Goal: Task Accomplishment & Management: Manage account settings

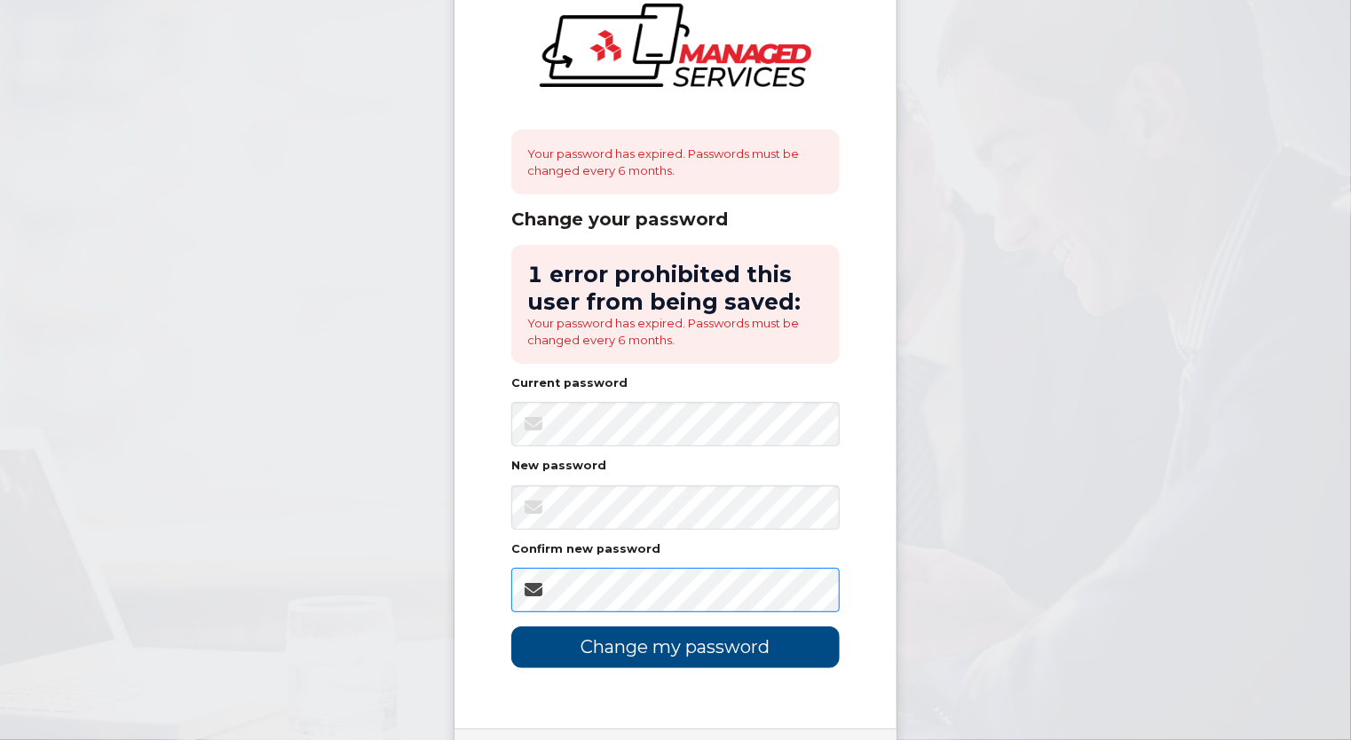
scroll to position [173, 0]
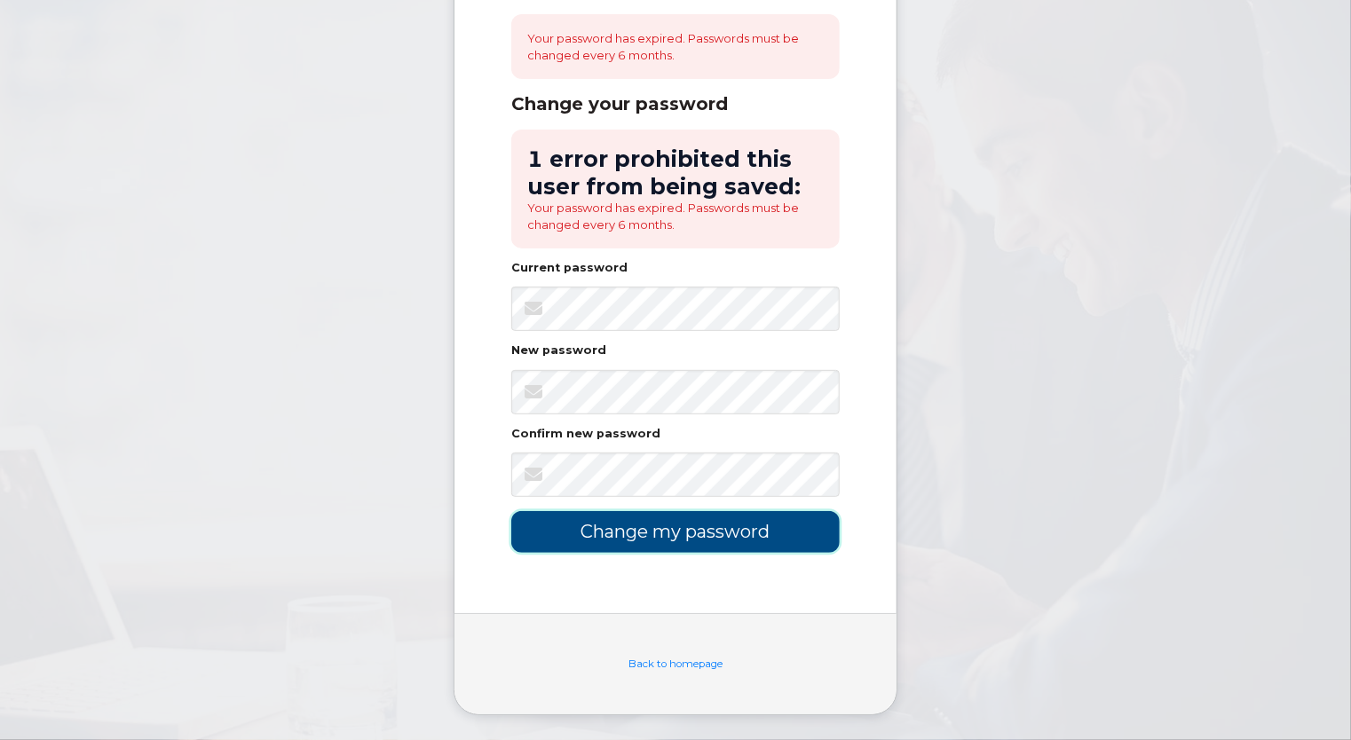
click at [667, 534] on input "Change my password" at bounding box center [675, 532] width 328 height 42
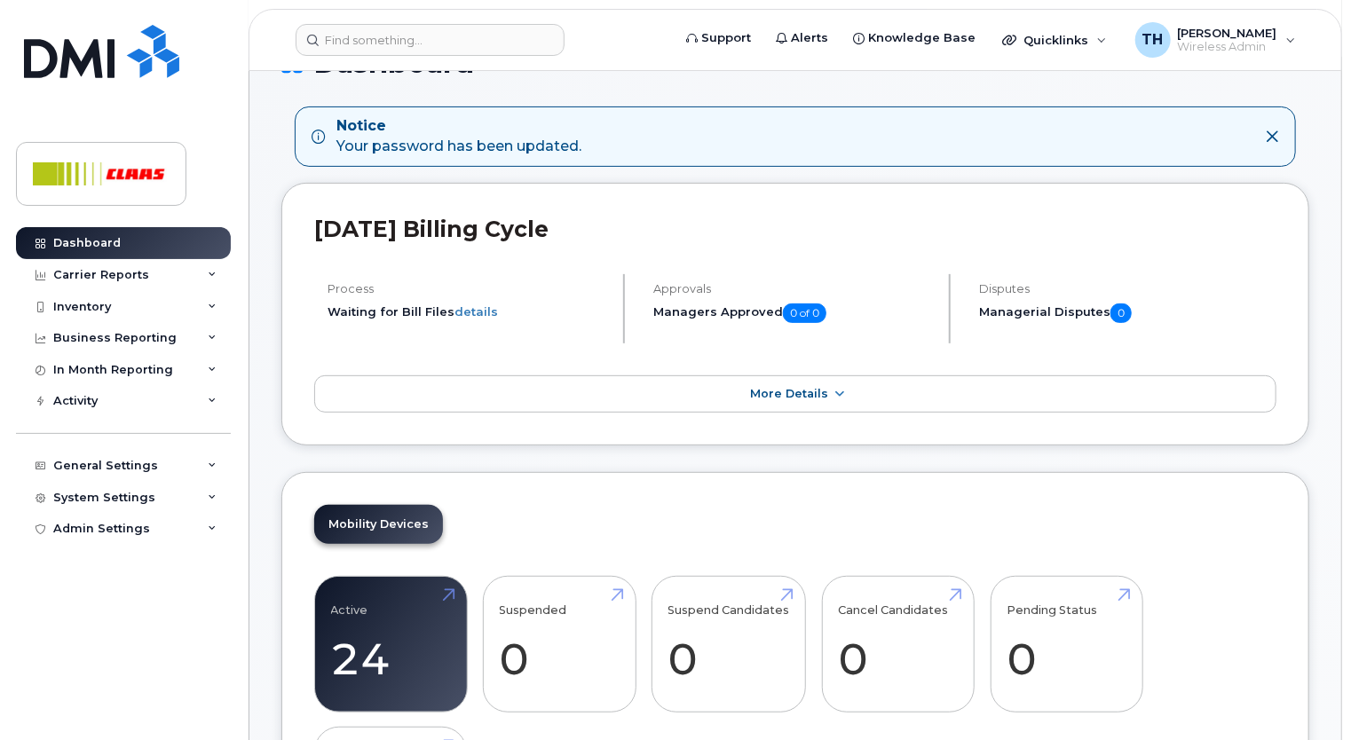
scroll to position [266, 0]
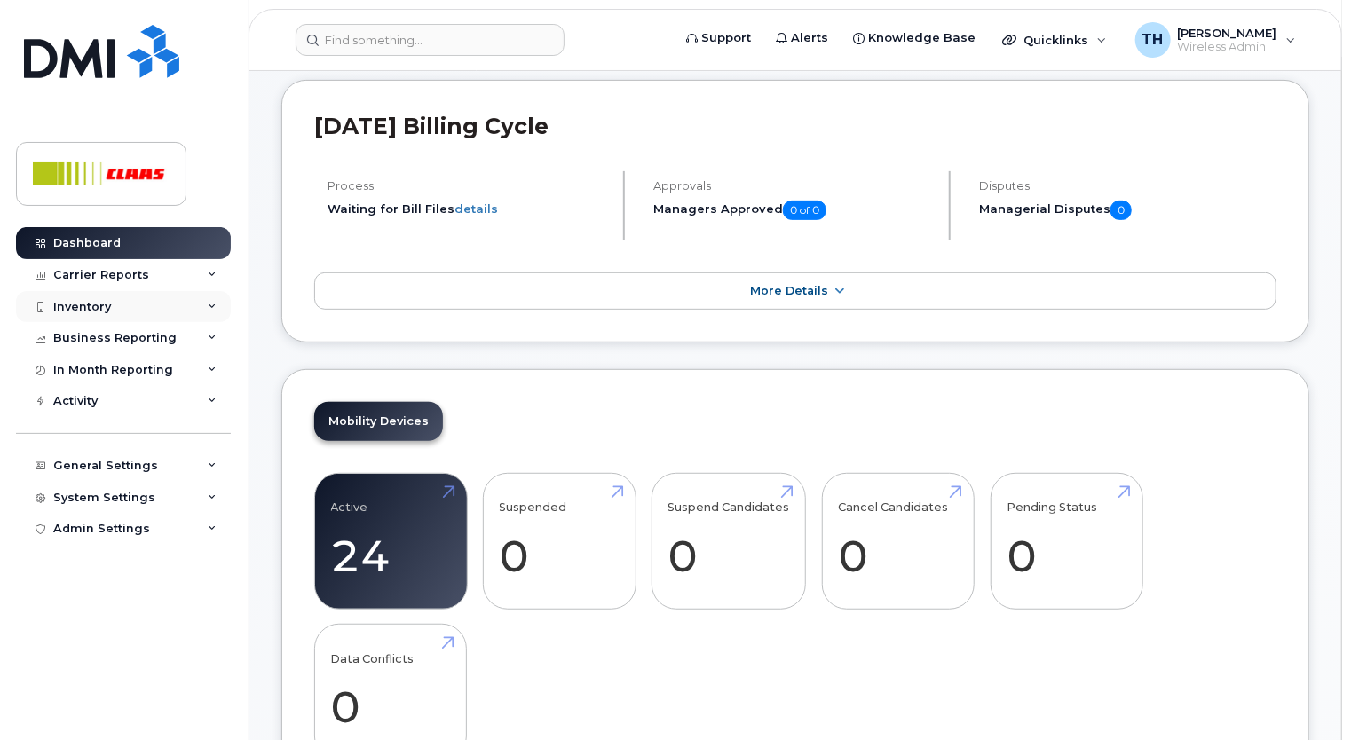
click at [116, 300] on div "Inventory" at bounding box center [123, 307] width 215 height 32
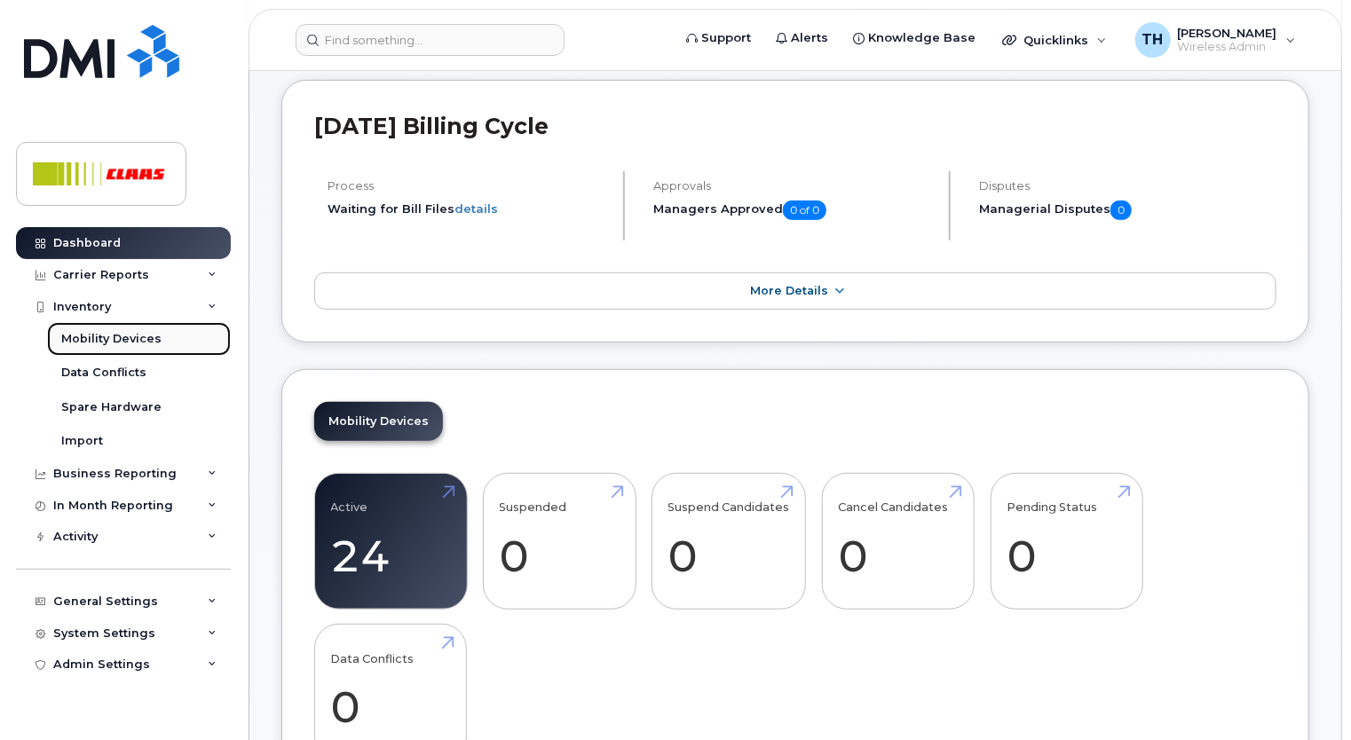
click at [109, 334] on div "Mobility Devices" at bounding box center [111, 339] width 100 height 16
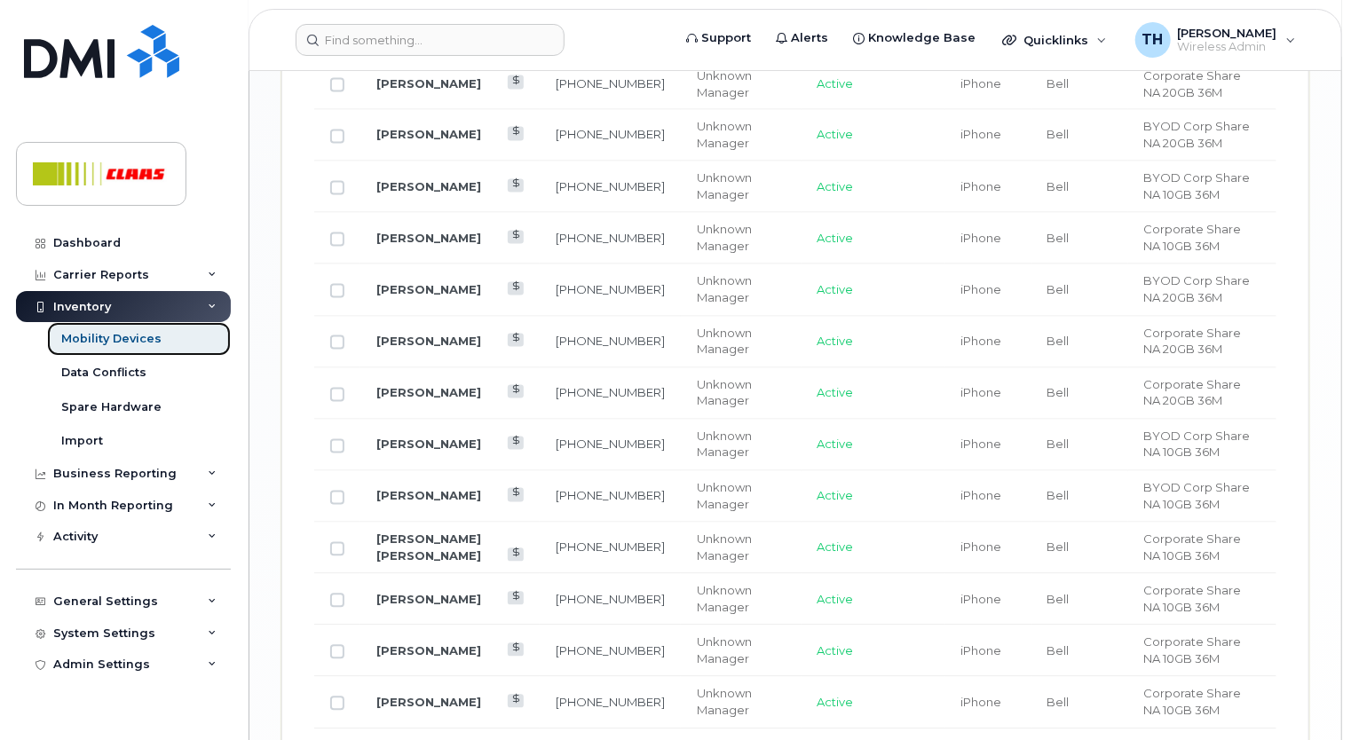
scroll to position [1598, 0]
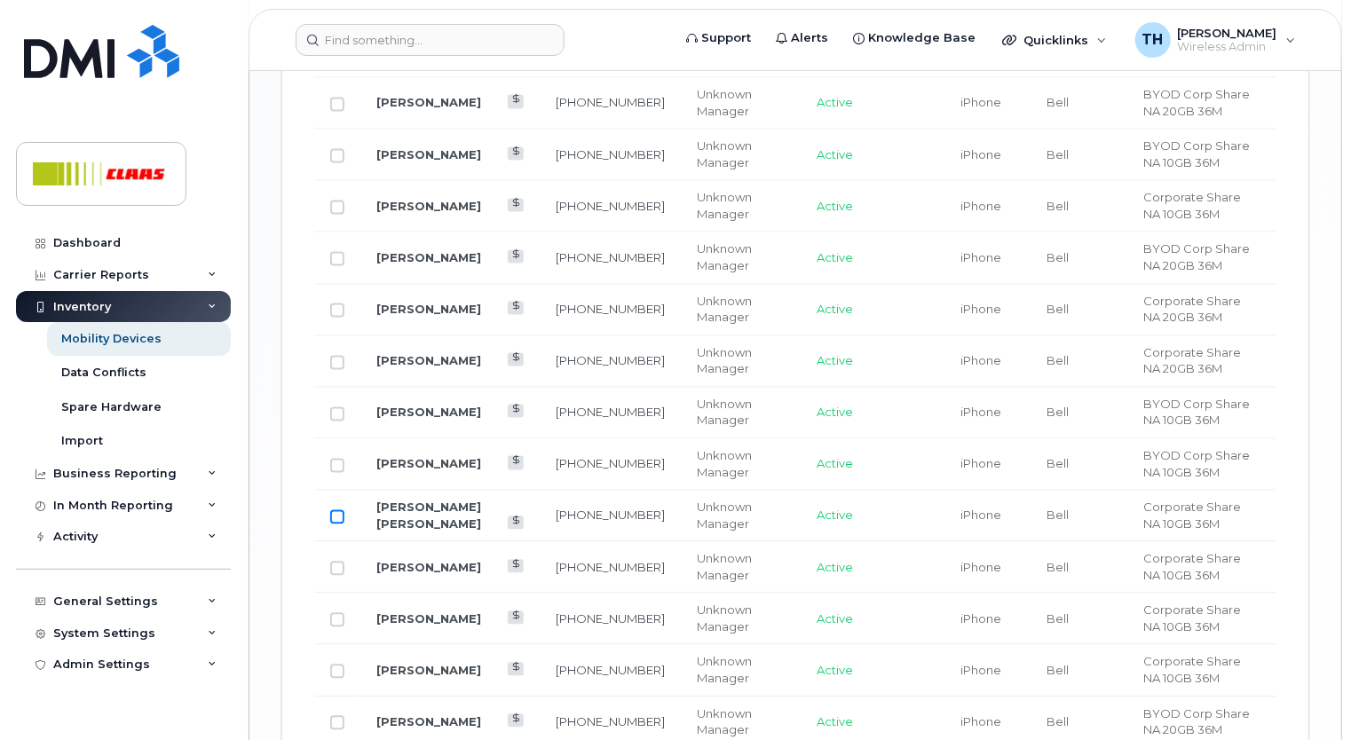
click at [336, 512] on input "Row Unselected" at bounding box center [337, 517] width 14 height 14
checkbox input "true"
click at [437, 502] on link "Chad Vande Brink" at bounding box center [428, 516] width 105 height 31
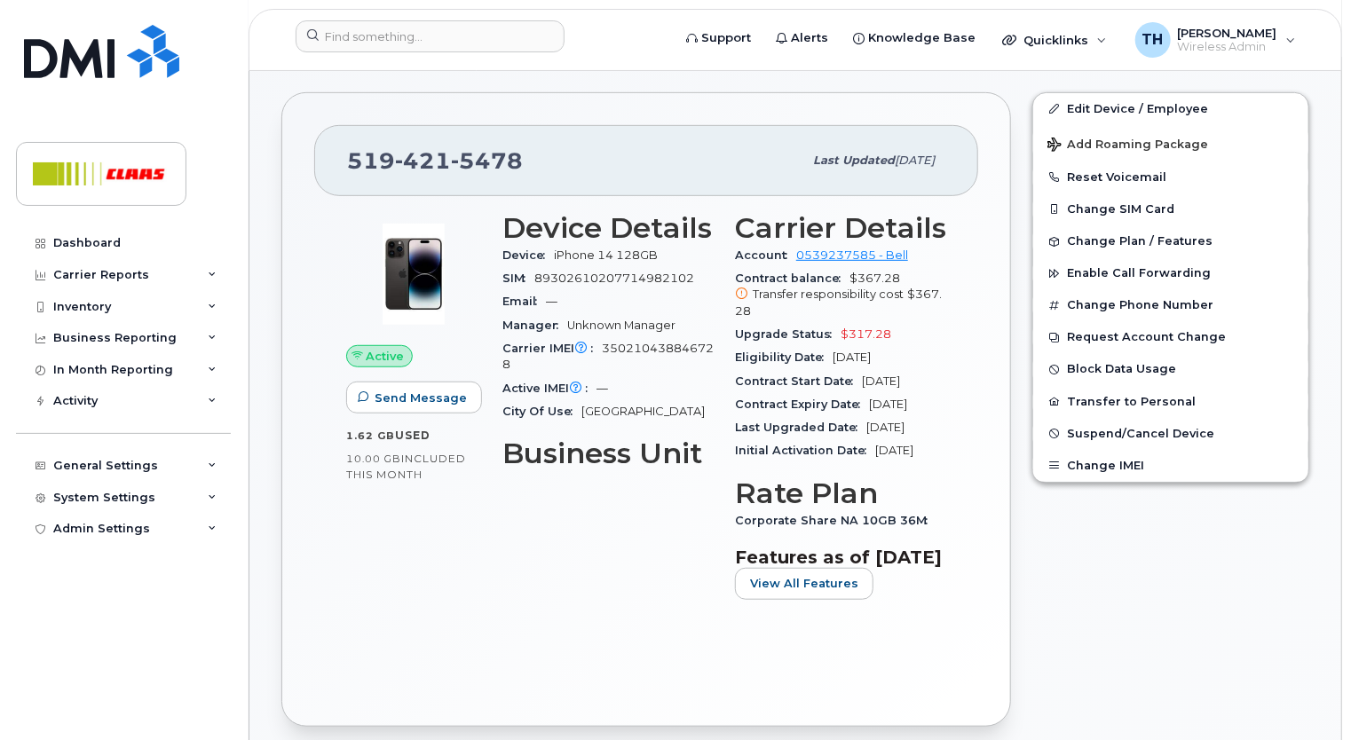
scroll to position [444, 0]
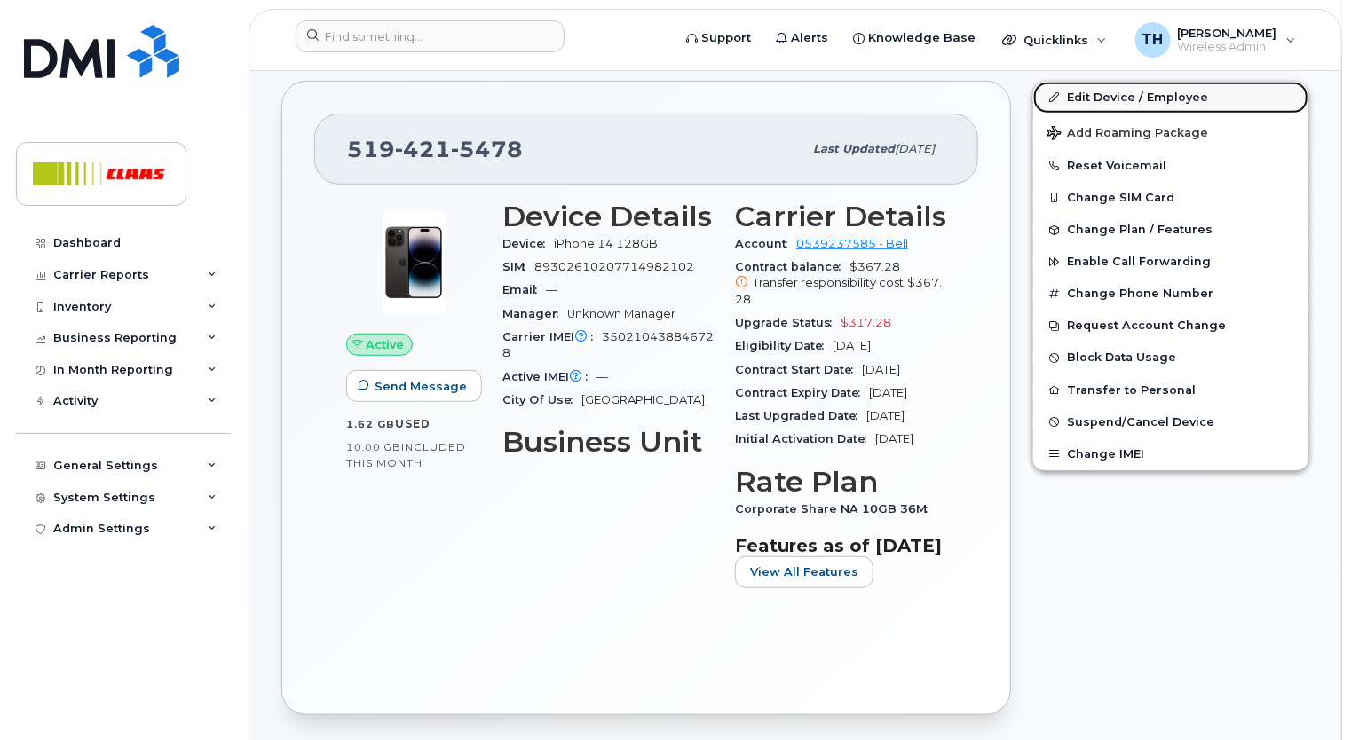
click at [1127, 83] on link "Edit Device / Employee" at bounding box center [1170, 98] width 275 height 32
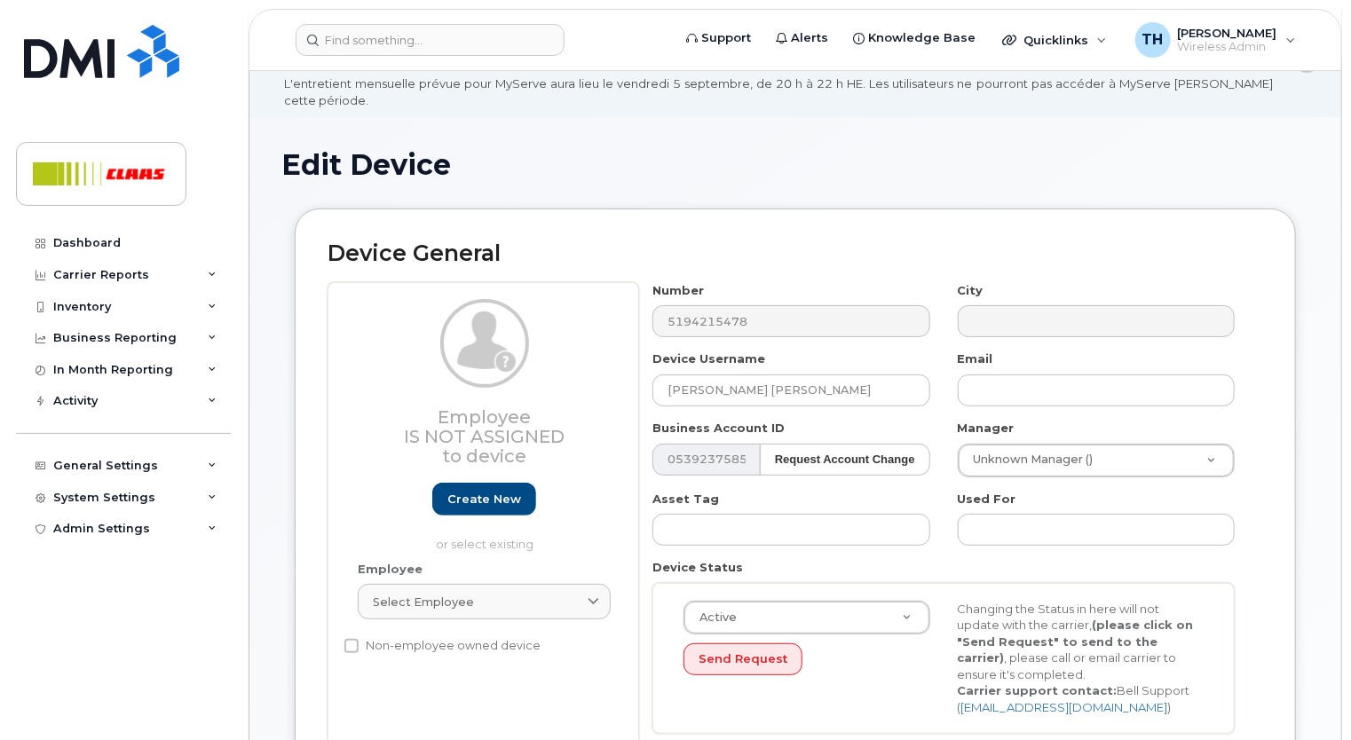
scroll to position [89, 0]
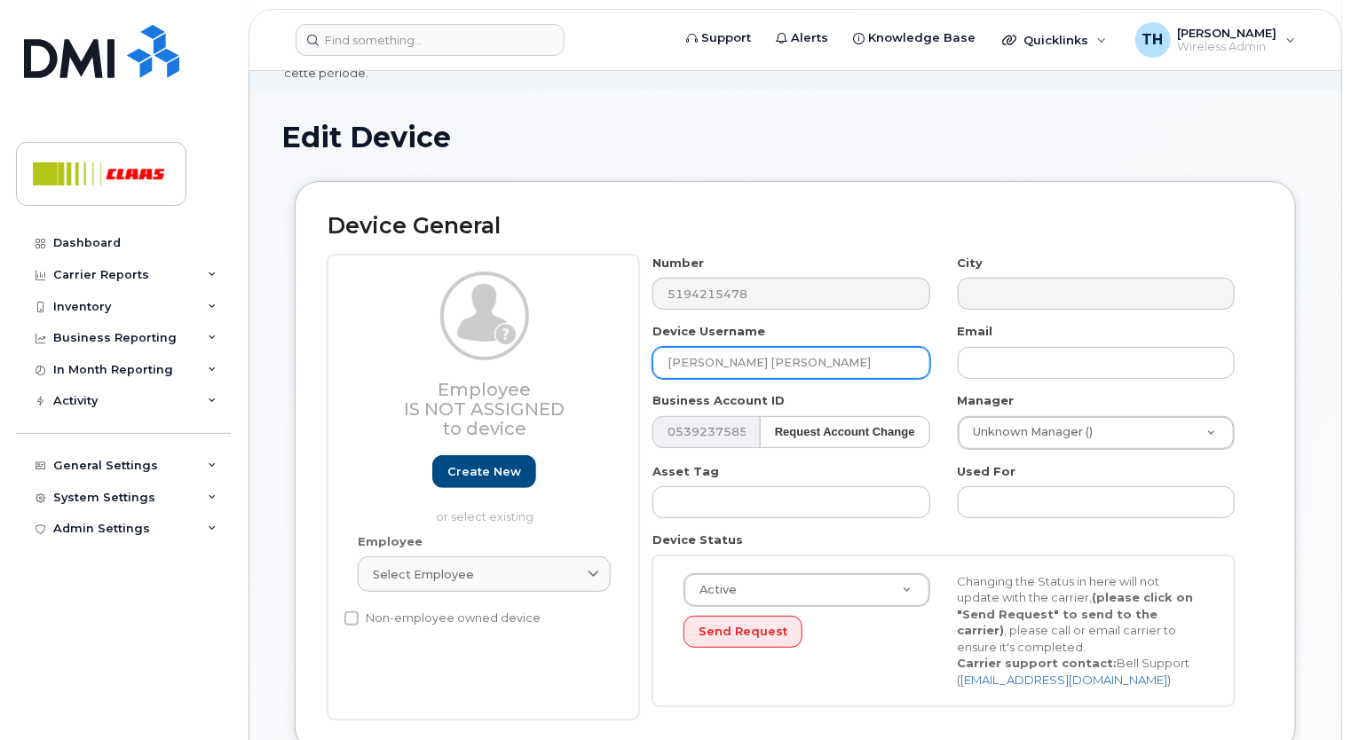
drag, startPoint x: 802, startPoint y: 348, endPoint x: 584, endPoint y: 340, distance: 217.6
click at [584, 340] on div "Employee Is not assigned to device Create new or select existing Employee Selec…" at bounding box center [796, 487] width 936 height 465
type input "Paul Jerome"
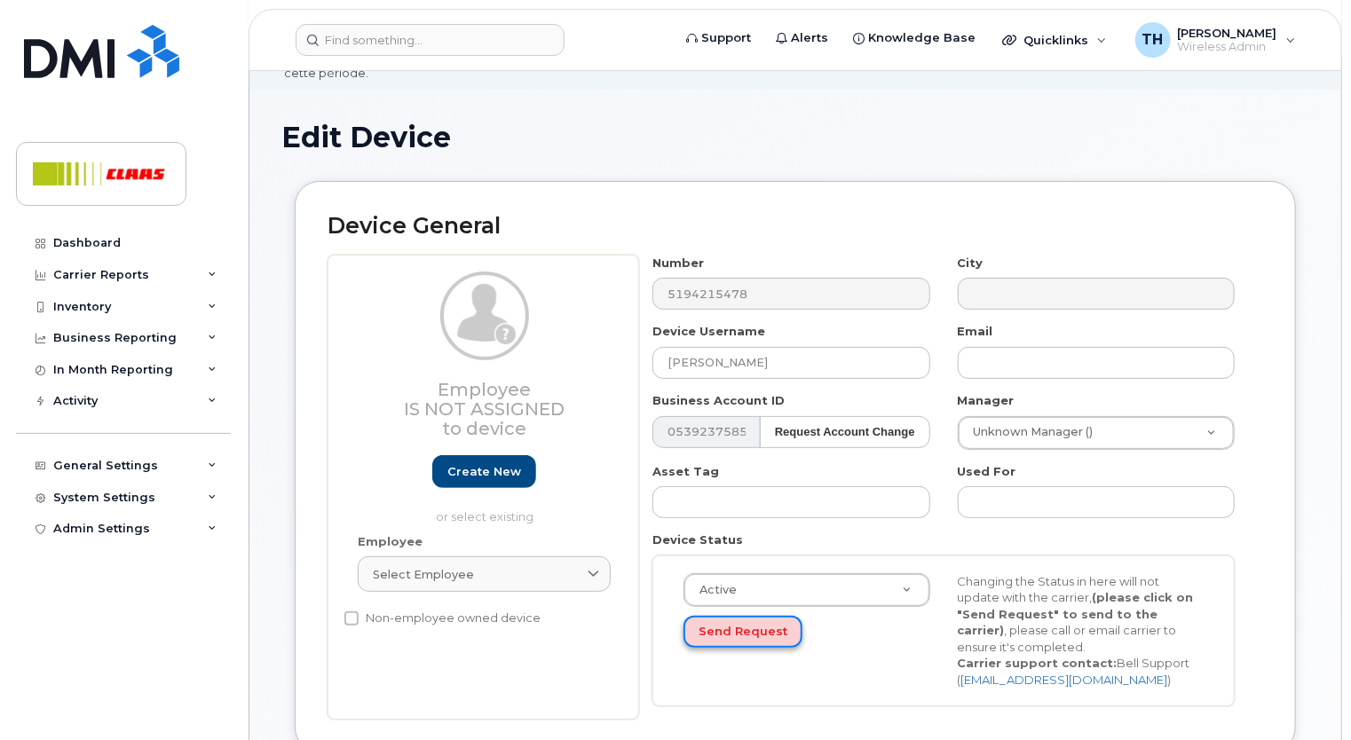
click at [715, 616] on button "Send Request" at bounding box center [742, 632] width 119 height 33
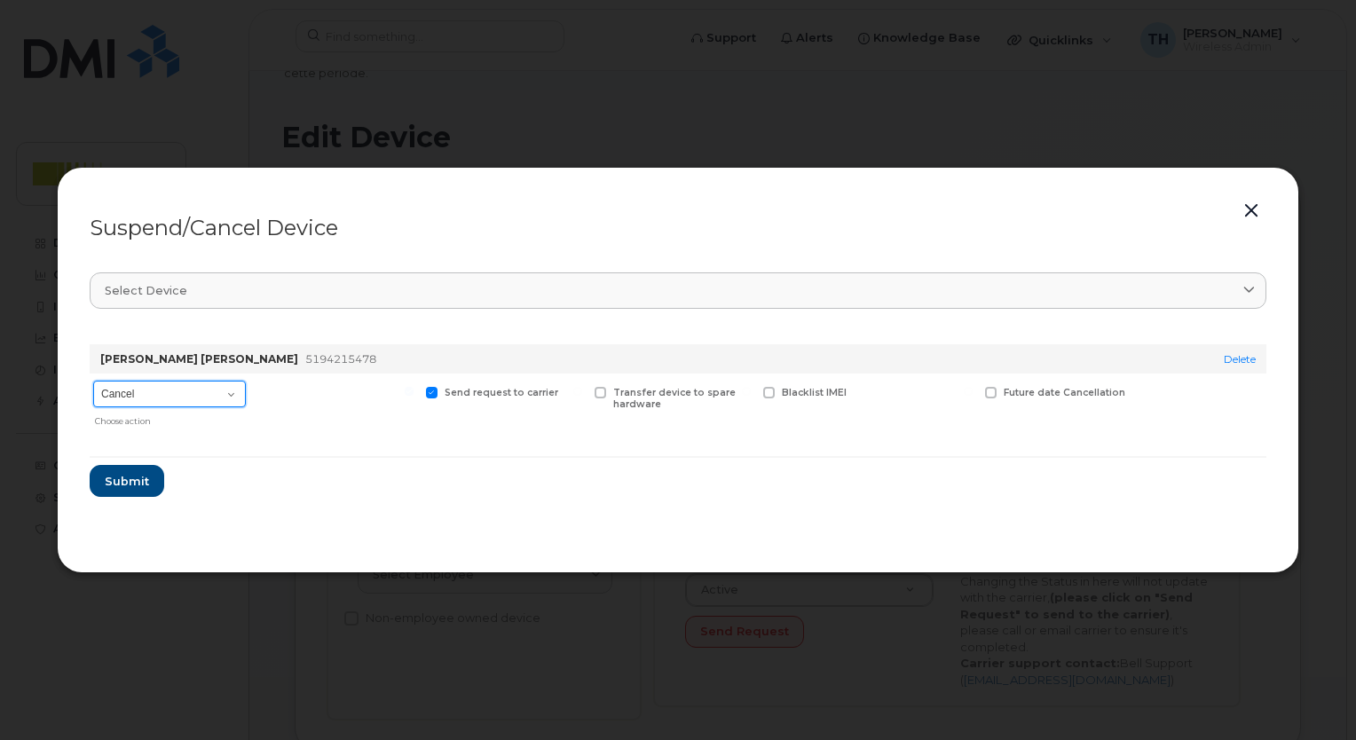
click at [234, 385] on select "Cancel Suspend - Extend Suspension Suspend - Reduced Rate Suspend - Full Rate S…" at bounding box center [169, 394] width 153 height 27
click at [1254, 209] on button "button" at bounding box center [1251, 211] width 27 height 25
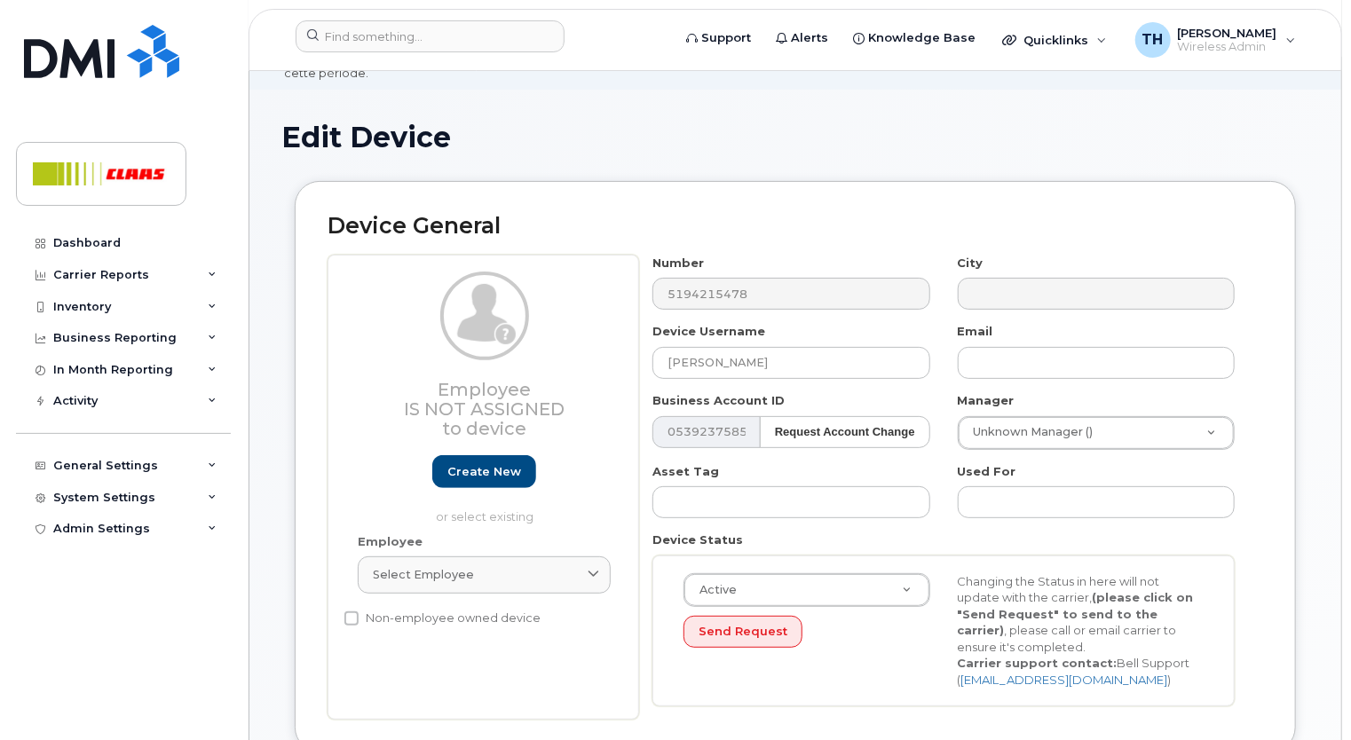
scroll to position [0, 0]
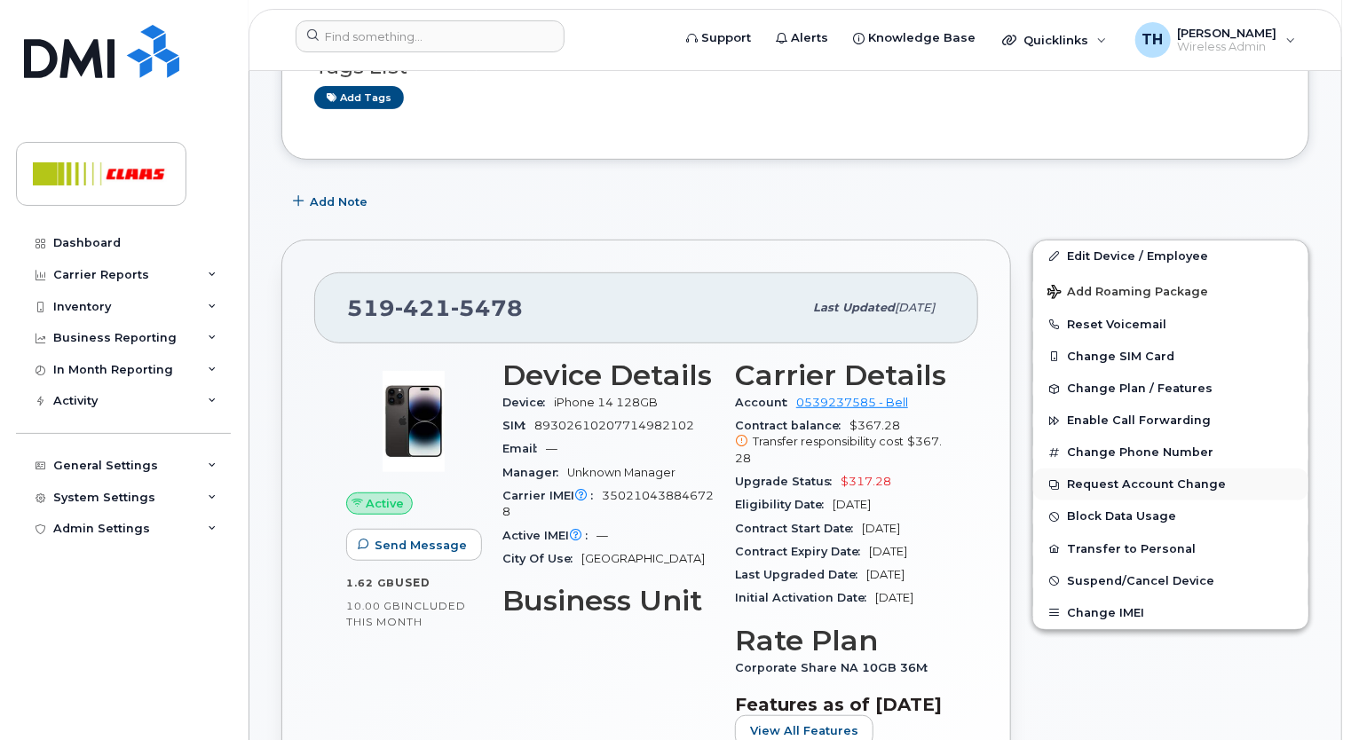
scroll to position [266, 0]
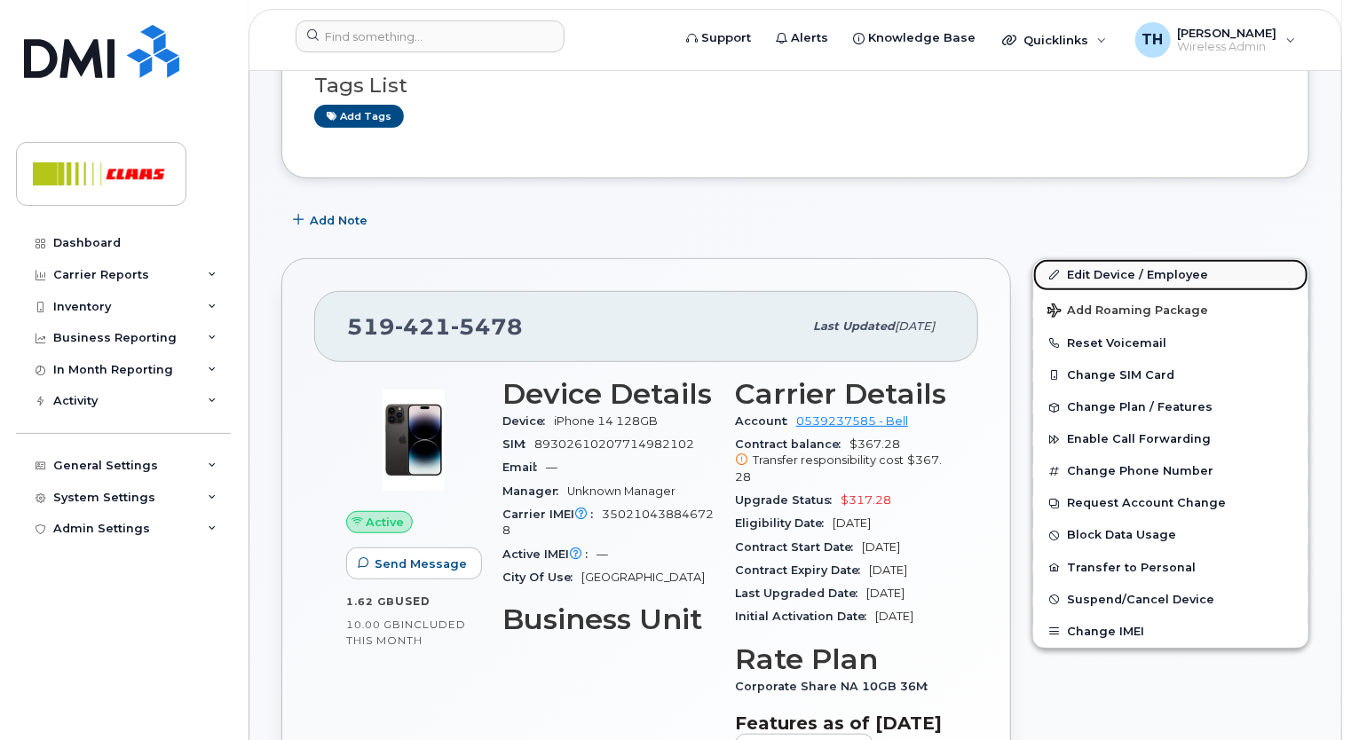
click at [1113, 260] on link "Edit Device / Employee" at bounding box center [1170, 275] width 275 height 32
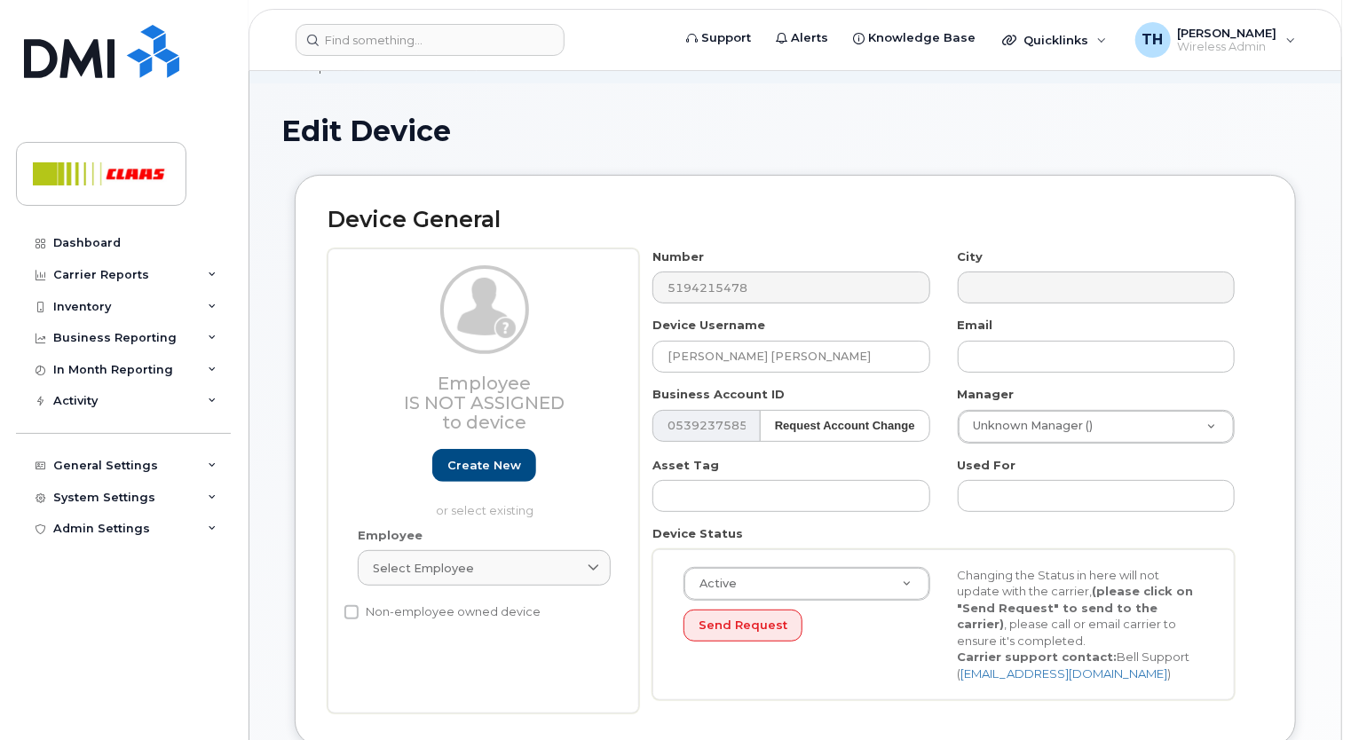
scroll to position [93, 0]
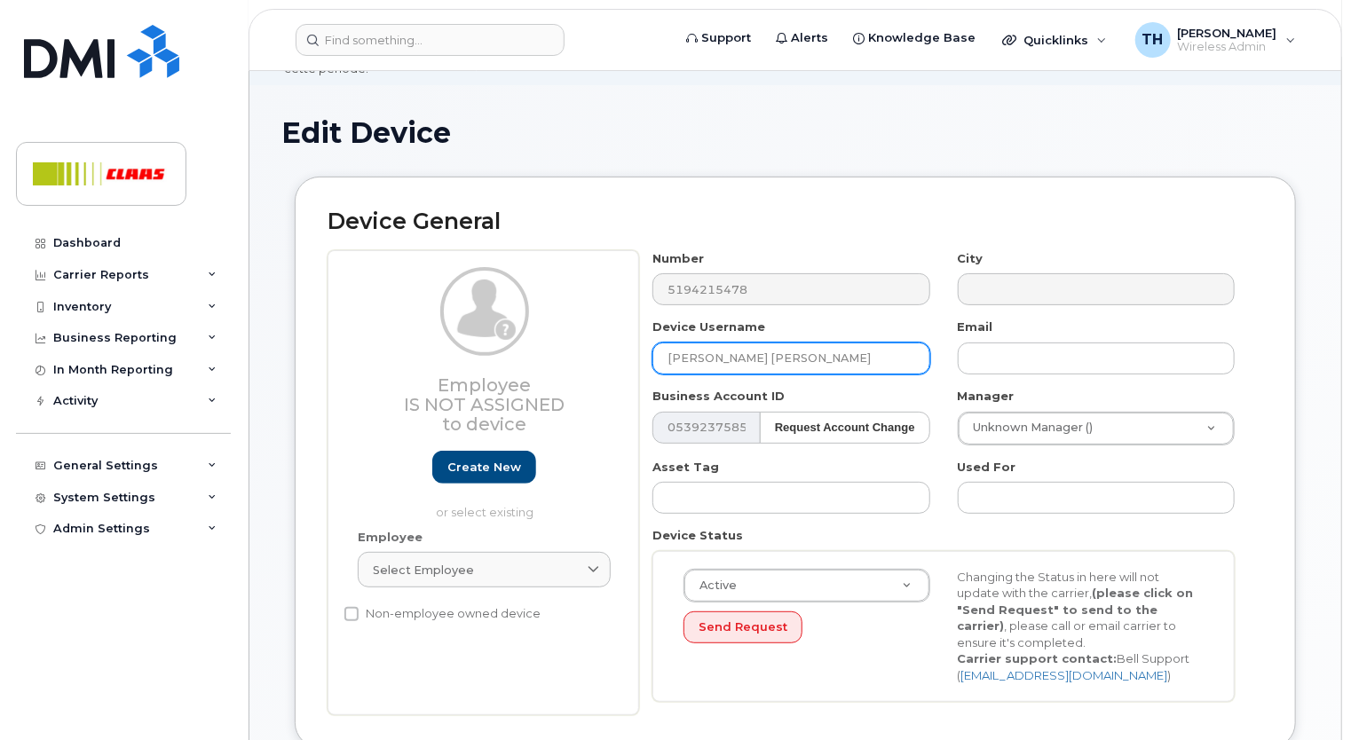
drag, startPoint x: 808, startPoint y: 334, endPoint x: 523, endPoint y: 329, distance: 285.0
click at [546, 340] on div "Employee Is not assigned to device Create new or select existing Employee Selec…" at bounding box center [796, 482] width 936 height 465
type input "[PERSON_NAME]"
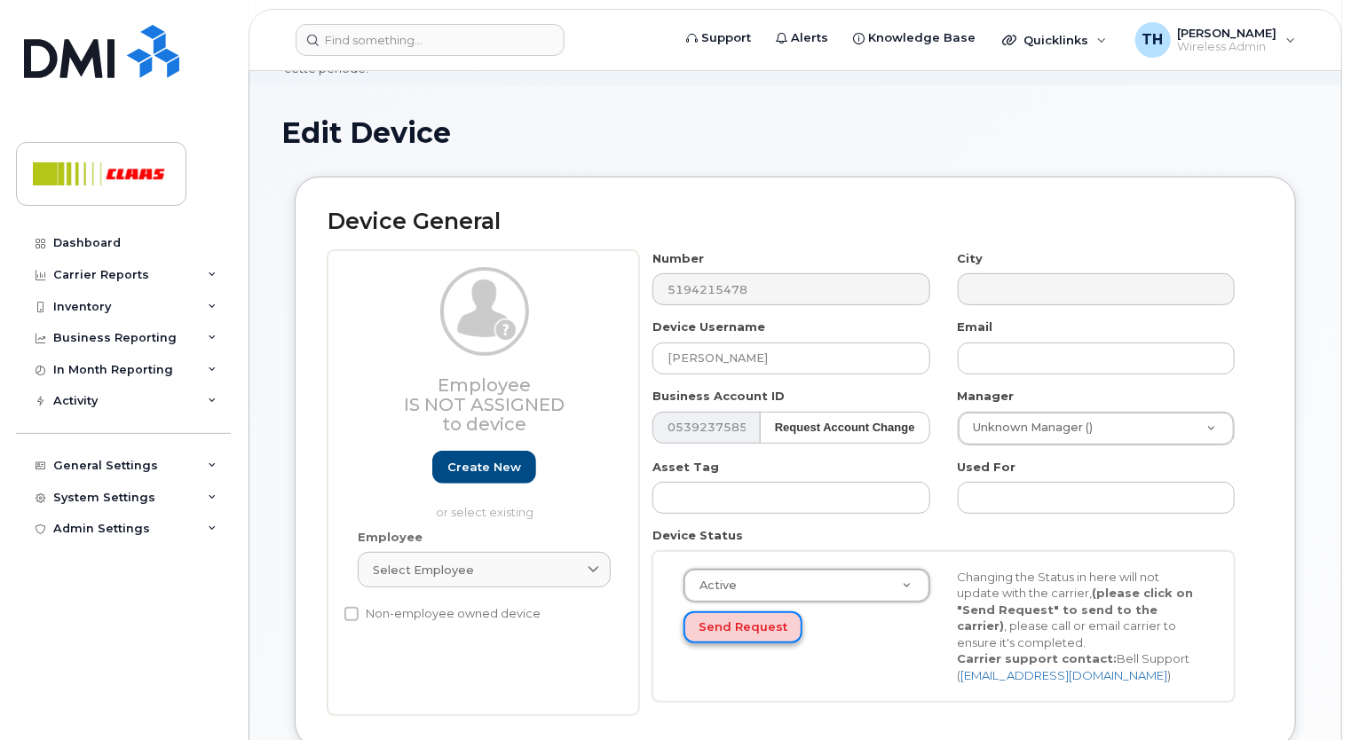
click at [756, 615] on button "Send Request" at bounding box center [742, 628] width 119 height 33
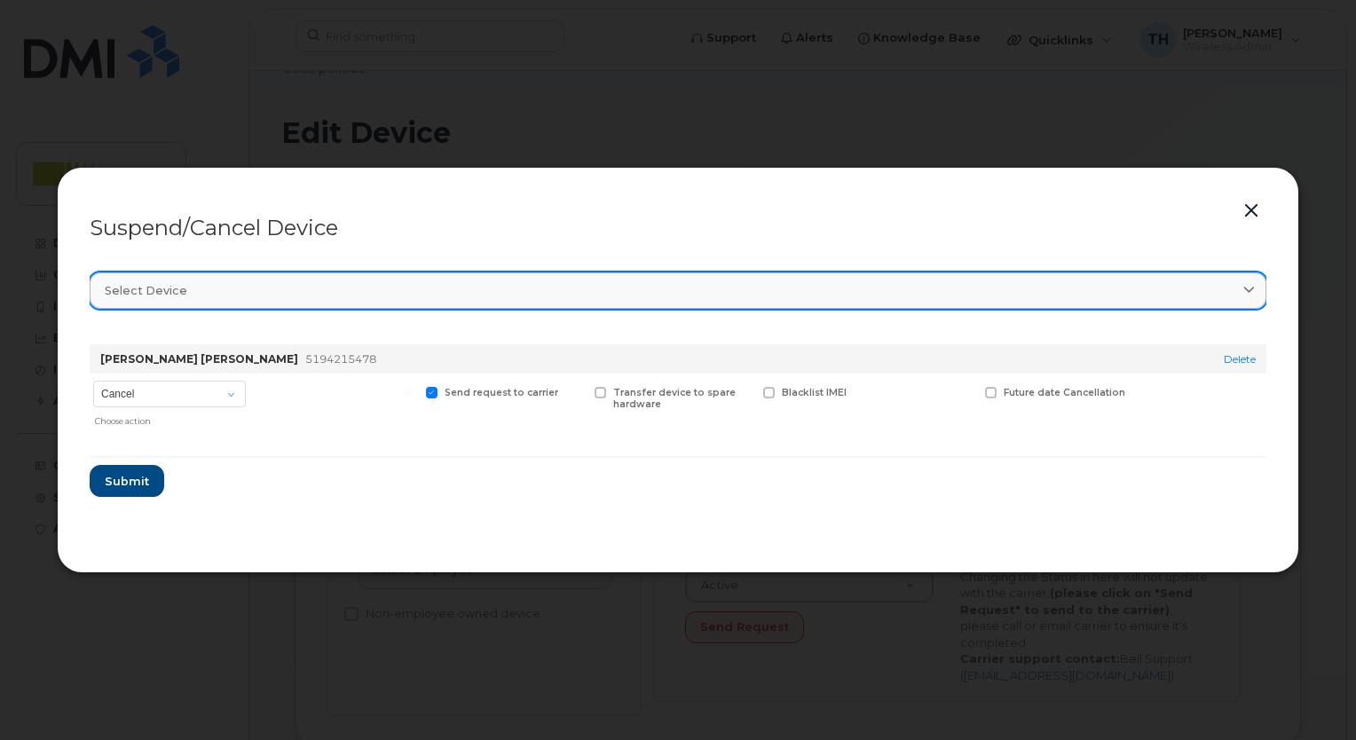
click at [1163, 296] on div "Select device" at bounding box center [678, 290] width 1147 height 17
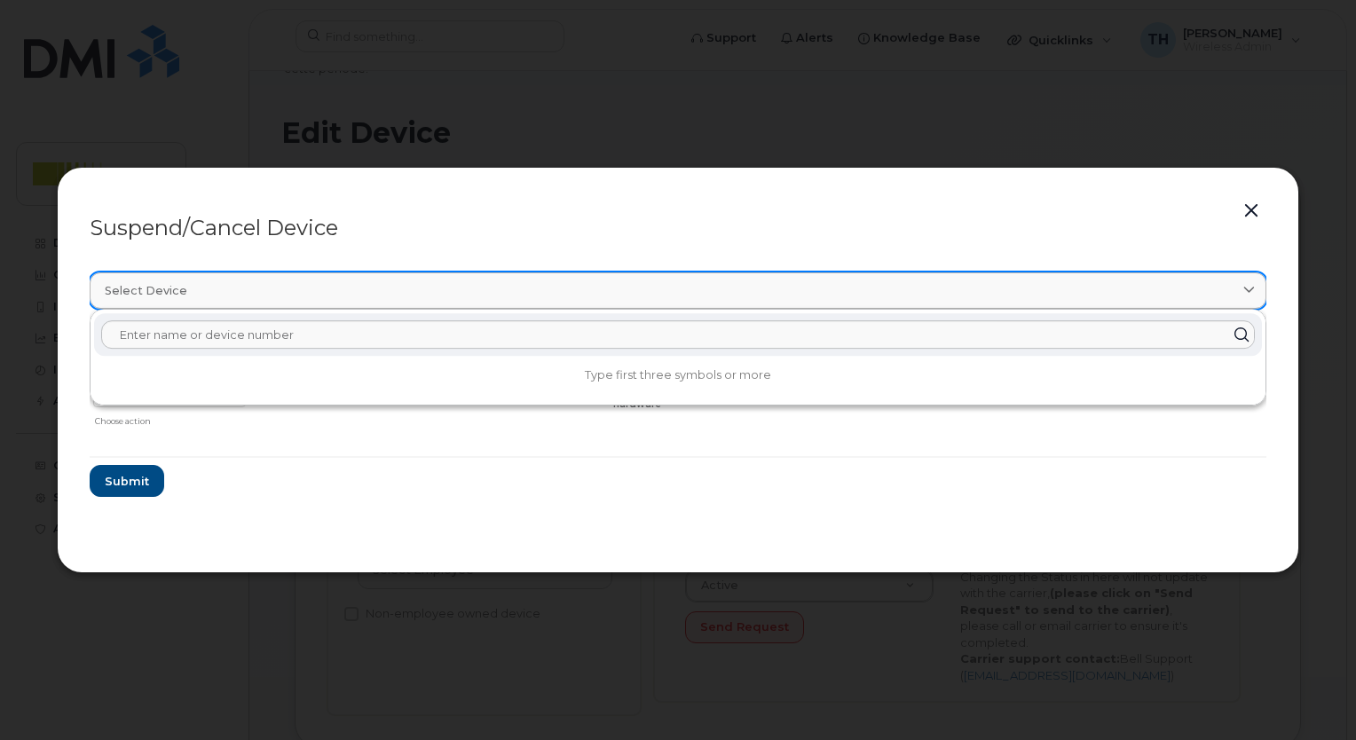
click at [1163, 296] on div "Select device" at bounding box center [678, 290] width 1147 height 17
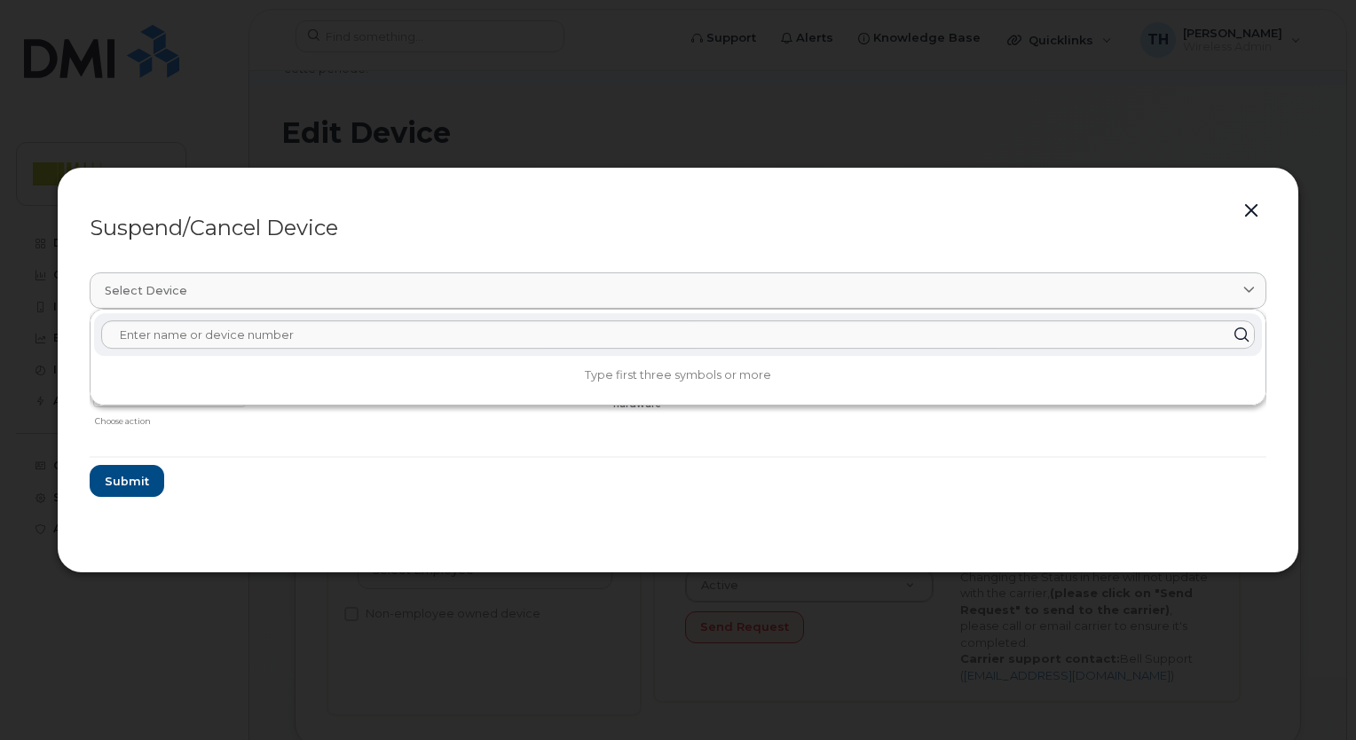
click at [533, 504] on section "Select device Type first three symbols or more Chad Vande Brink 5194215478 Dele…" at bounding box center [678, 399] width 1177 height 284
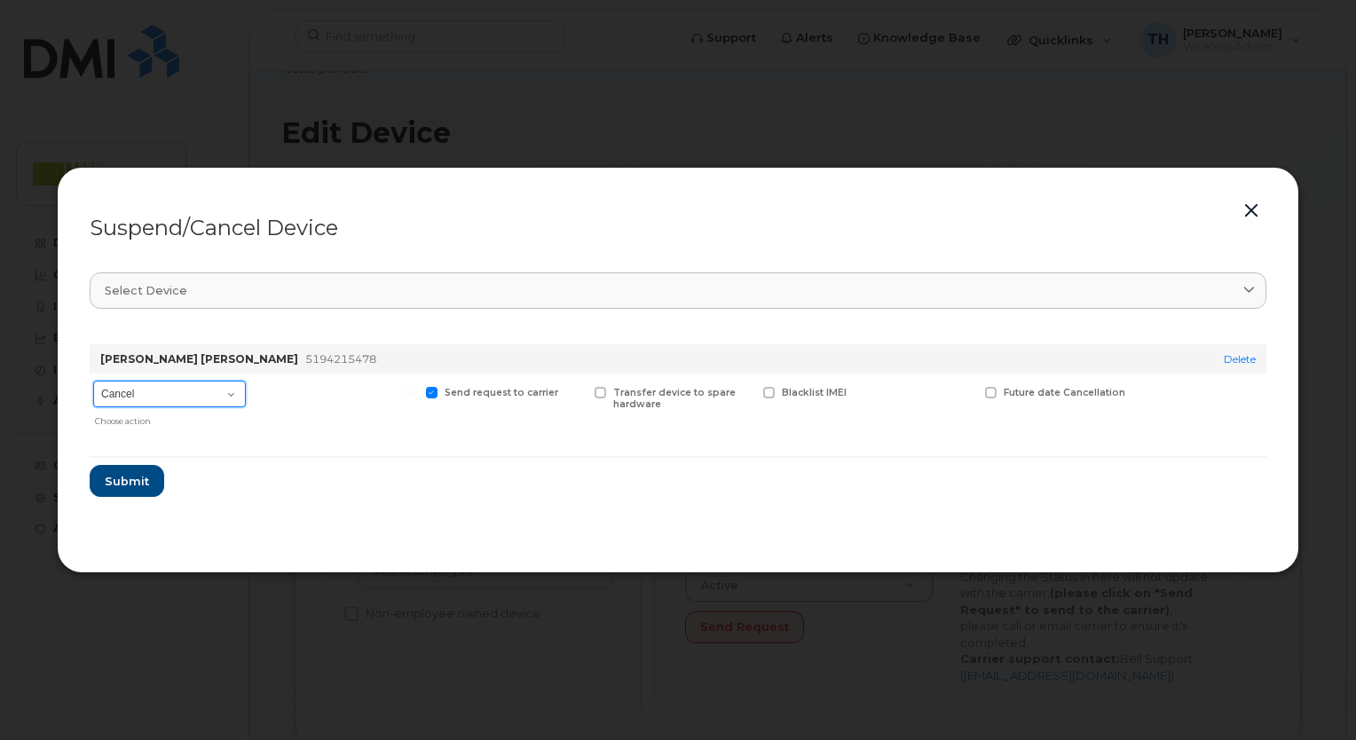
click at [231, 402] on select "Cancel Suspend - Extend Suspension Suspend - Reduced Rate Suspend - Full Rate S…" at bounding box center [169, 394] width 153 height 27
click at [473, 526] on section "Select device Type first three symbols or more Chad Vande Brink 5194215478 Dele…" at bounding box center [678, 399] width 1177 height 284
click at [1251, 209] on button "button" at bounding box center [1251, 211] width 27 height 25
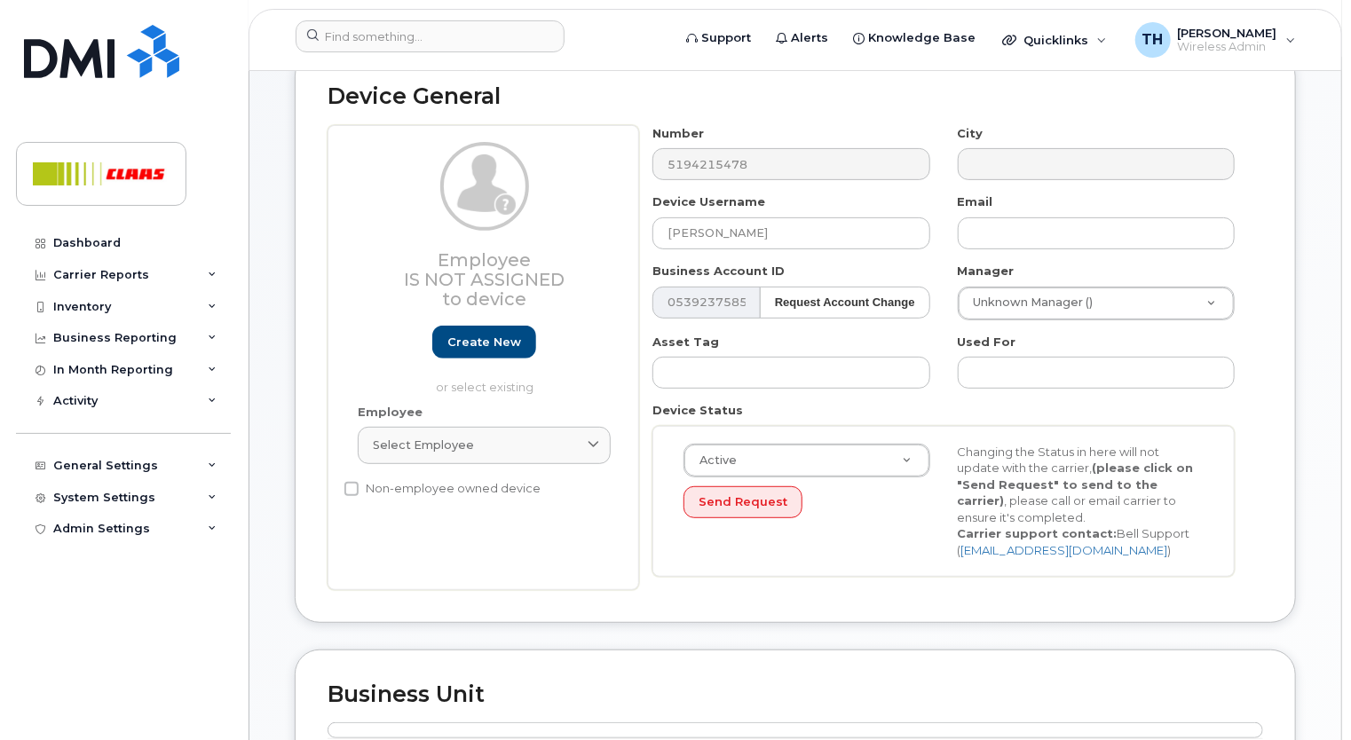
scroll to position [0, 0]
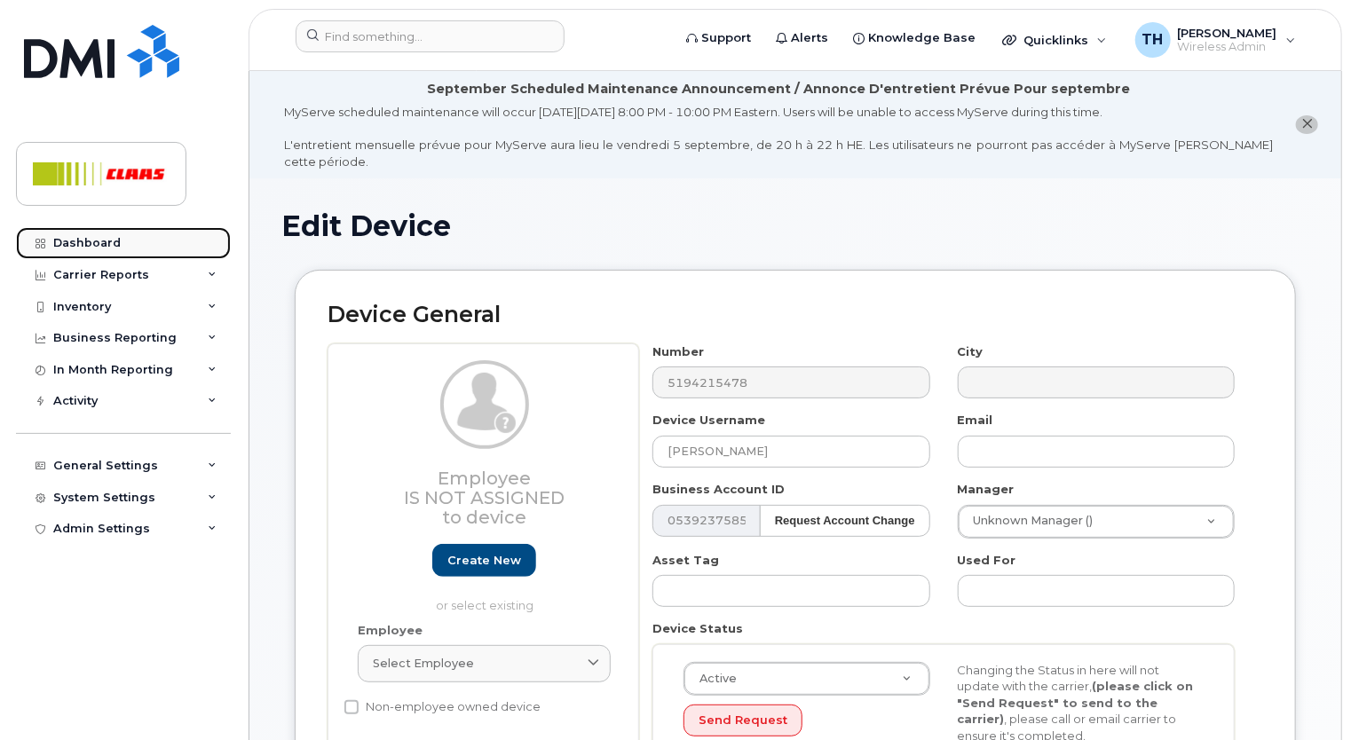
click at [75, 236] on div "Dashboard" at bounding box center [86, 243] width 67 height 14
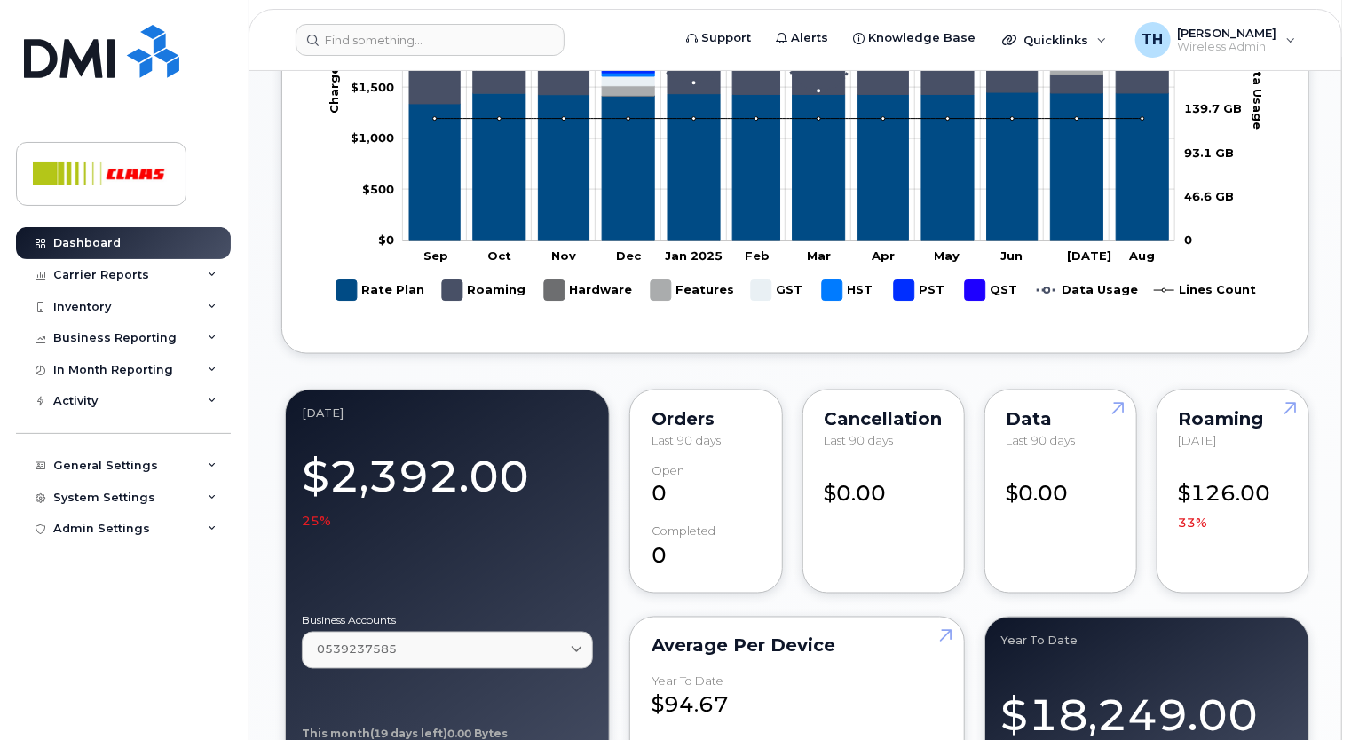
scroll to position [1243, 0]
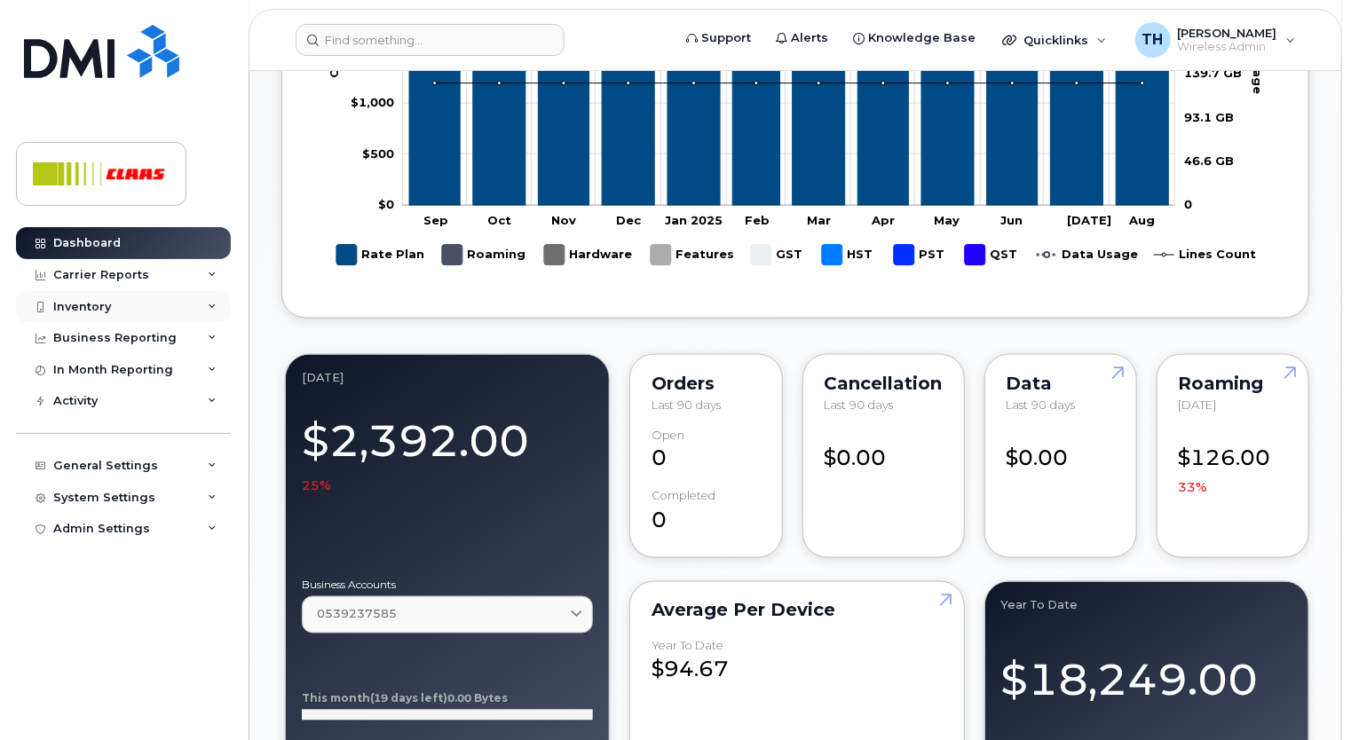
click at [149, 306] on div "Inventory" at bounding box center [123, 307] width 215 height 32
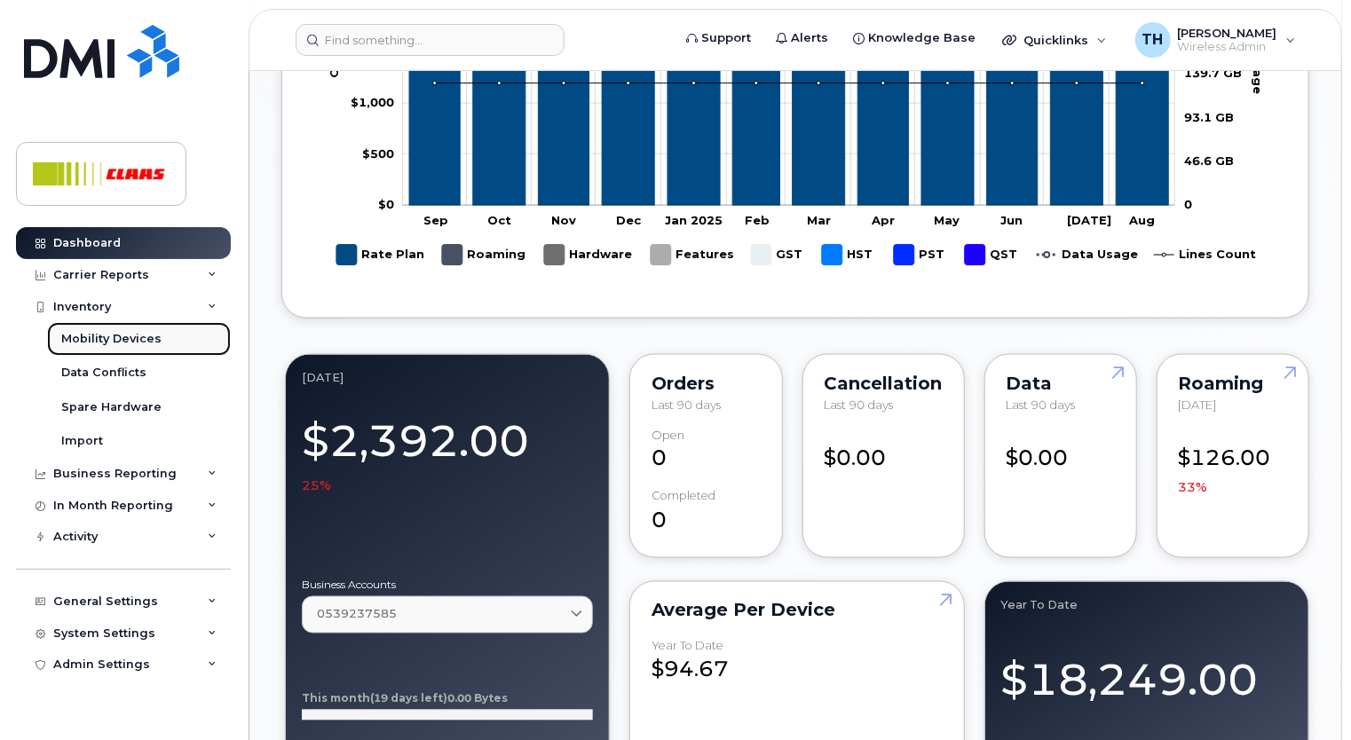
click at [122, 340] on div "Mobility Devices" at bounding box center [111, 339] width 100 height 16
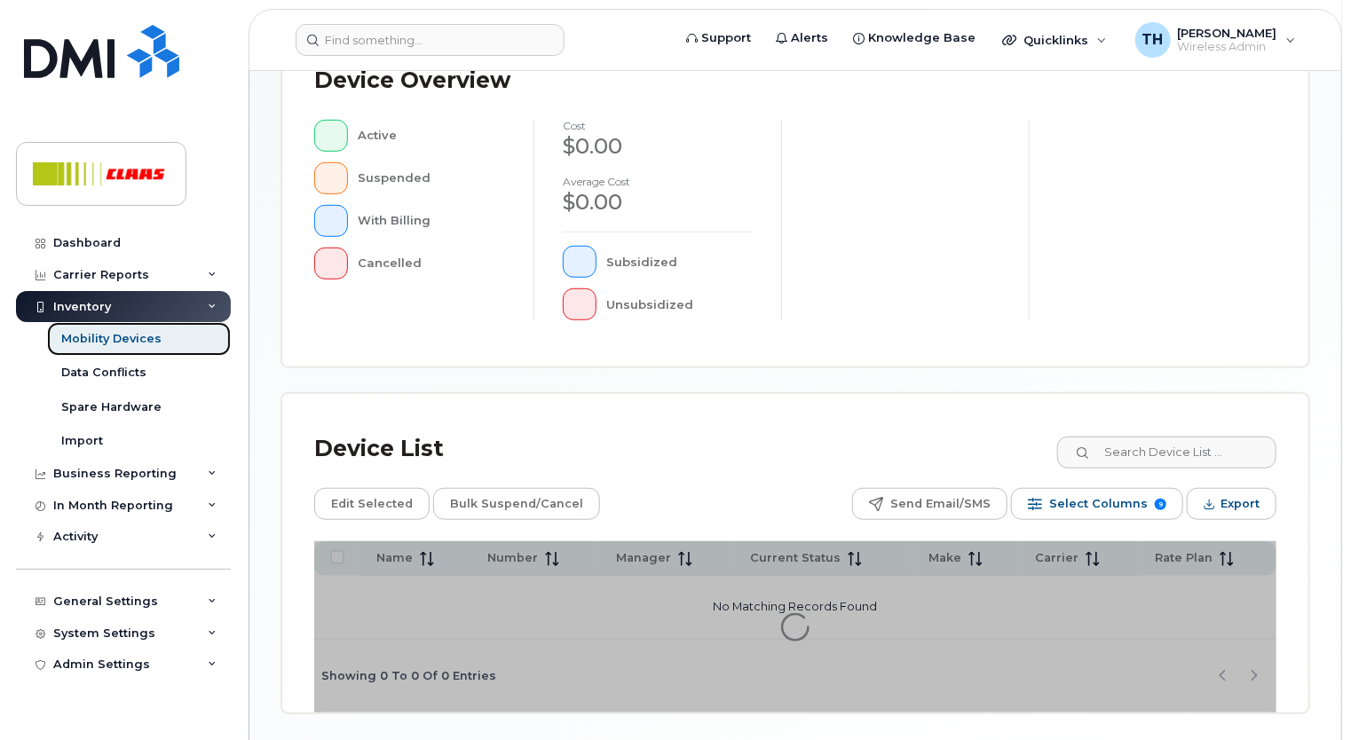
scroll to position [546, 0]
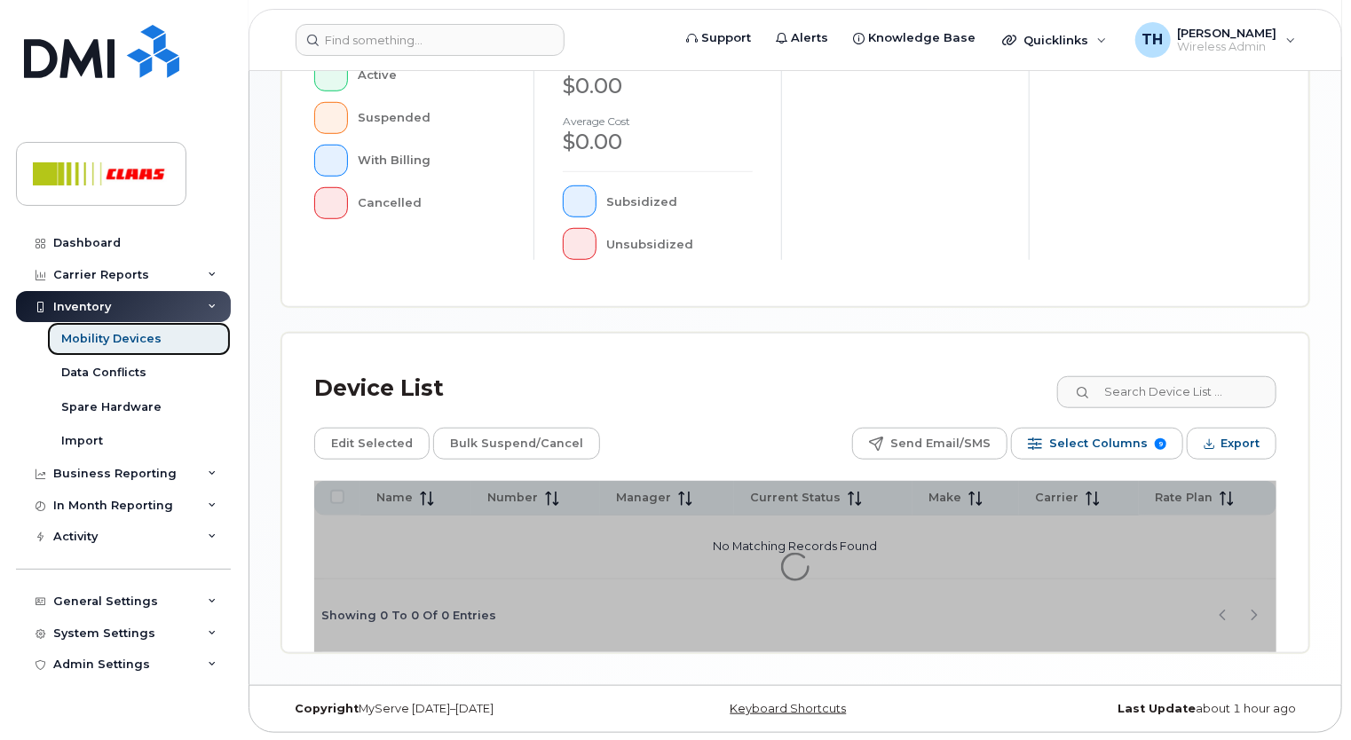
click at [107, 338] on div "Mobility Devices" at bounding box center [111, 339] width 100 height 16
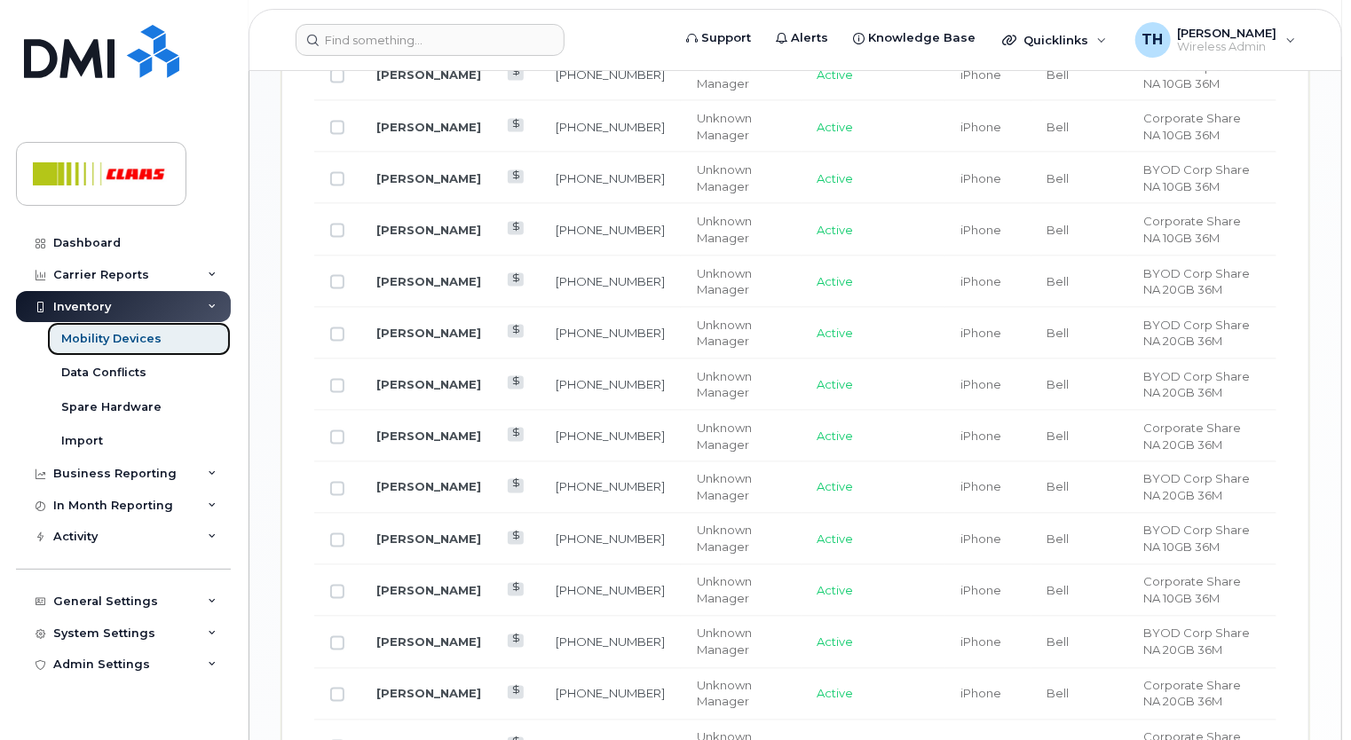
scroll to position [1391, 0]
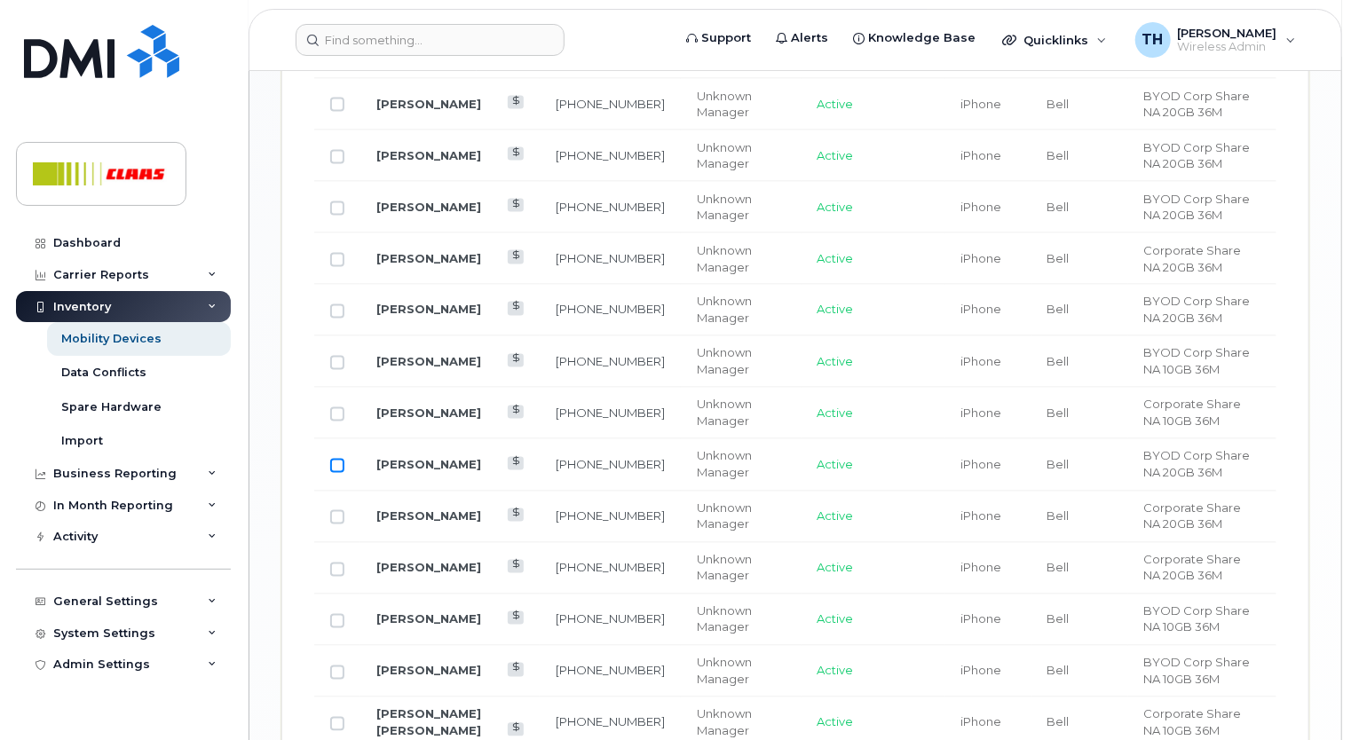
click at [336, 469] on input "Row Unselected" at bounding box center [337, 466] width 14 height 14
checkbox input "true"
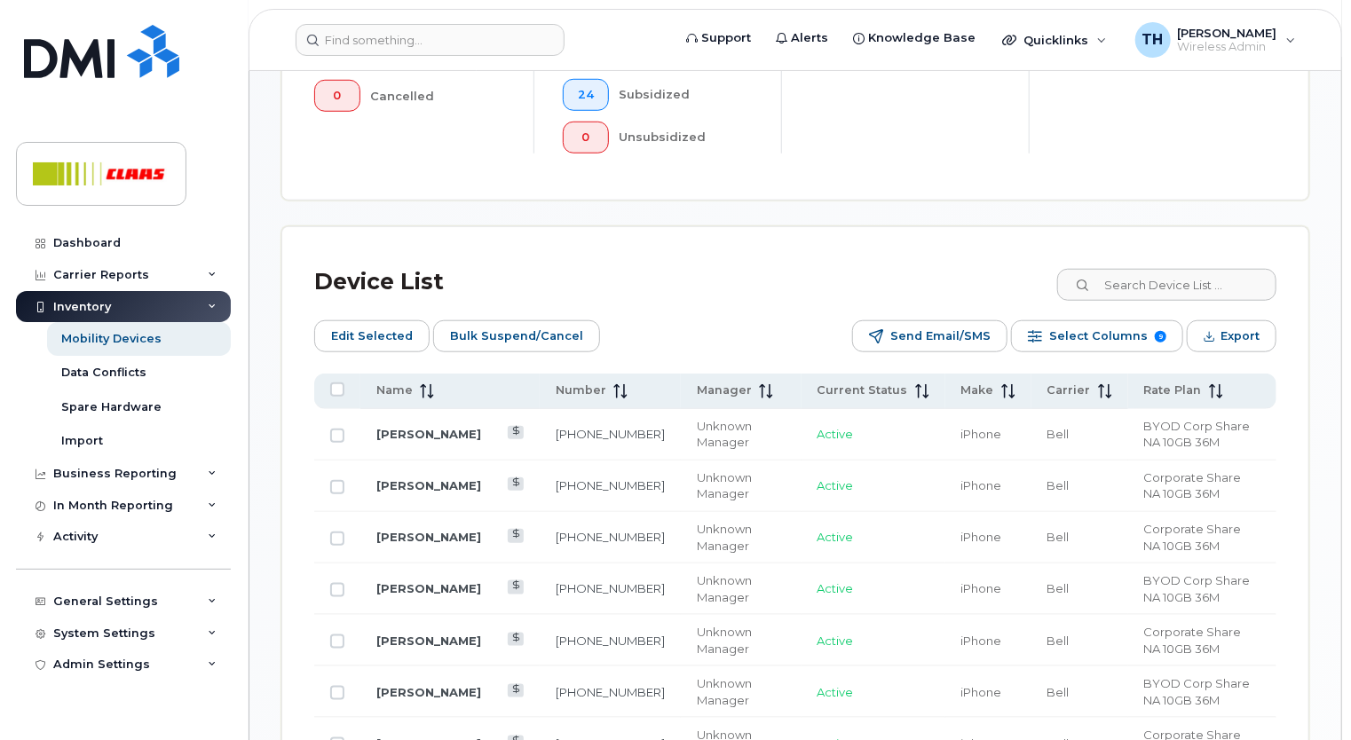
scroll to position [681, 0]
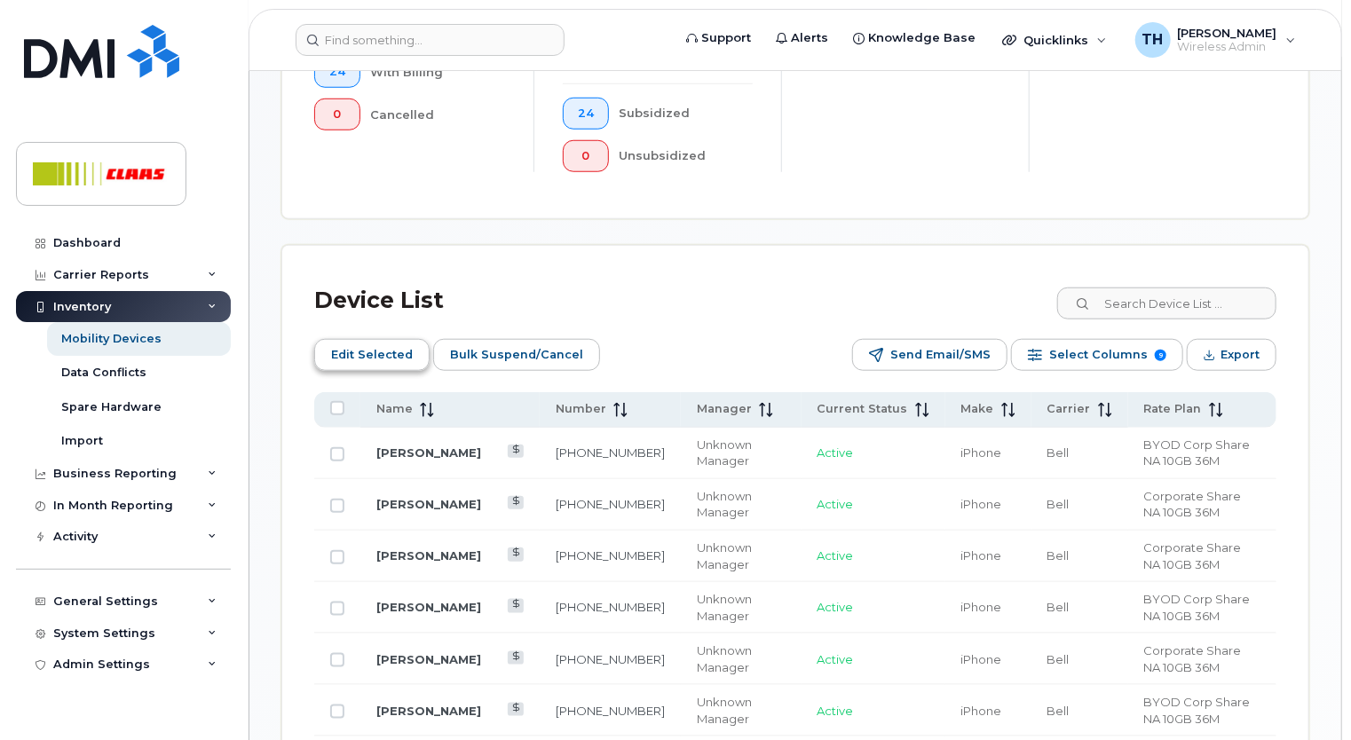
click at [389, 346] on span "Edit Selected" at bounding box center [372, 355] width 82 height 27
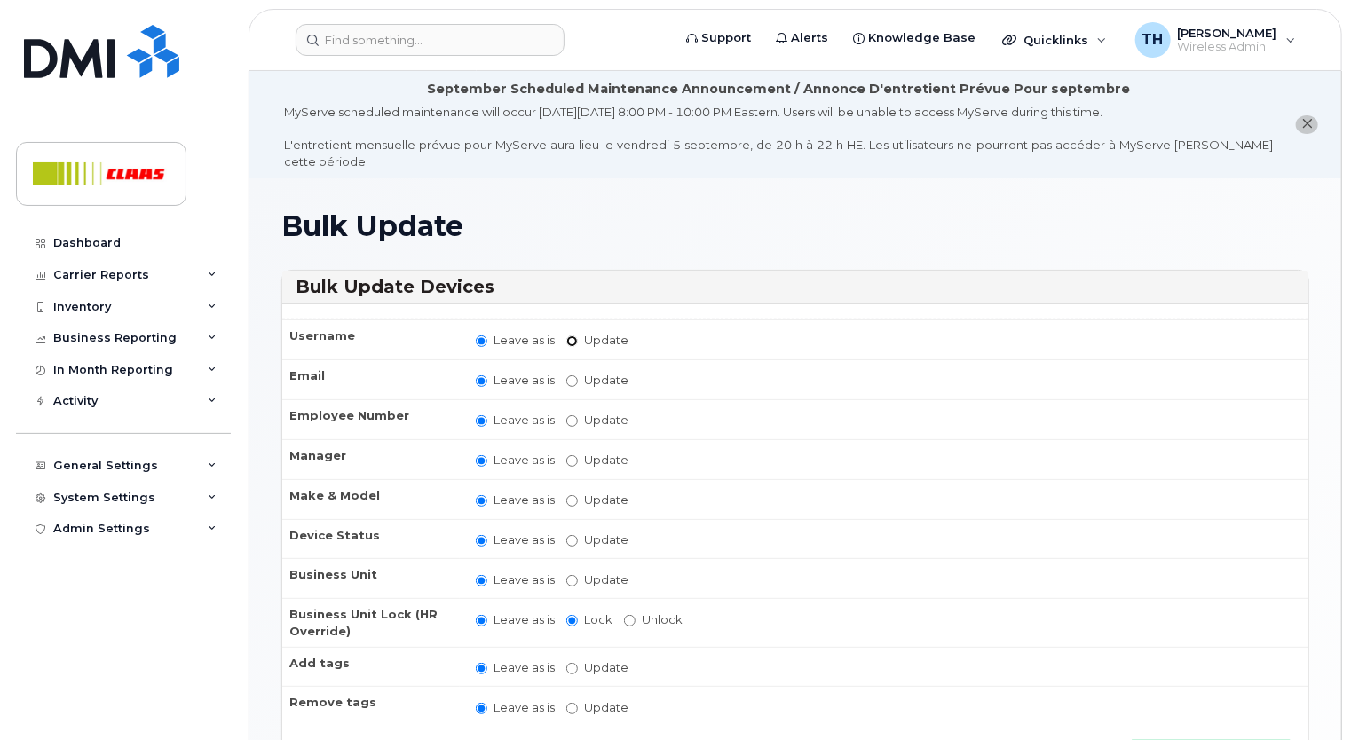
click at [571, 336] on input "Update" at bounding box center [572, 342] width 12 height 12
radio input "true"
radio input "false"
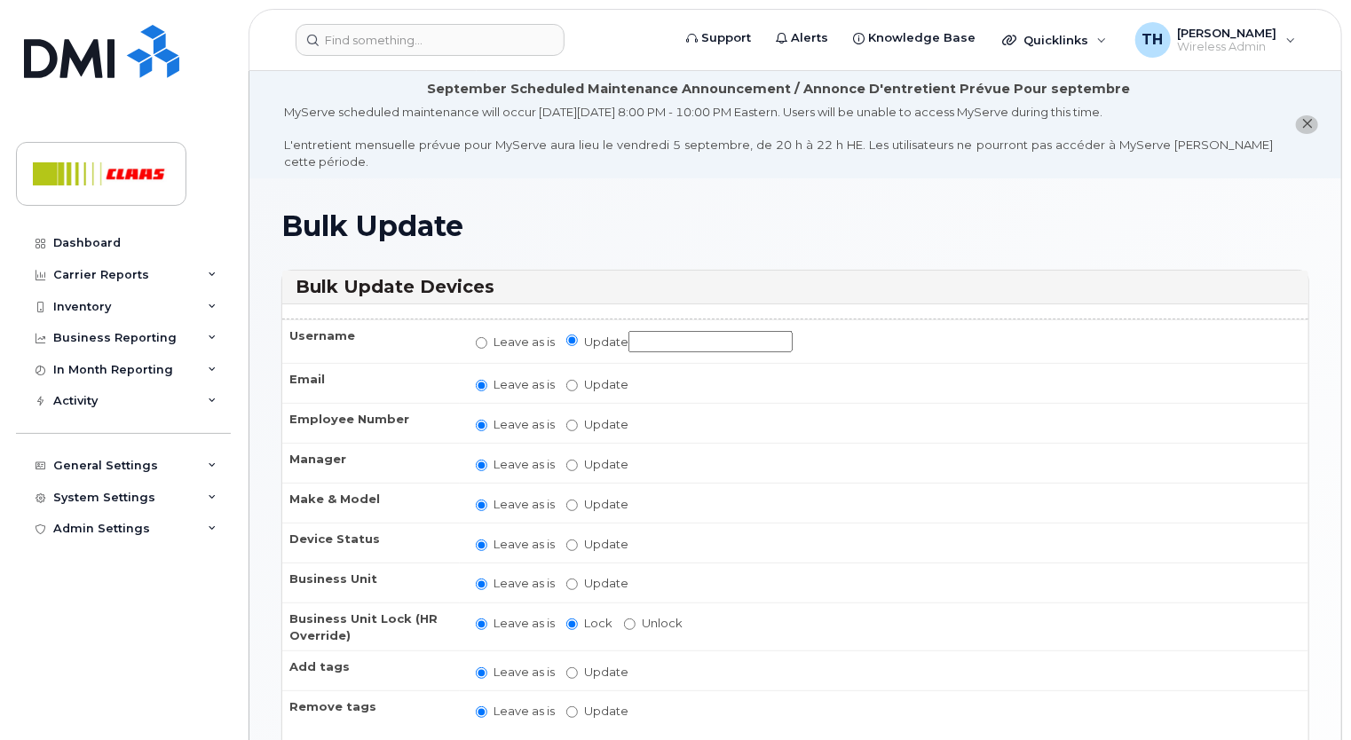
click at [659, 331] on input "Update" at bounding box center [710, 342] width 164 height 22
type input "P"
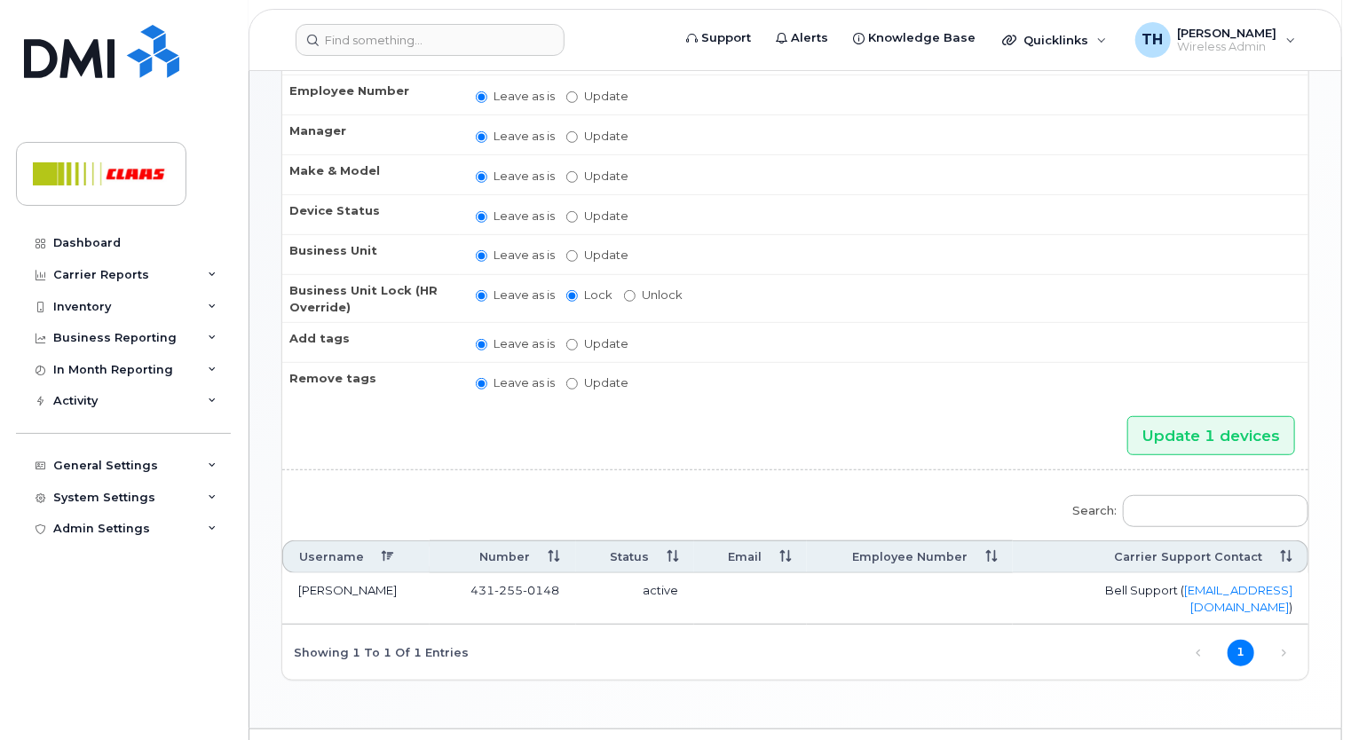
scroll to position [334, 0]
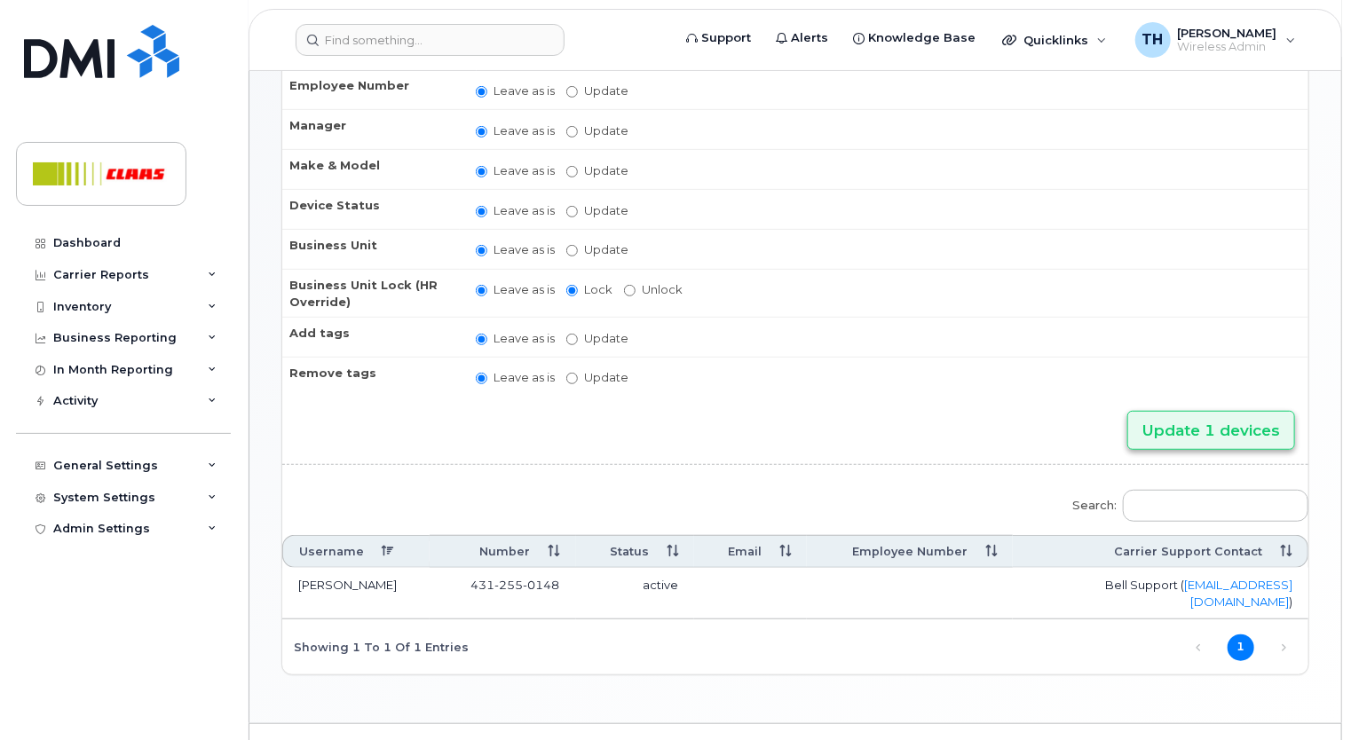
type input "Austin Douglas"
click at [1181, 418] on input "Update 1 devices" at bounding box center [1211, 431] width 168 height 40
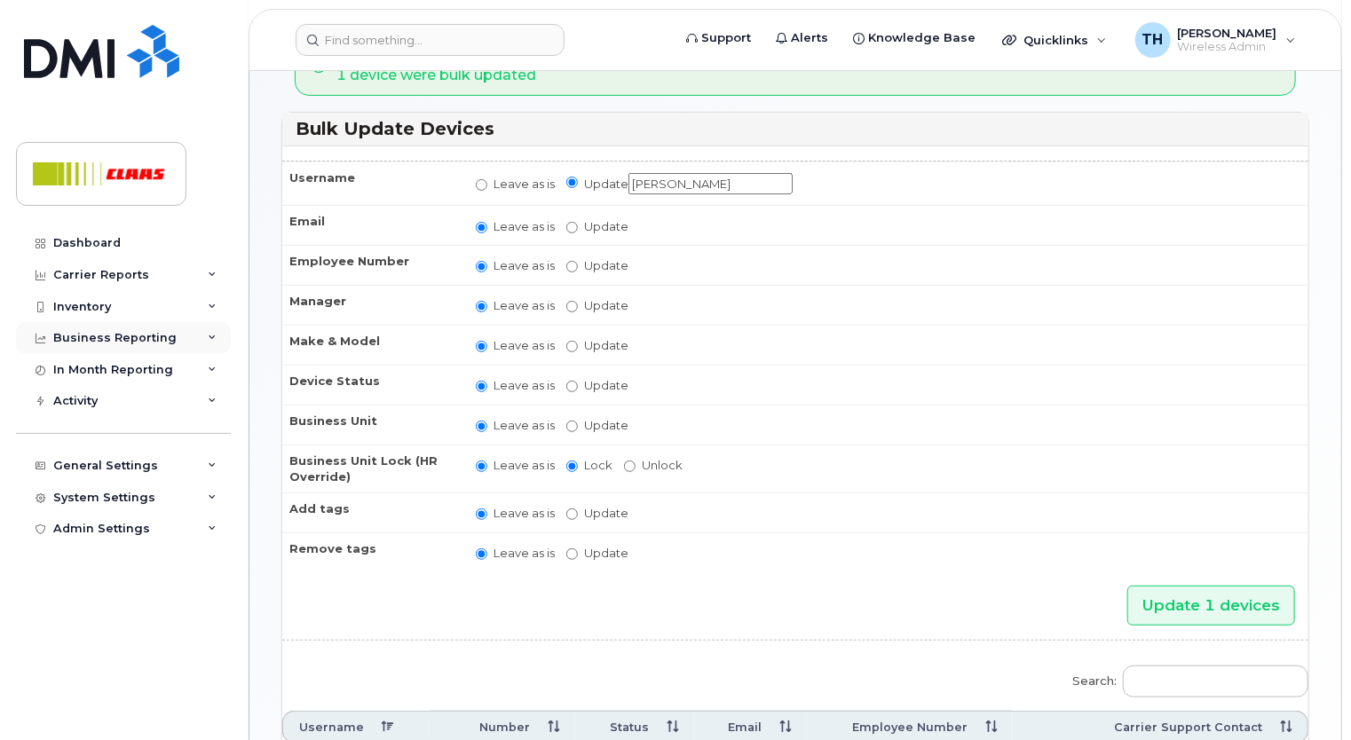
scroll to position [231, 0]
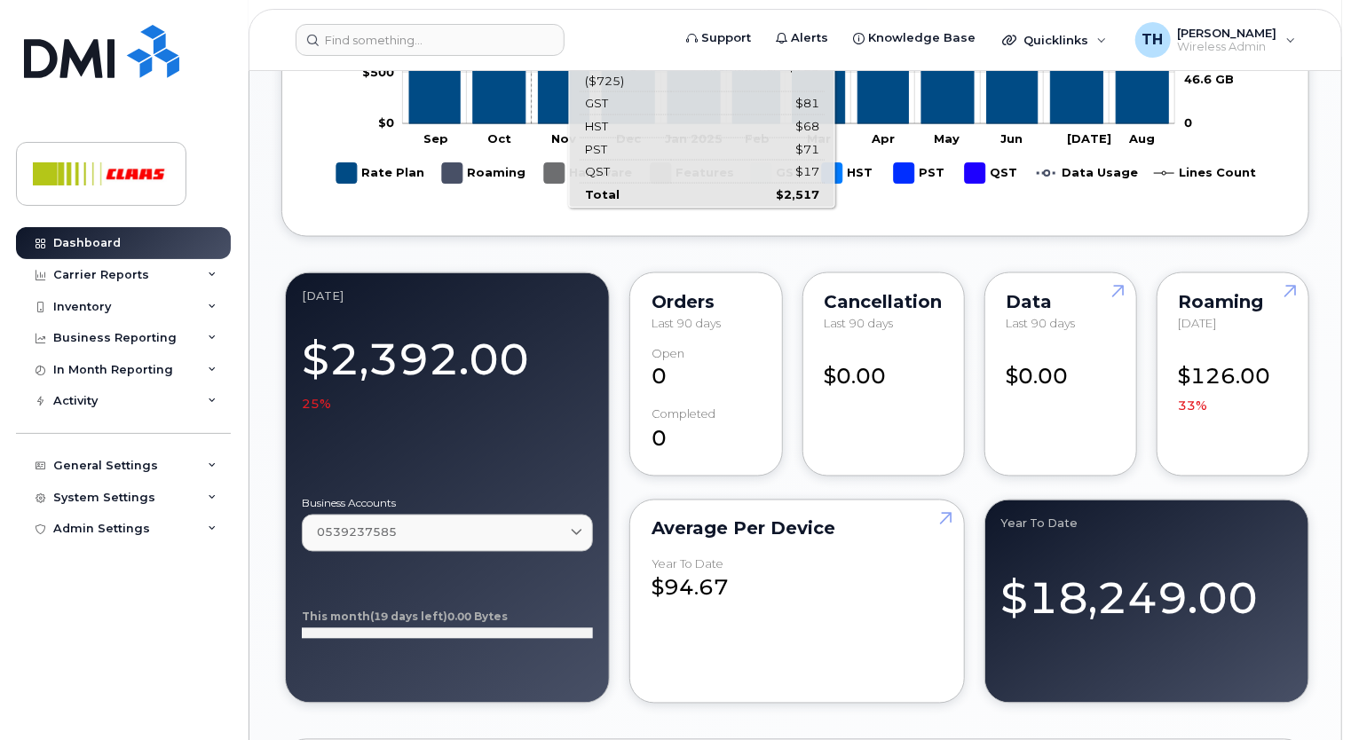
scroll to position [1331, 0]
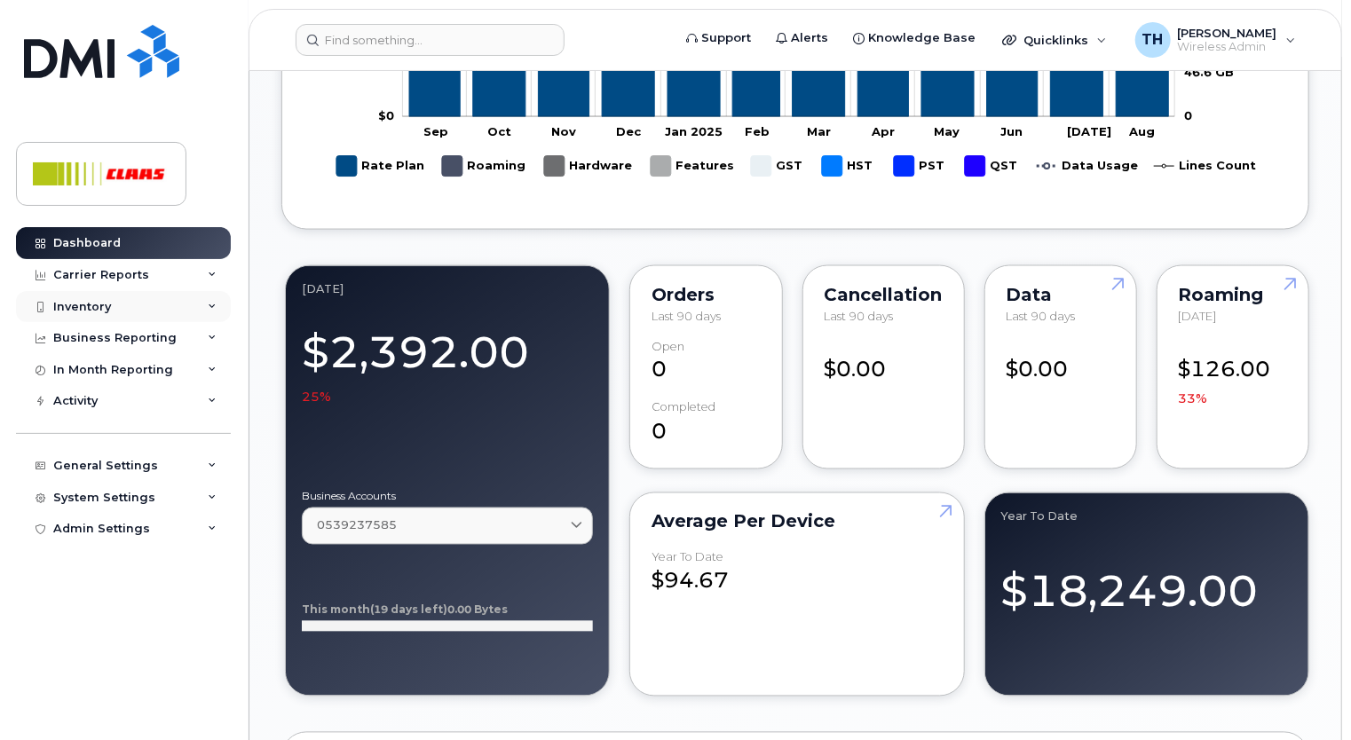
click at [160, 298] on div "Inventory" at bounding box center [123, 307] width 215 height 32
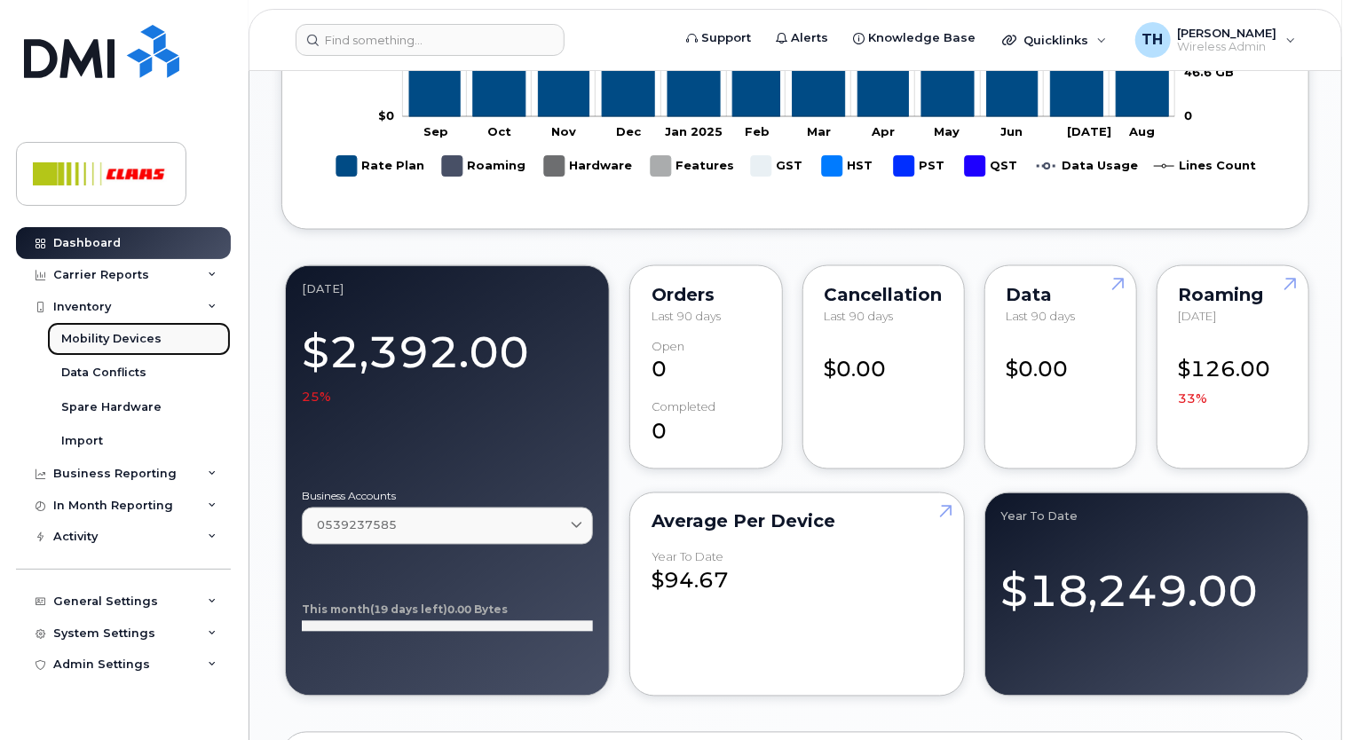
click at [142, 332] on div "Mobility Devices" at bounding box center [111, 339] width 100 height 16
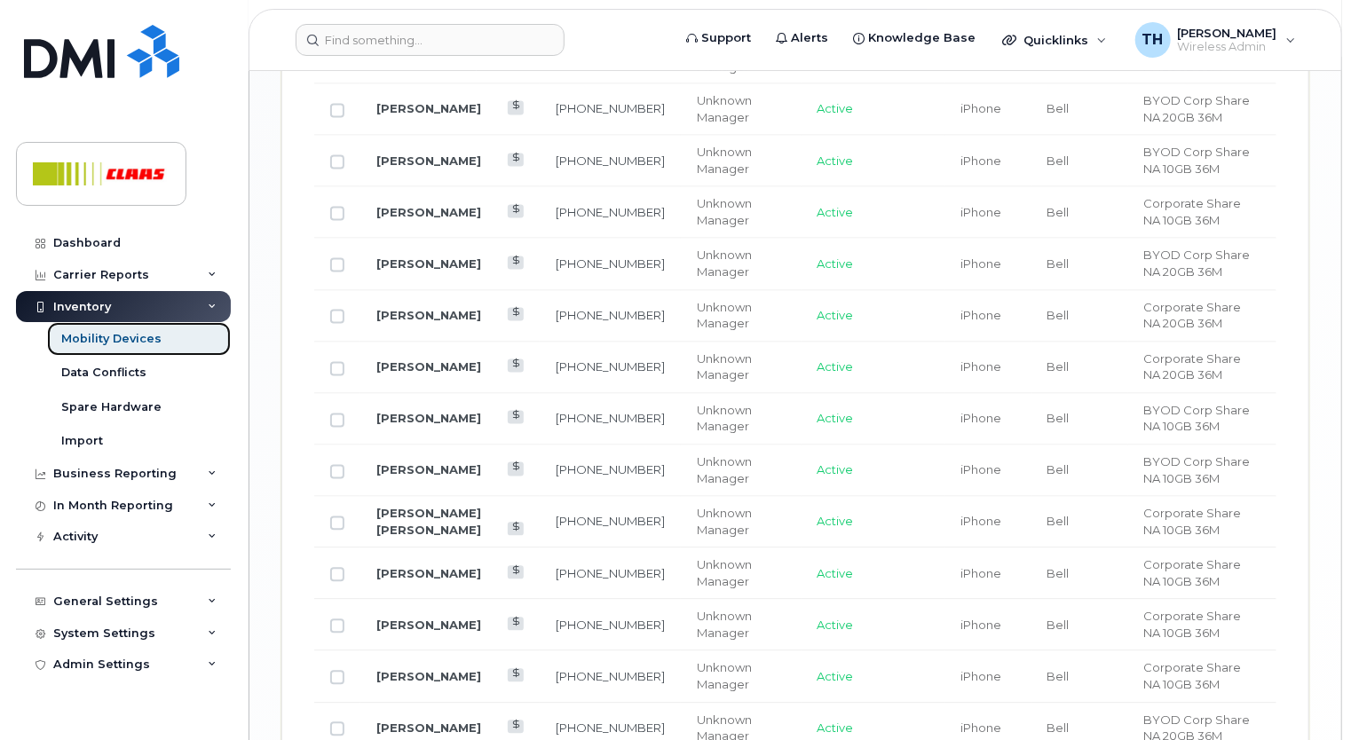
scroll to position [1686, 0]
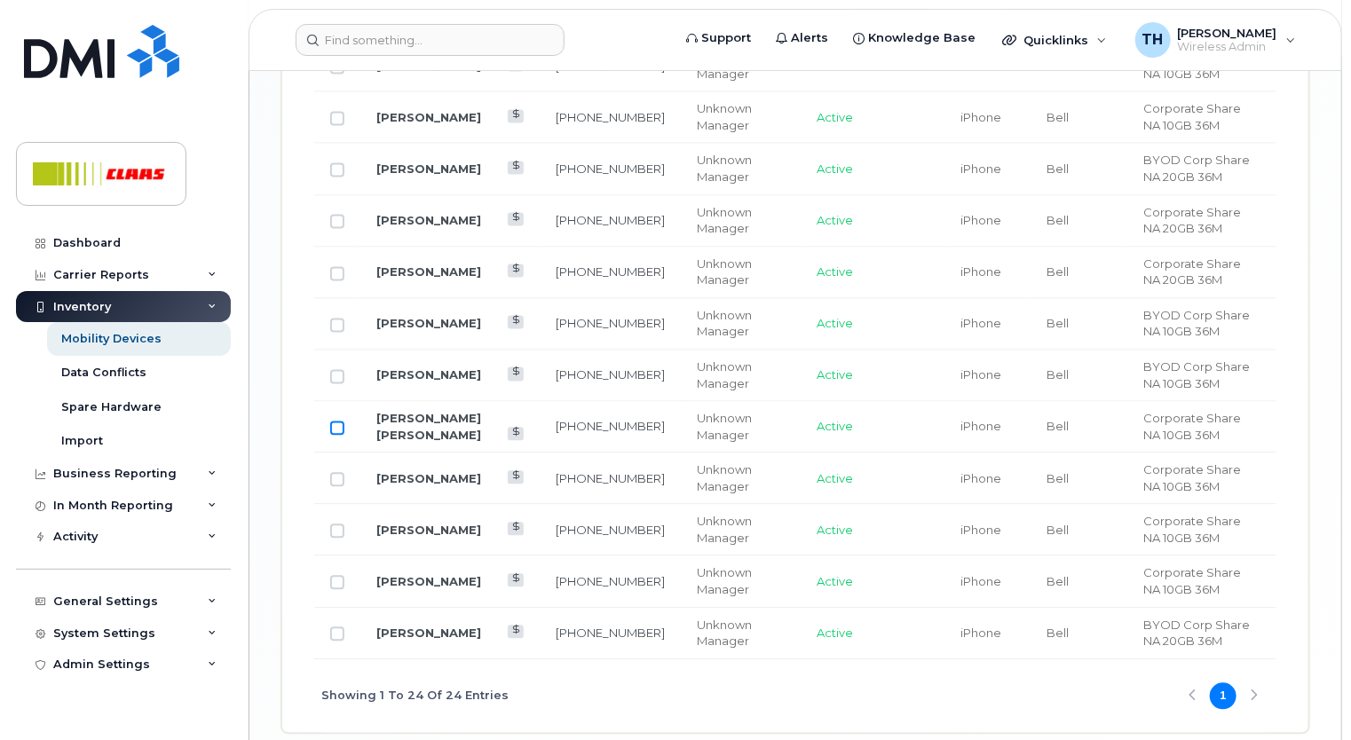
click at [334, 424] on input "Row Unselected" at bounding box center [337, 429] width 14 height 14
checkbox input "true"
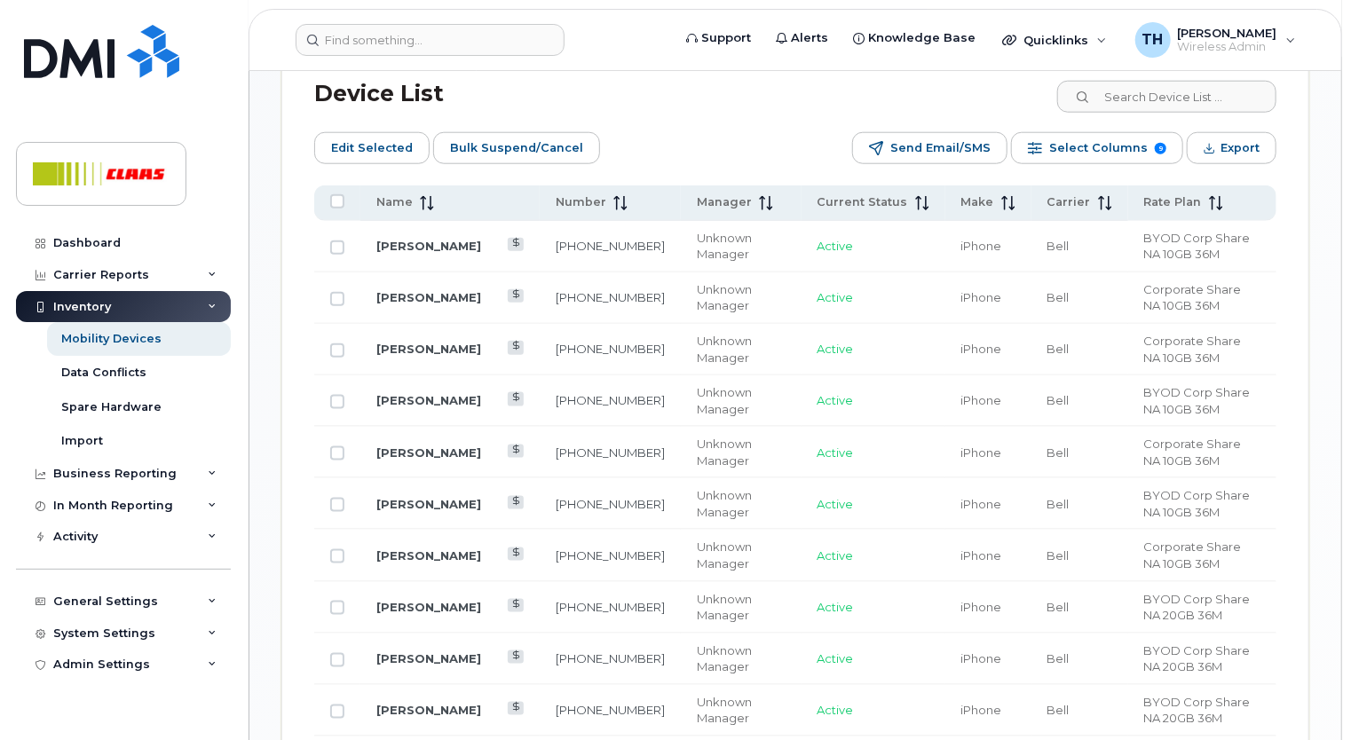
scroll to position [888, 0]
click at [387, 162] on button "Edit Selected" at bounding box center [371, 148] width 115 height 32
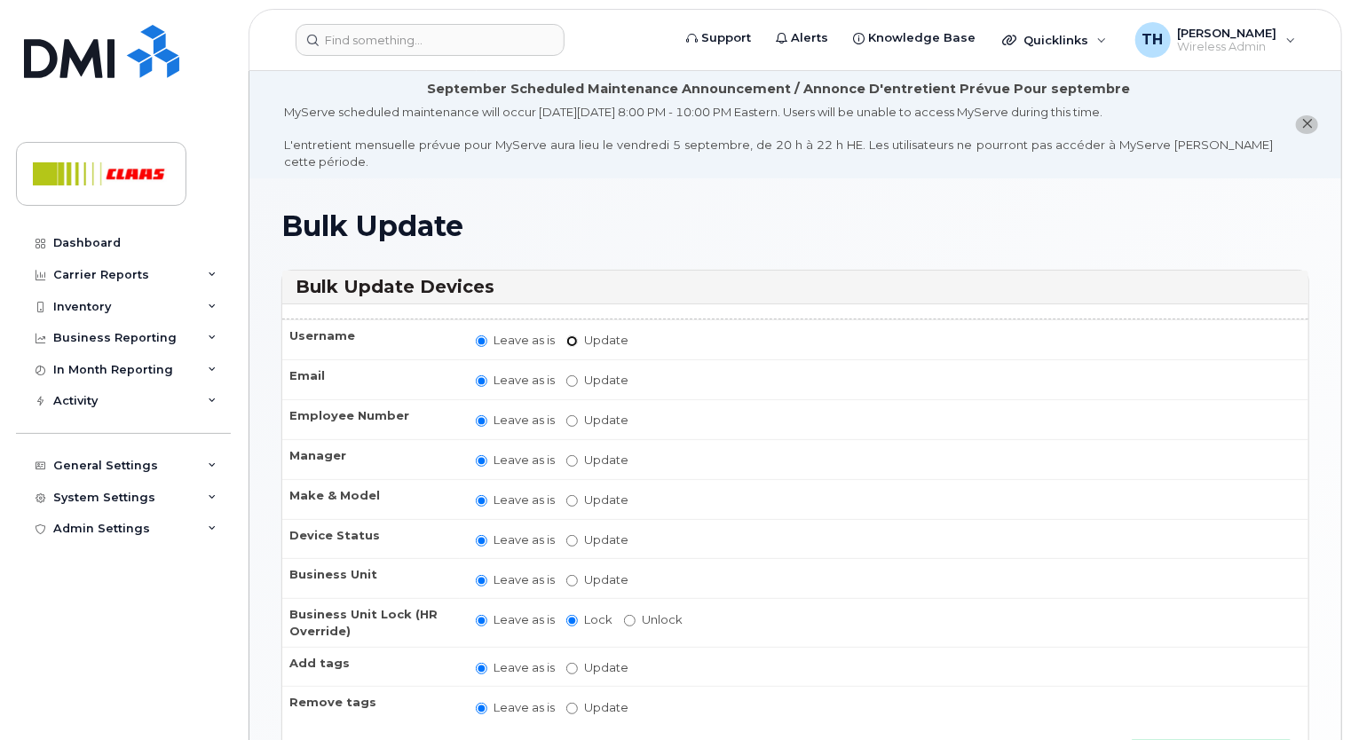
click at [568, 336] on input "Update" at bounding box center [572, 342] width 12 height 12
radio input "true"
radio input "false"
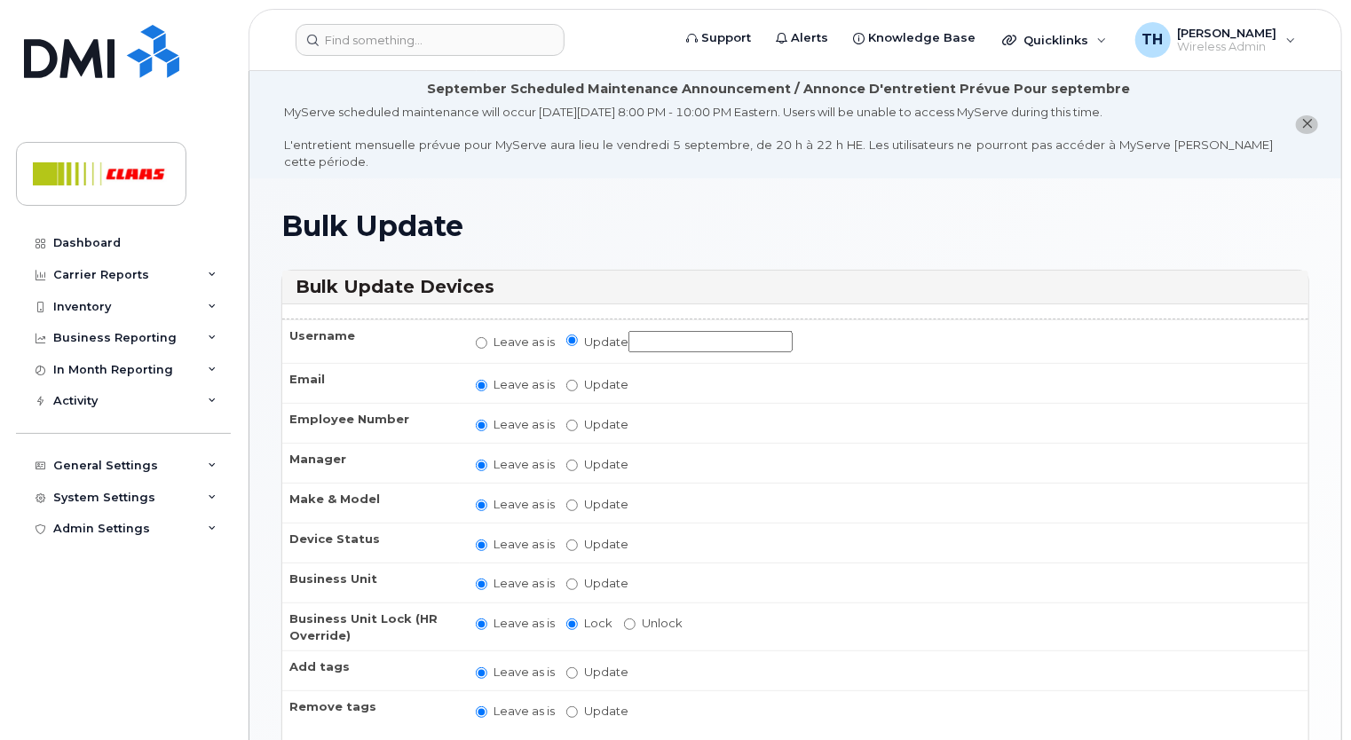
click at [637, 331] on input "Update" at bounding box center [710, 342] width 164 height 22
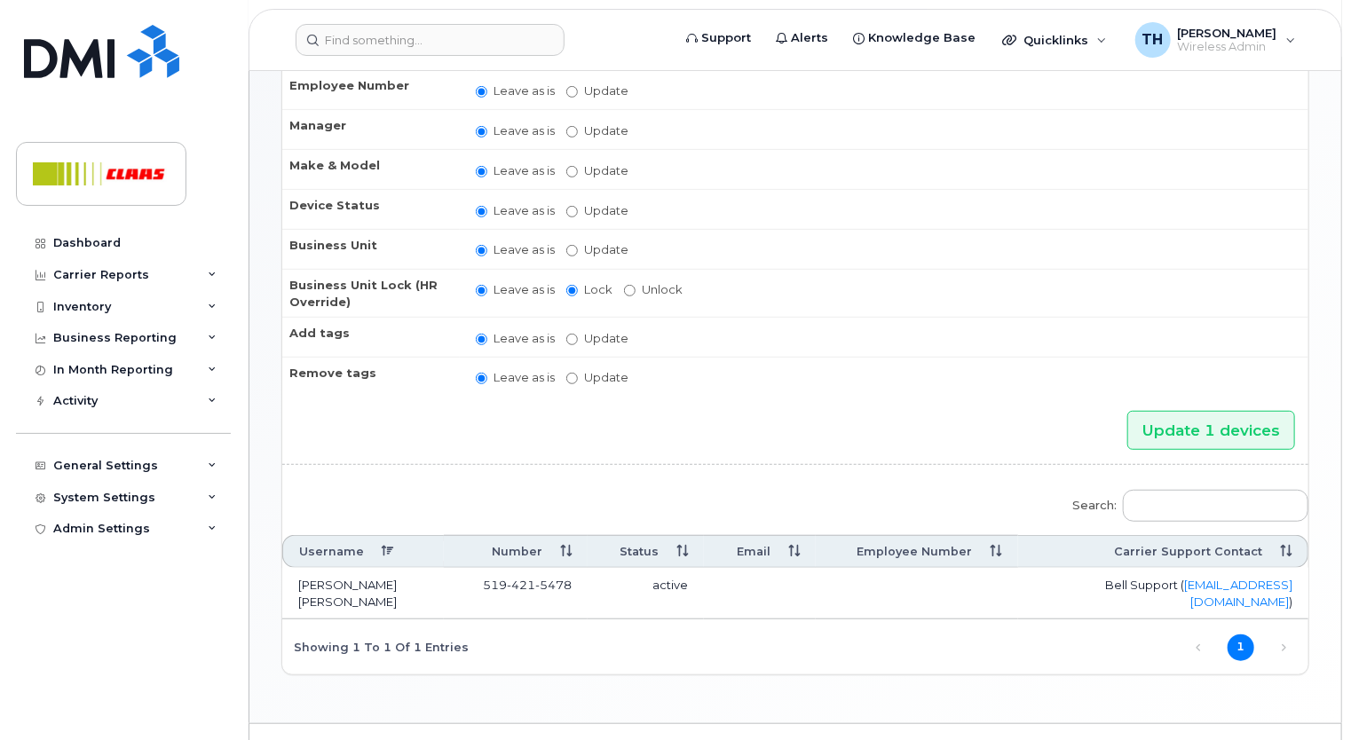
scroll to position [316, 0]
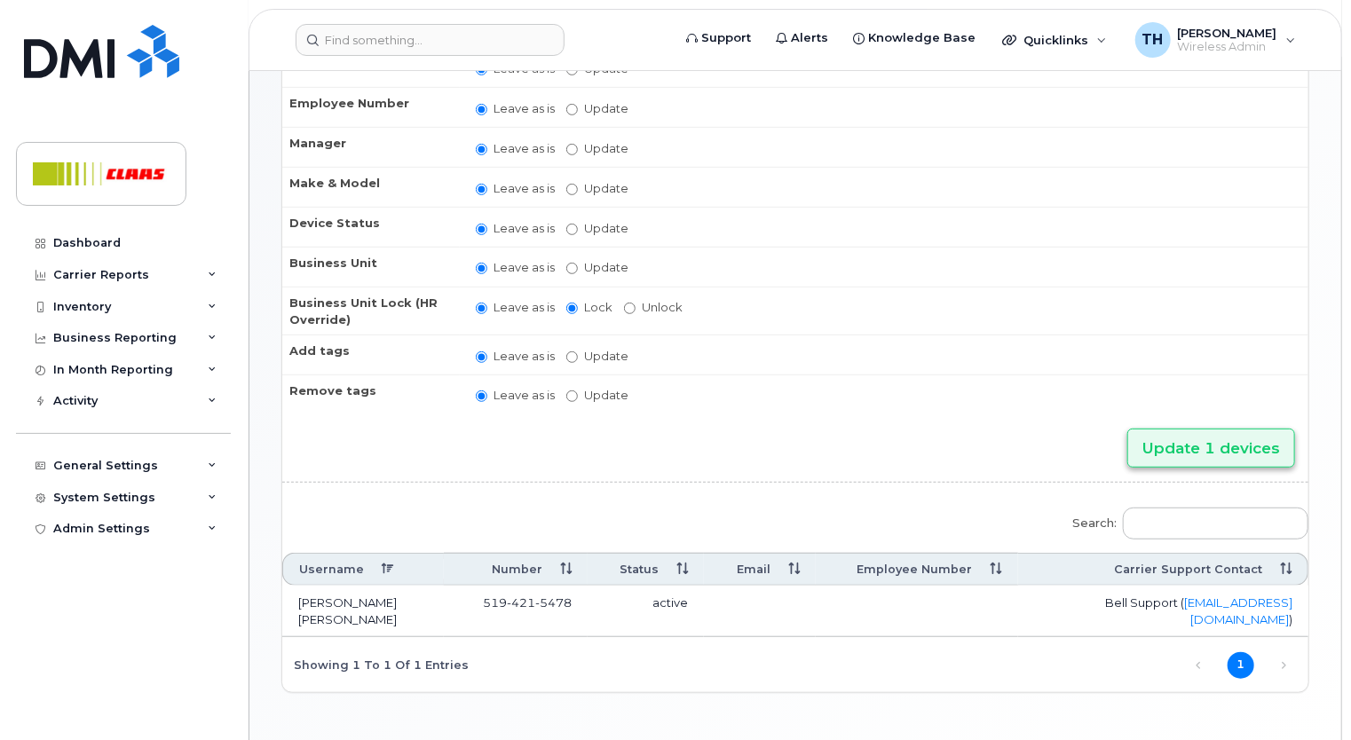
type input "[PERSON_NAME]"
click at [1178, 429] on input "Update 1 devices" at bounding box center [1211, 449] width 168 height 40
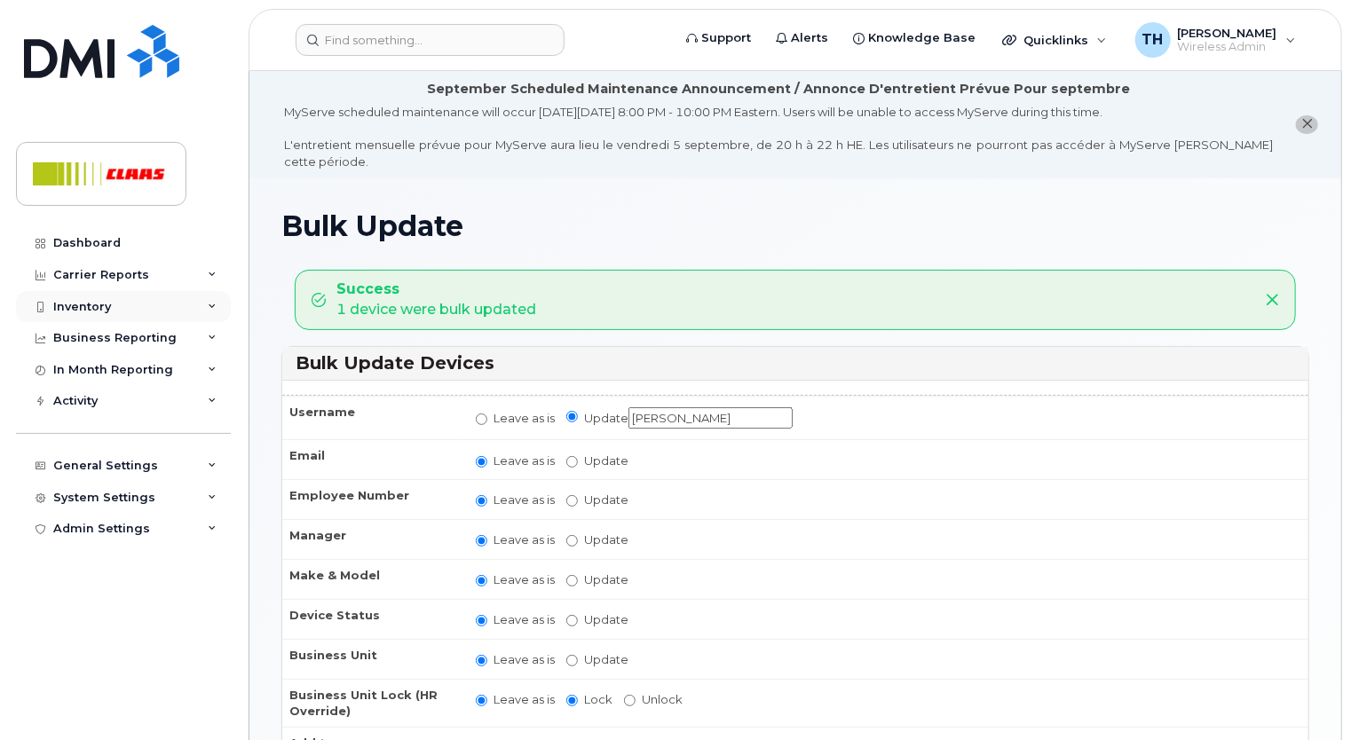
click at [113, 304] on div "Inventory" at bounding box center [123, 307] width 215 height 32
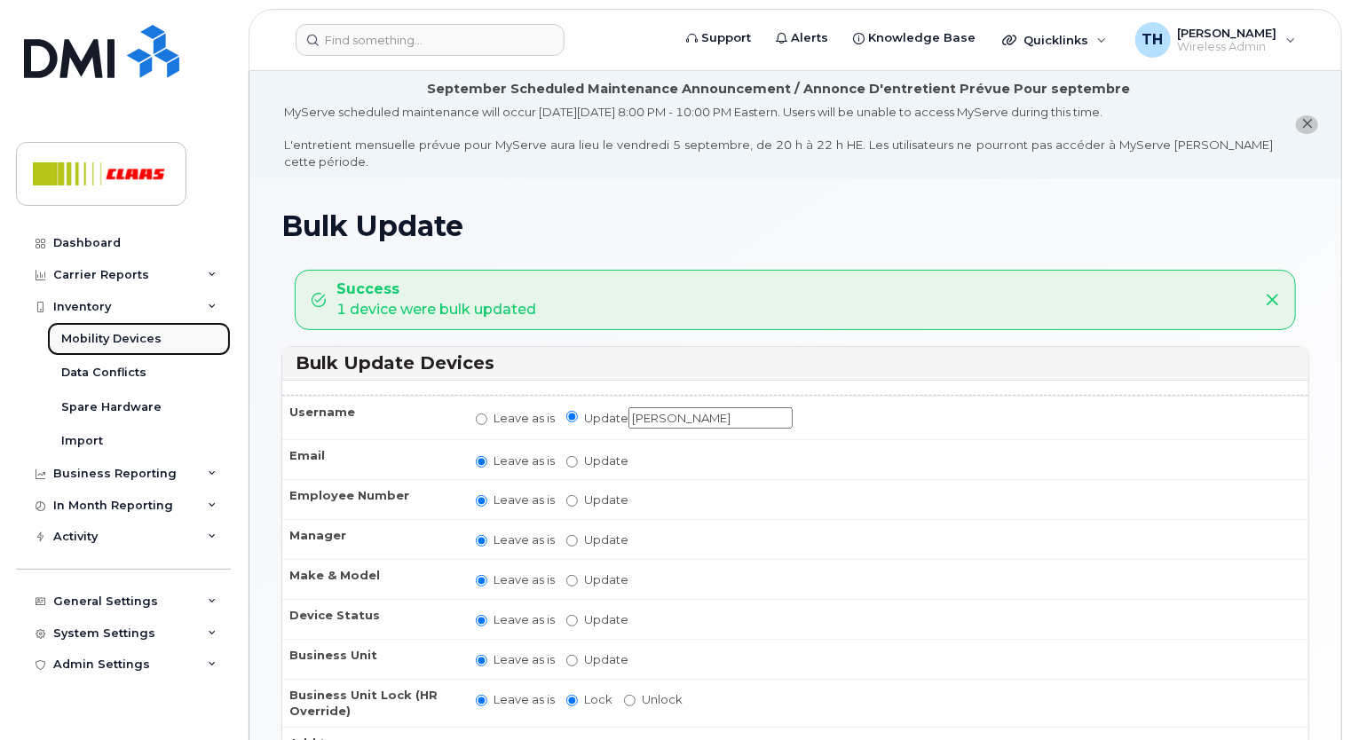
click at [104, 339] on div "Mobility Devices" at bounding box center [111, 339] width 100 height 16
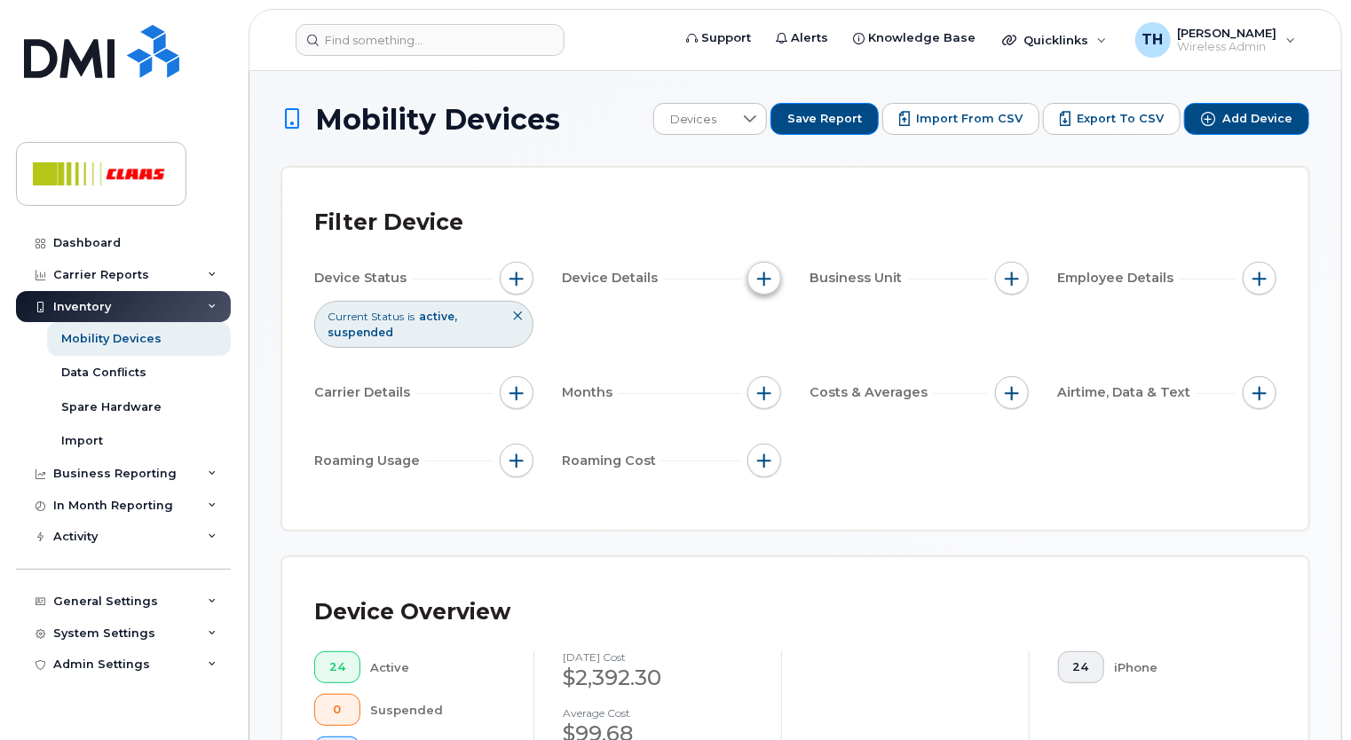
click at [757, 282] on span "button" at bounding box center [764, 279] width 14 height 14
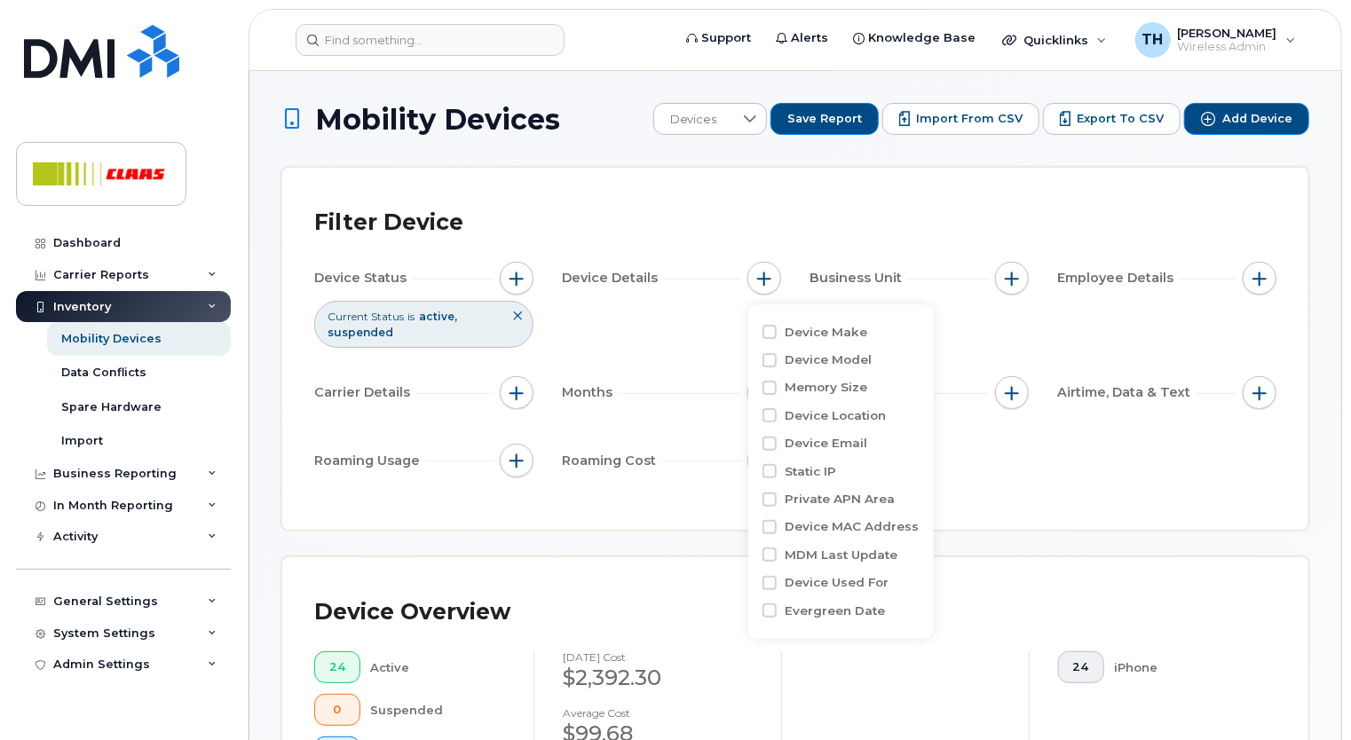
click at [699, 307] on div "Device Status Current Status is active suspended Device Details Business Unit E…" at bounding box center [795, 373] width 962 height 222
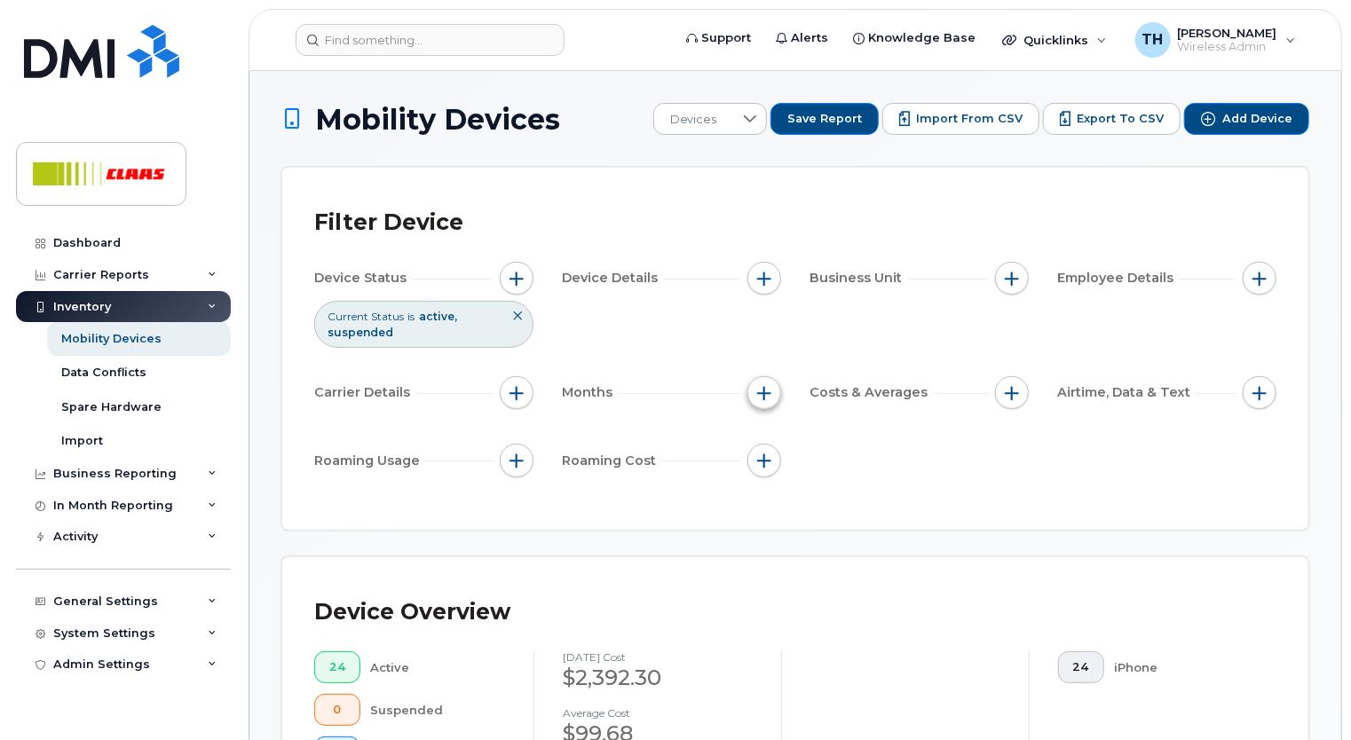
click at [773, 401] on button "button" at bounding box center [764, 393] width 34 height 34
click at [763, 288] on button "button" at bounding box center [764, 279] width 34 height 34
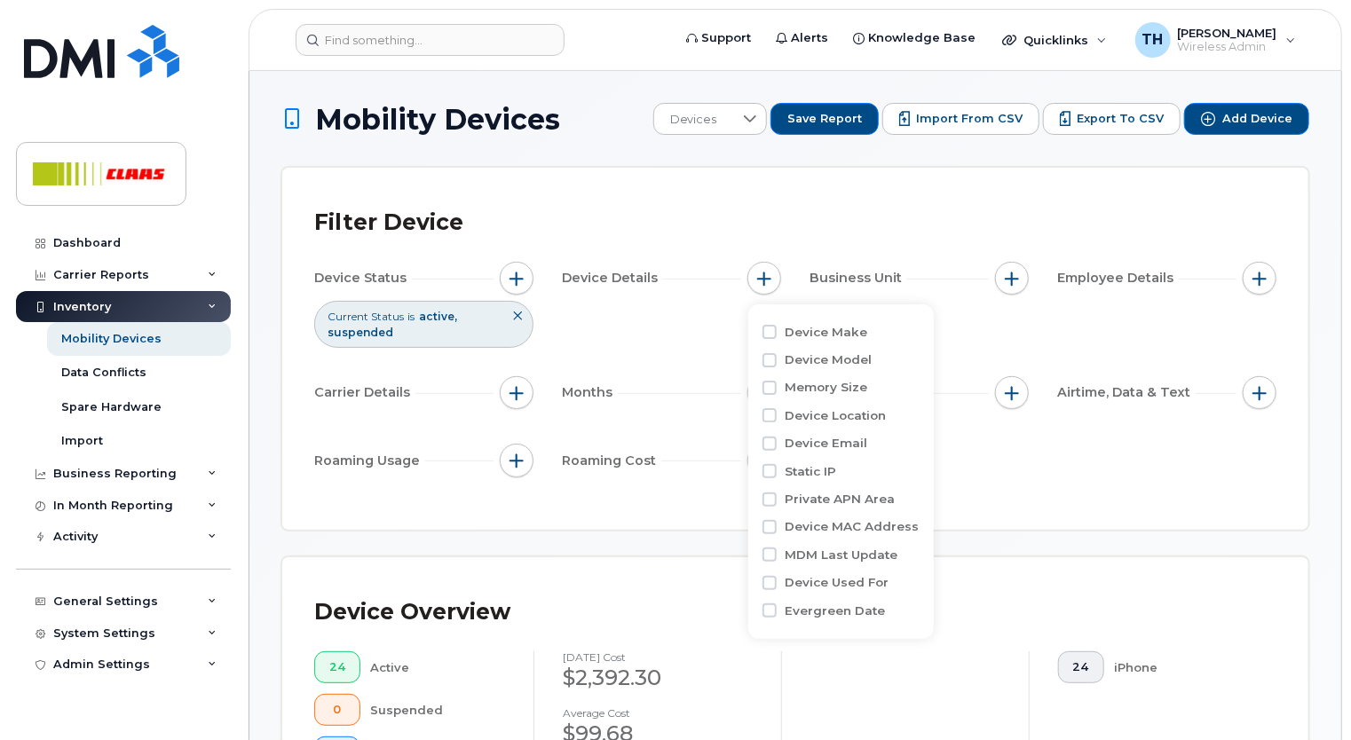
click at [1045, 559] on div "Device Overview 24 Active 0 Suspended 24 With Billing 0 Cancelled [DATE] cost $…" at bounding box center [795, 728] width 1026 height 342
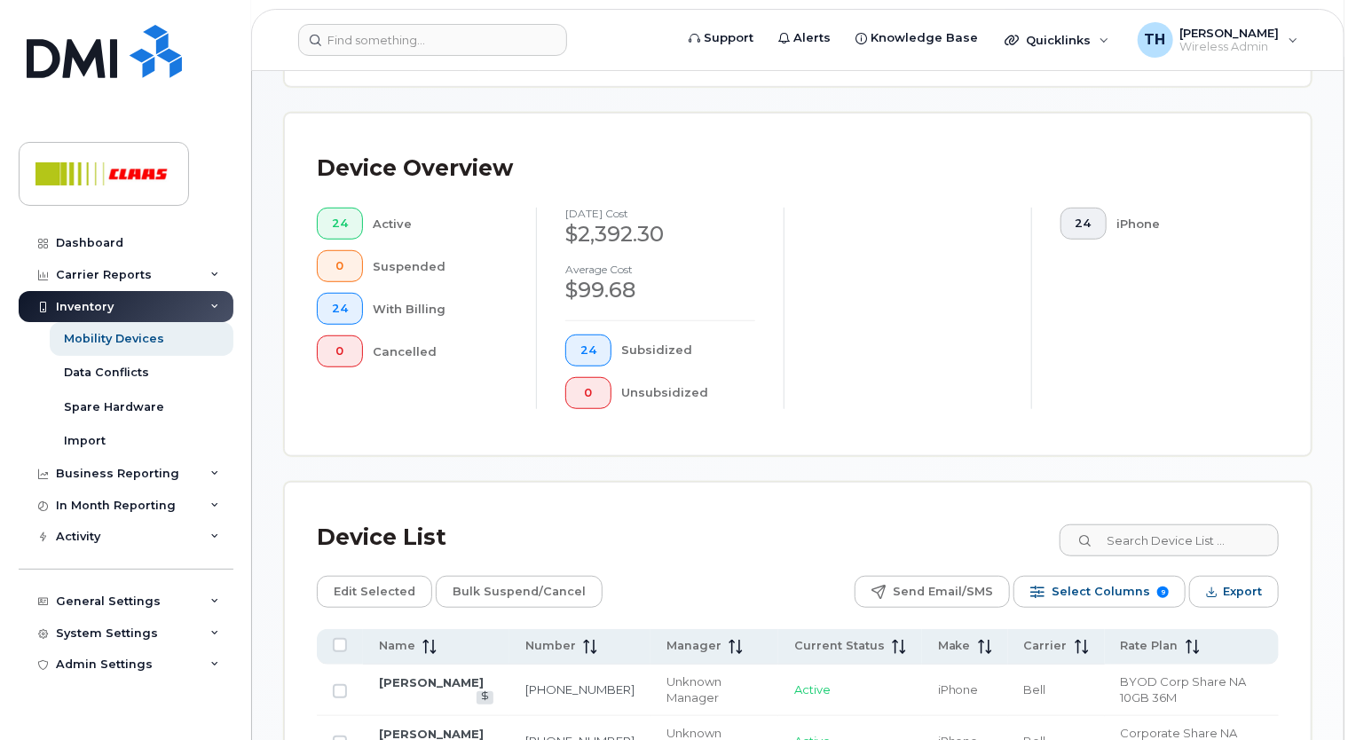
scroll to position [533, 0]
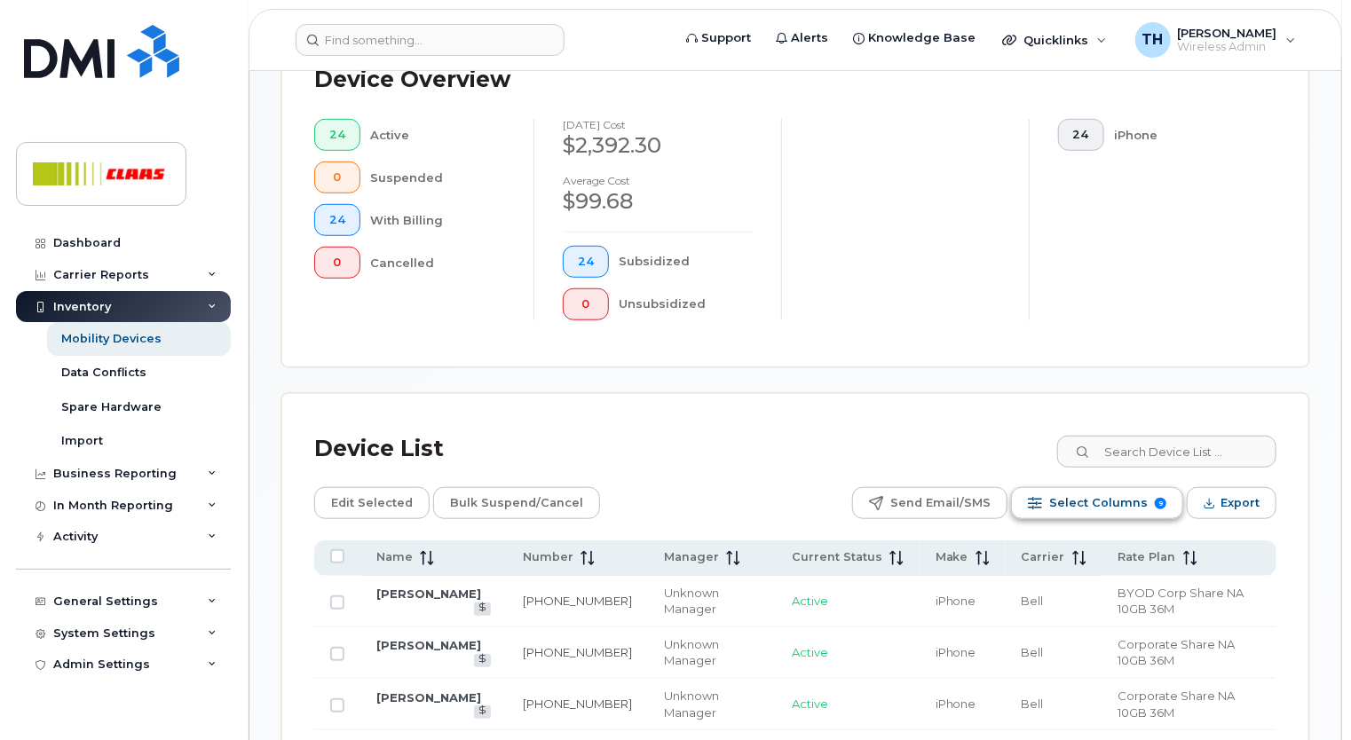
click at [1098, 507] on span "Select Columns" at bounding box center [1098, 503] width 99 height 27
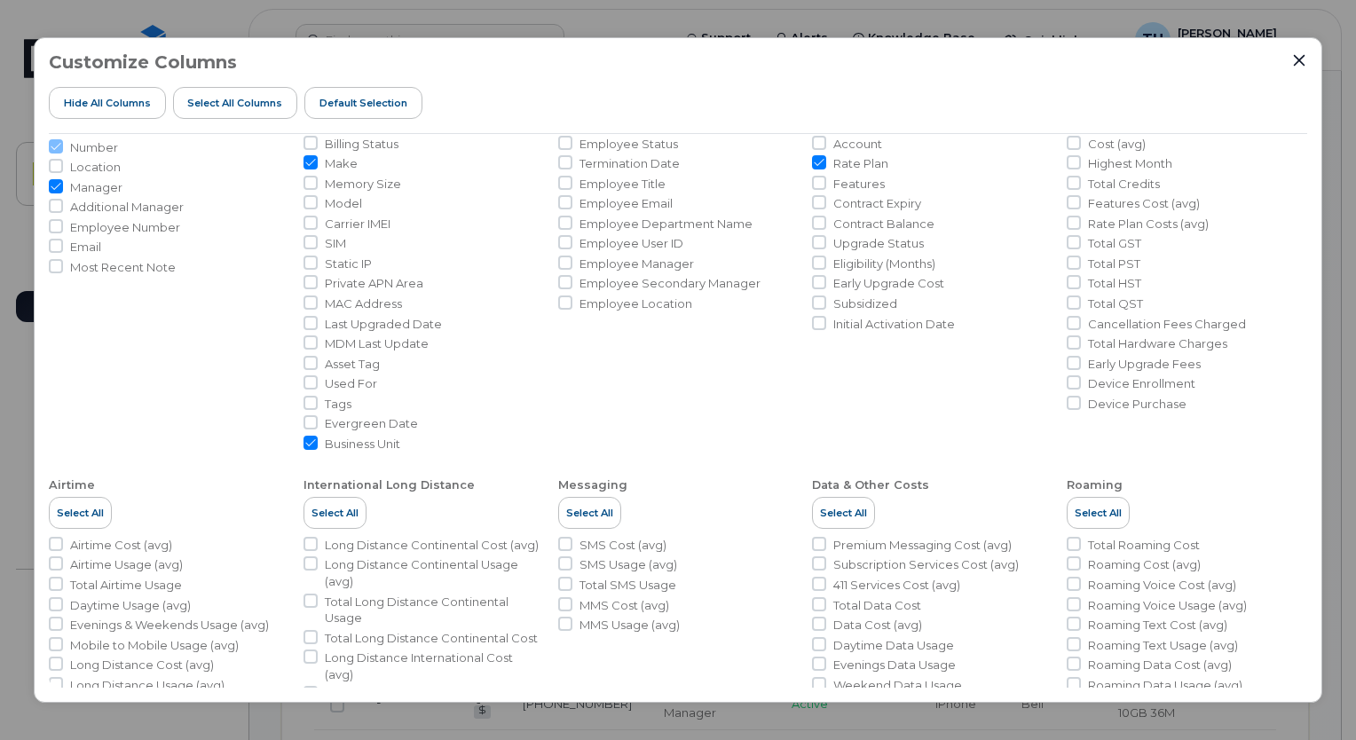
scroll to position [61, 0]
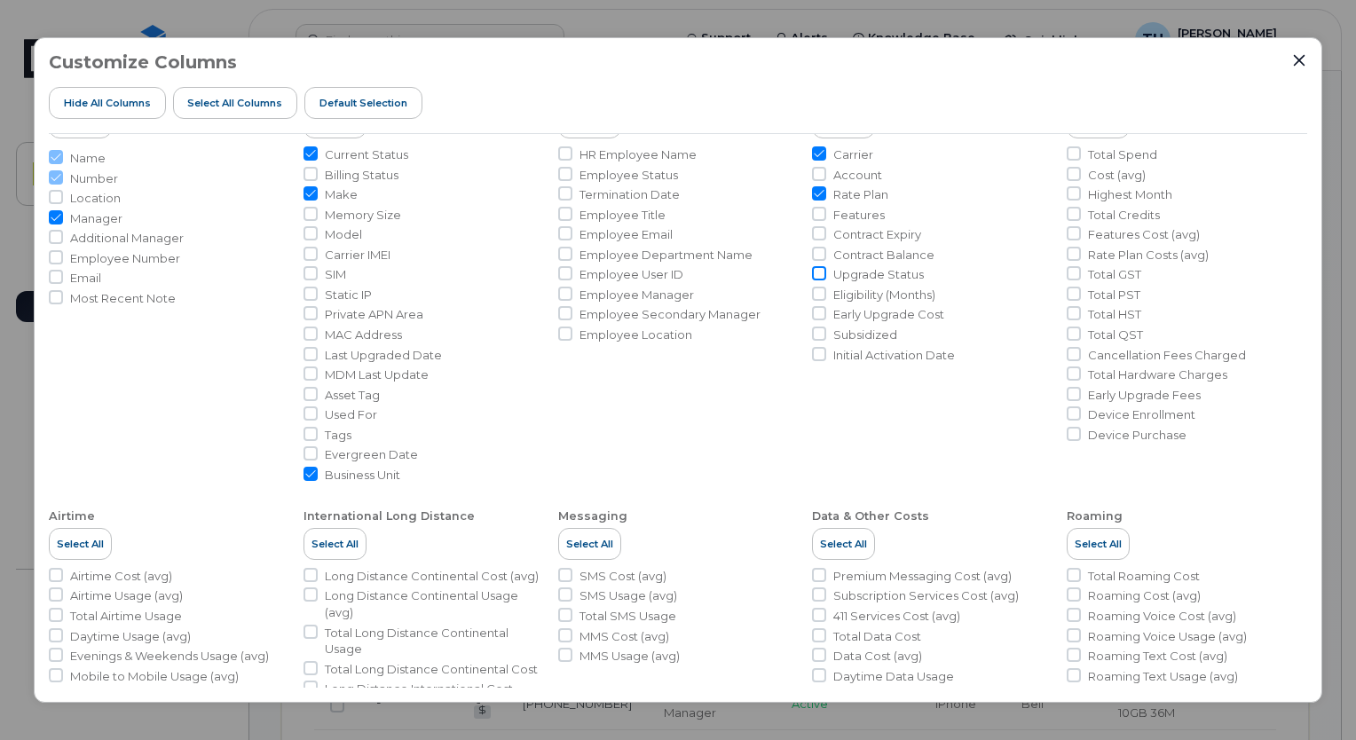
click at [817, 277] on input "Upgrade Status" at bounding box center [819, 273] width 14 height 14
checkbox input "true"
click at [823, 235] on input "Contract Expiry" at bounding box center [819, 233] width 14 height 14
checkbox input "true"
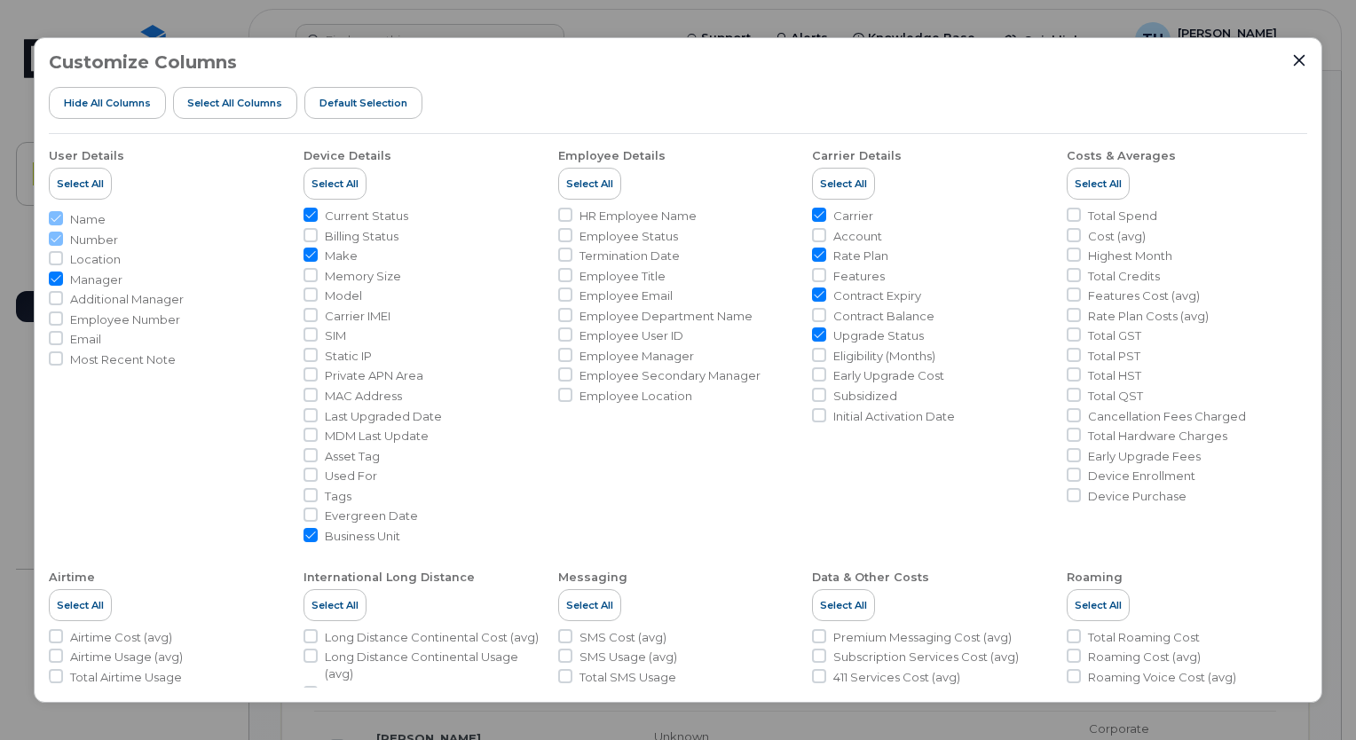
click at [1309, 53] on div "Customize Columns Hide All Columns Select all Columns Default Selection User De…" at bounding box center [678, 370] width 1289 height 667
click at [1292, 59] on icon "Close" at bounding box center [1299, 60] width 14 height 14
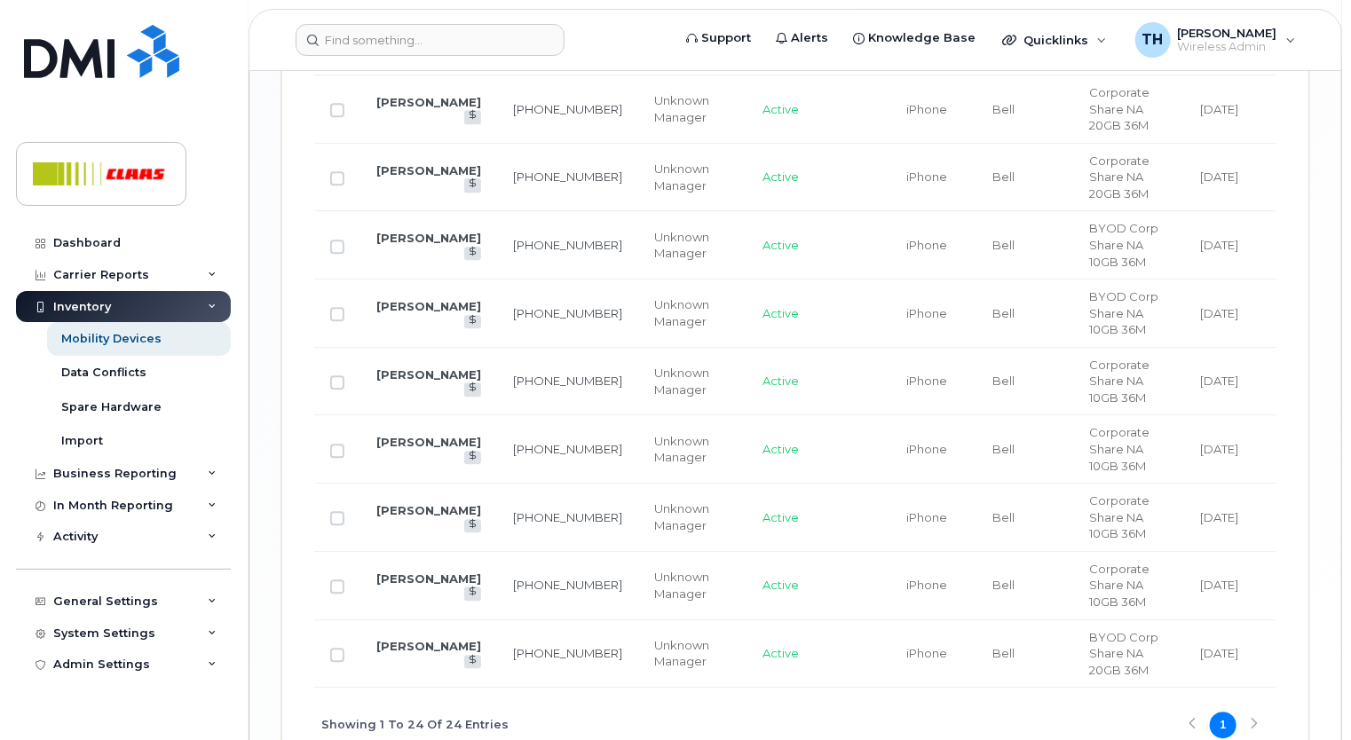
scroll to position [2130, 0]
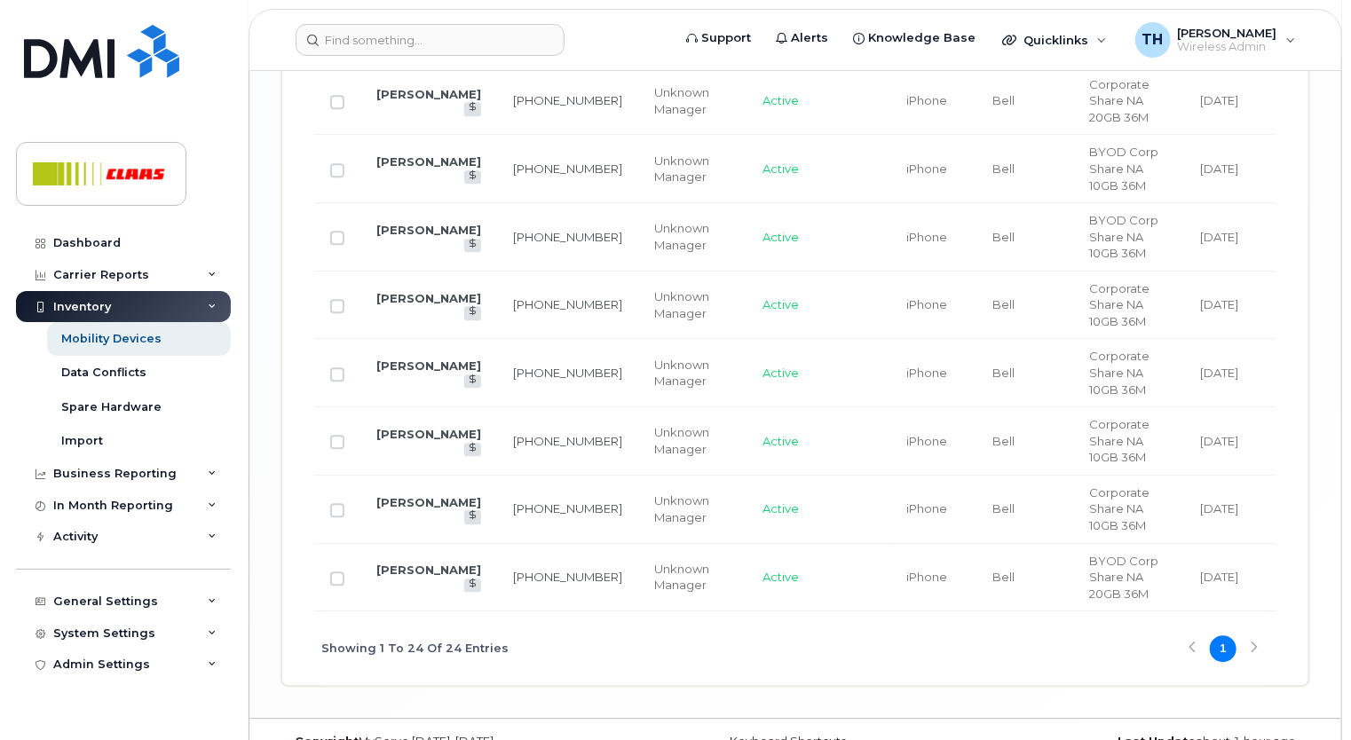
click at [1250, 653] on div "Showing 1 To 24 Of 24 Entries 1" at bounding box center [795, 649] width 962 height 74
click at [1255, 648] on div "Showing 1 To 24 Of 24 Entries 1" at bounding box center [795, 649] width 962 height 74
drag, startPoint x: 1128, startPoint y: 612, endPoint x: 1149, endPoint y: 612, distance: 21.3
click at [1149, 612] on div "Showing 1 To 24 Of 24 Entries 1" at bounding box center [795, 649] width 962 height 74
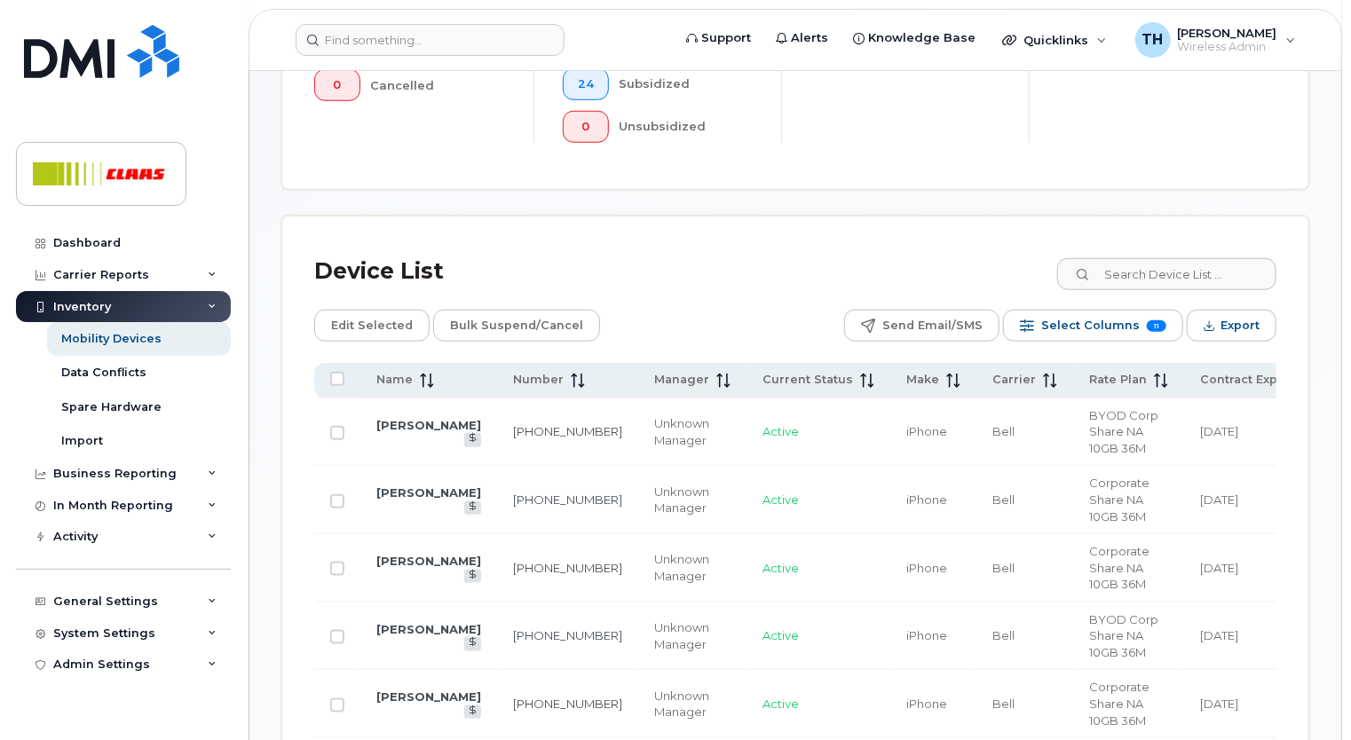
scroll to position [710, 0]
click at [1112, 329] on span "Select Columns" at bounding box center [1090, 325] width 99 height 27
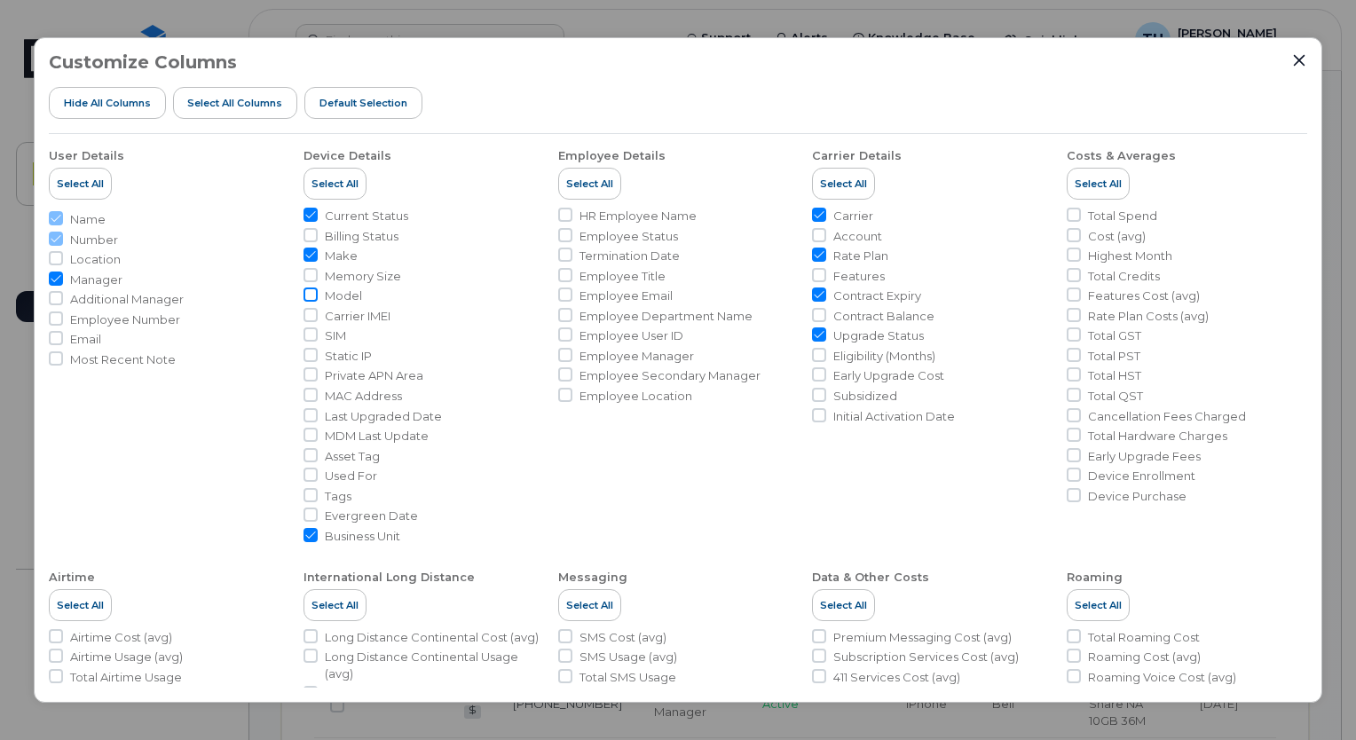
click at [311, 298] on input "Model" at bounding box center [311, 295] width 14 height 14
checkbox input "true"
click at [1302, 62] on icon "Close" at bounding box center [1300, 60] width 12 height 12
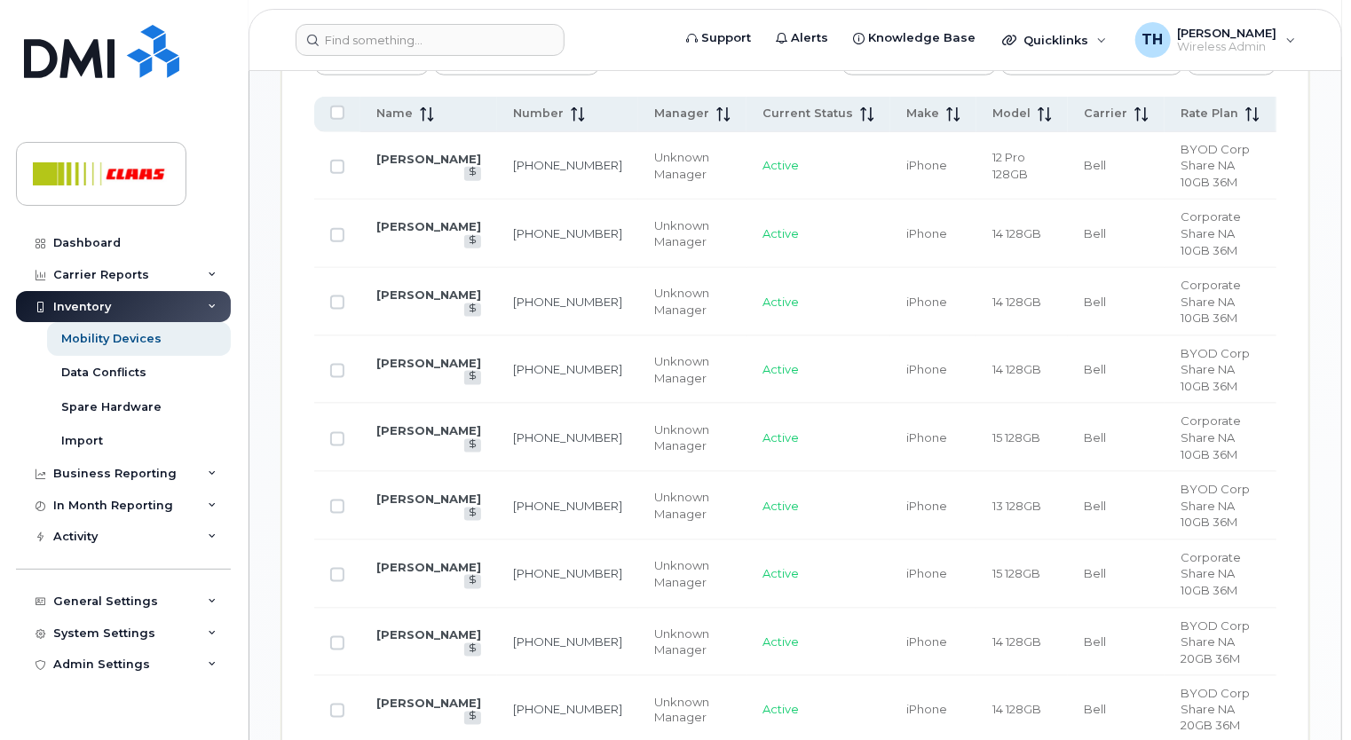
scroll to position [533, 0]
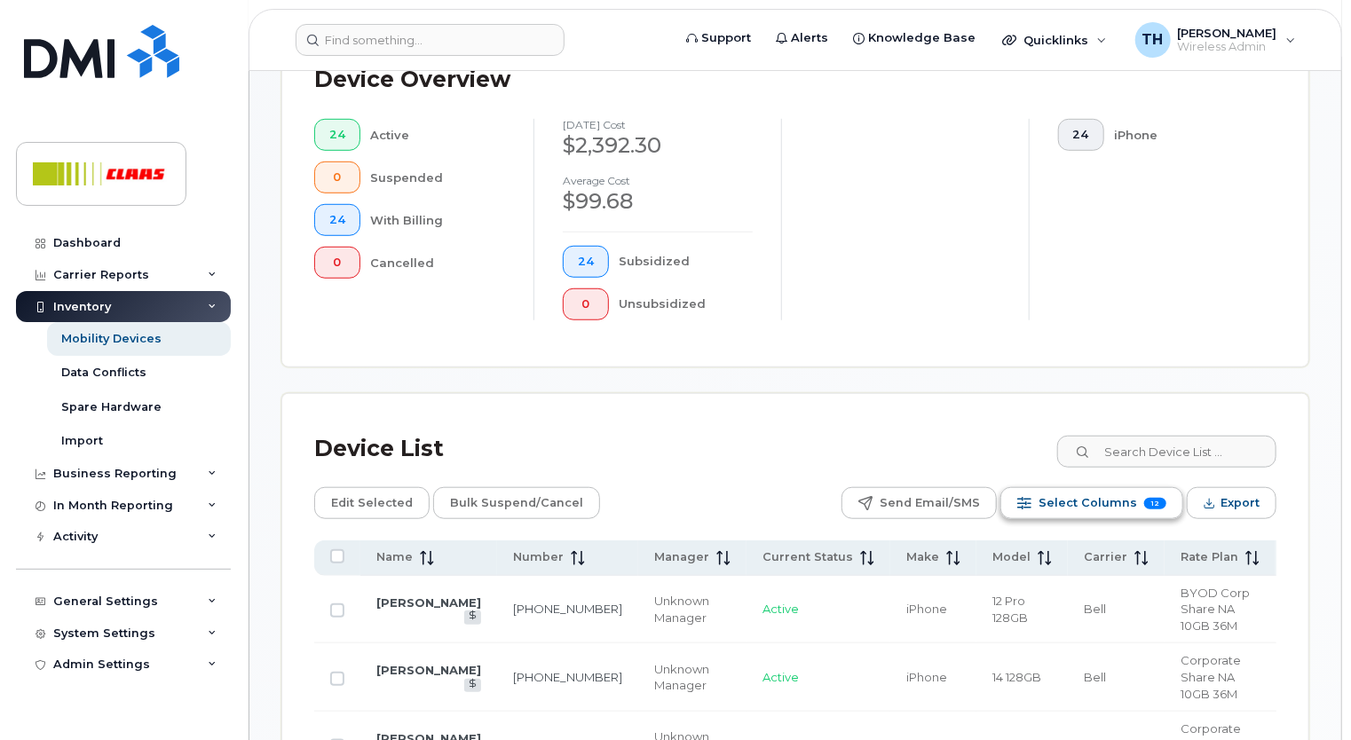
click at [1094, 501] on span "Select Columns" at bounding box center [1087, 503] width 99 height 27
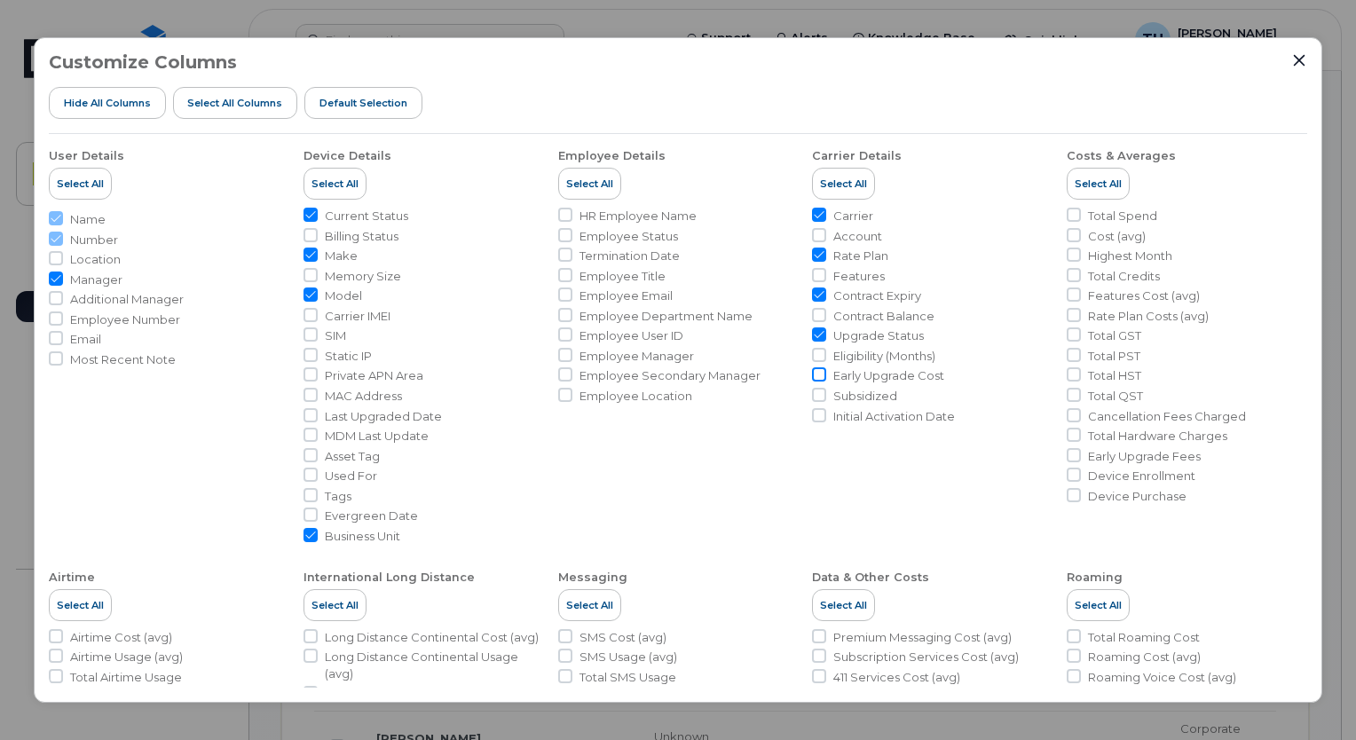
click at [817, 375] on input "Early Upgrade Cost" at bounding box center [819, 374] width 14 height 14
checkbox input "true"
click at [1296, 57] on icon "Close" at bounding box center [1300, 60] width 12 height 12
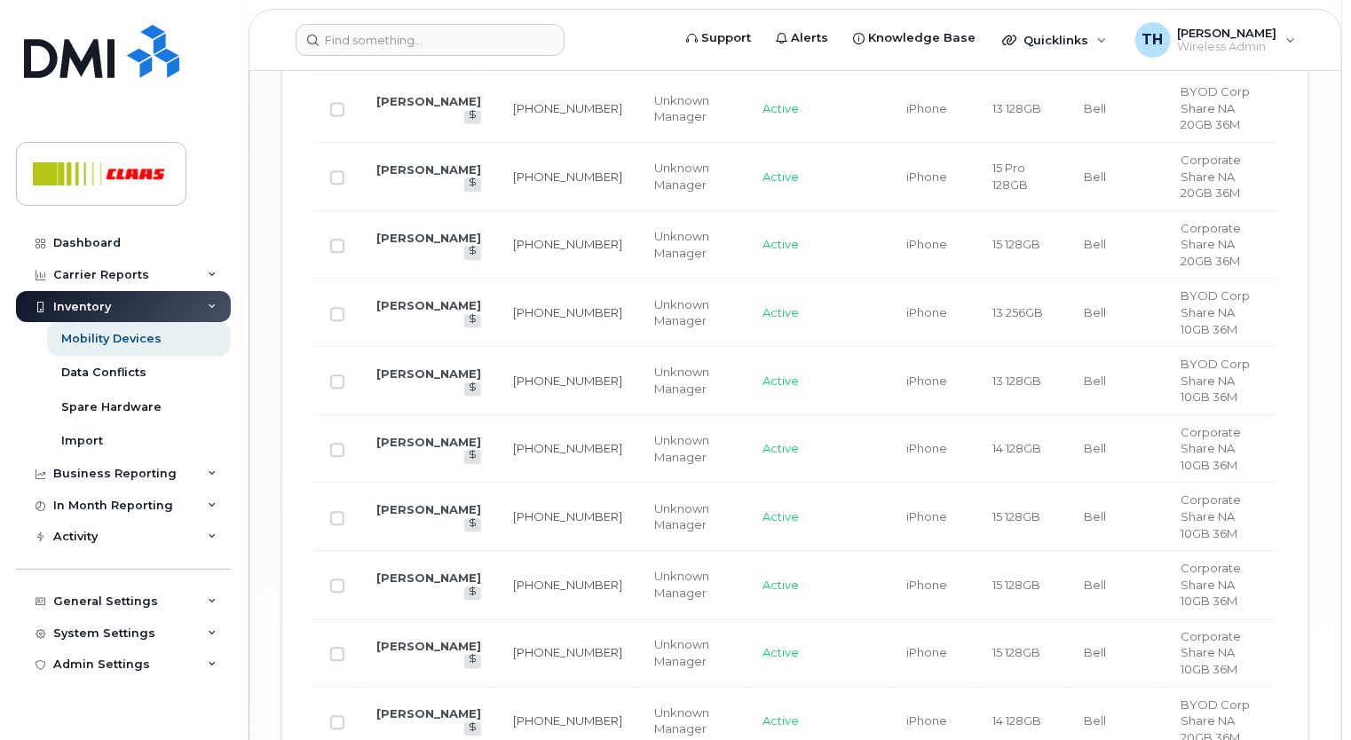
scroll to position [2162, 0]
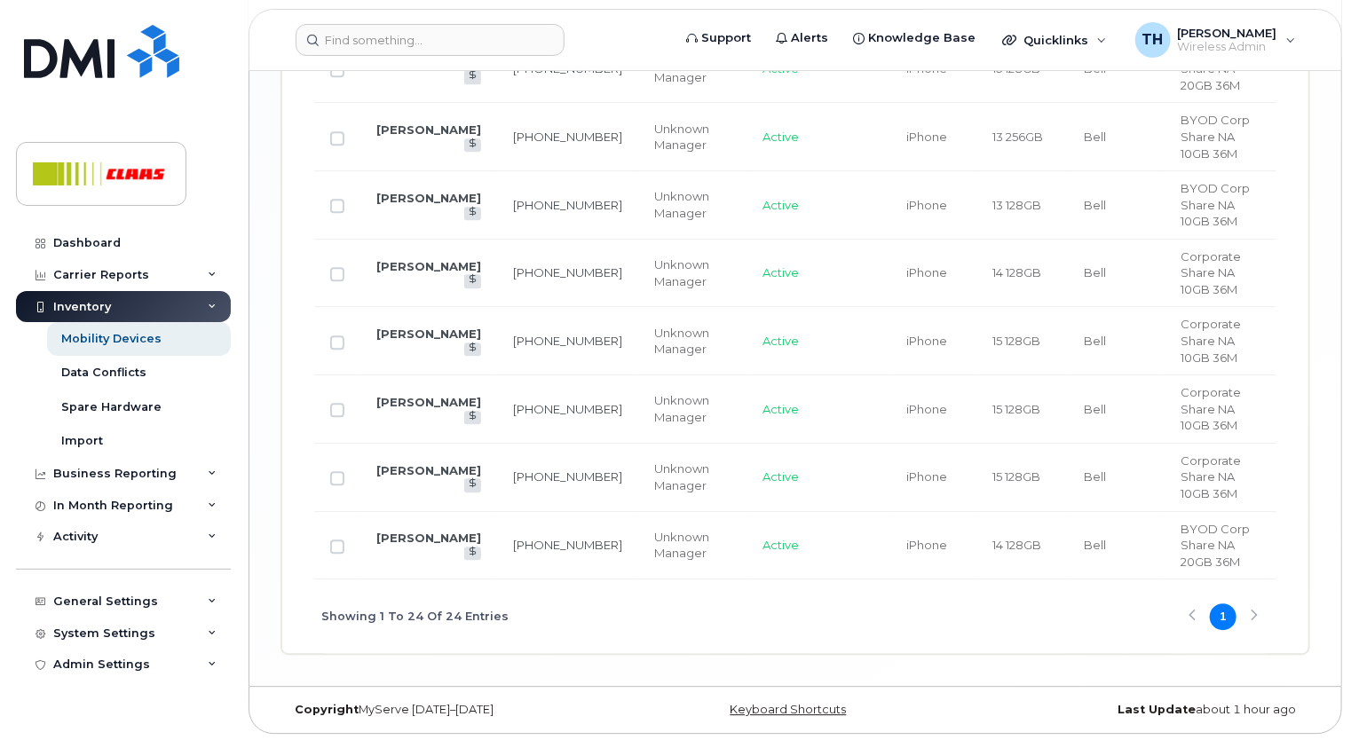
drag, startPoint x: 818, startPoint y: 579, endPoint x: 1048, endPoint y: 577, distance: 229.9
click at [1055, 580] on div "Showing 1 To 24 Of 24 Entries 1" at bounding box center [795, 617] width 962 height 74
drag, startPoint x: 1048, startPoint y: 577, endPoint x: 1051, endPoint y: 590, distance: 13.6
drag, startPoint x: 1051, startPoint y: 590, endPoint x: 950, endPoint y: 588, distance: 101.2
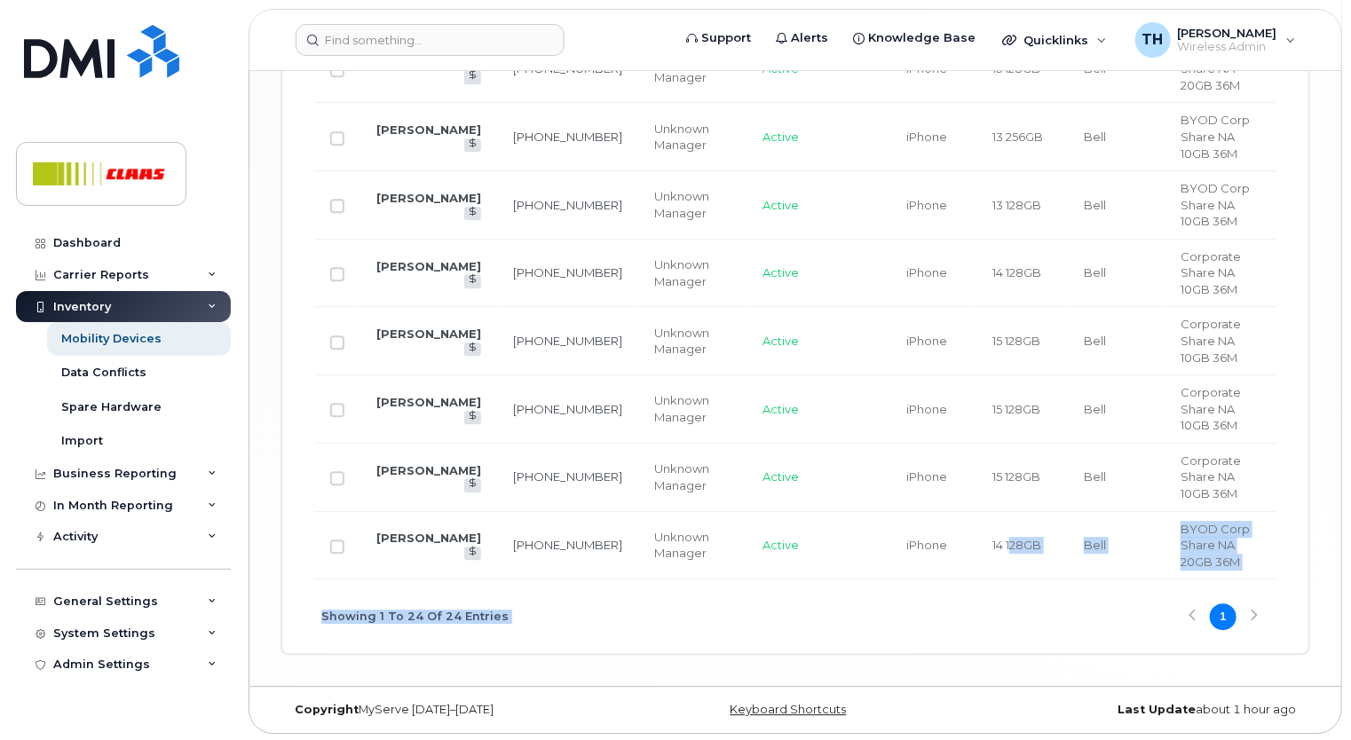
click at [950, 588] on div "Showing 1 To 24 Of 24 Entries 1" at bounding box center [795, 617] width 962 height 74
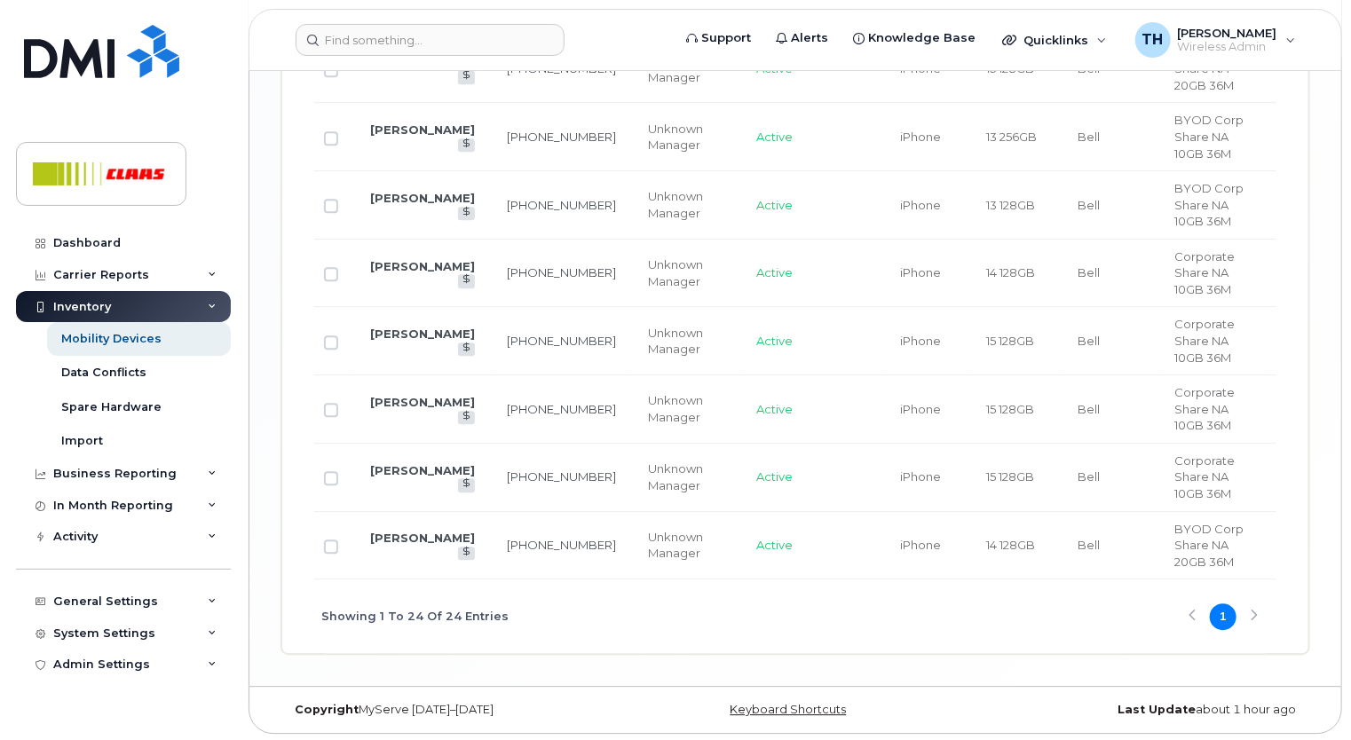
click at [740, 571] on td "Active" at bounding box center [812, 546] width 144 height 68
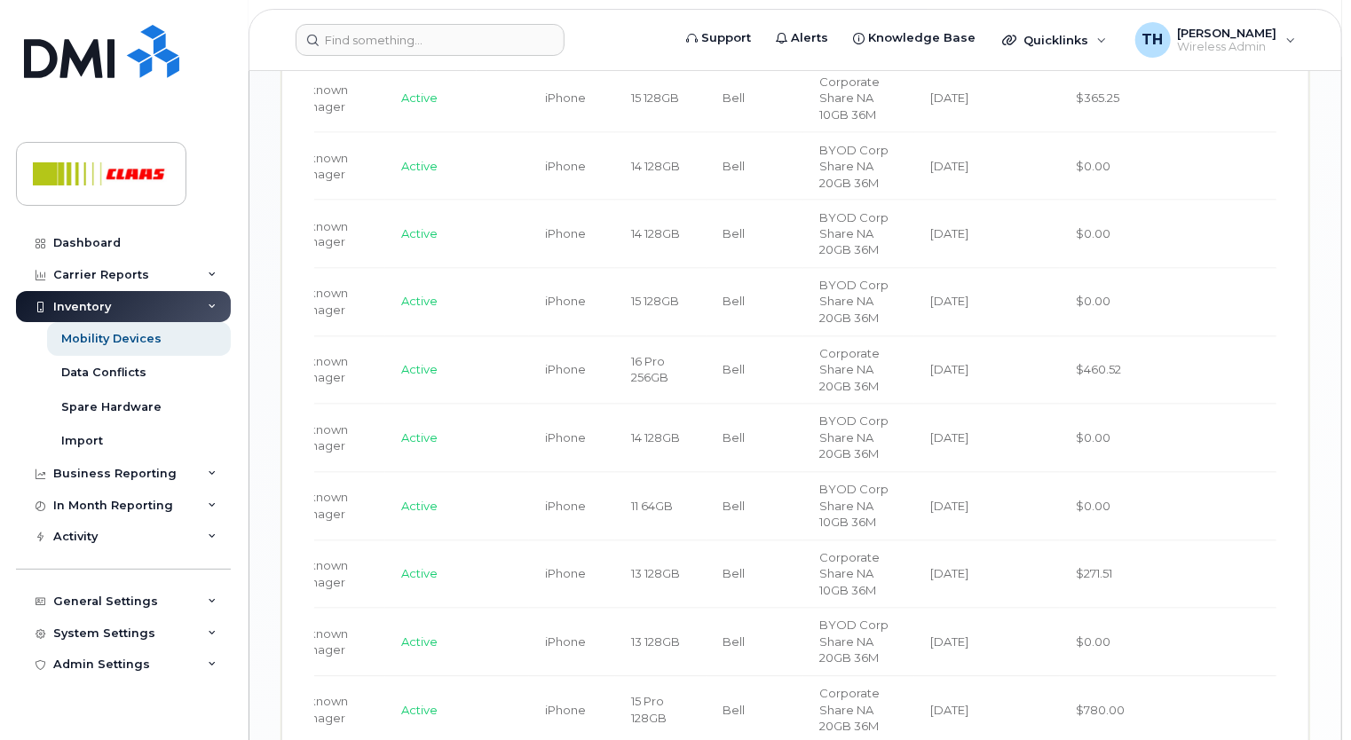
scroll to position [920, 0]
